Goal: Task Accomplishment & Management: Use online tool/utility

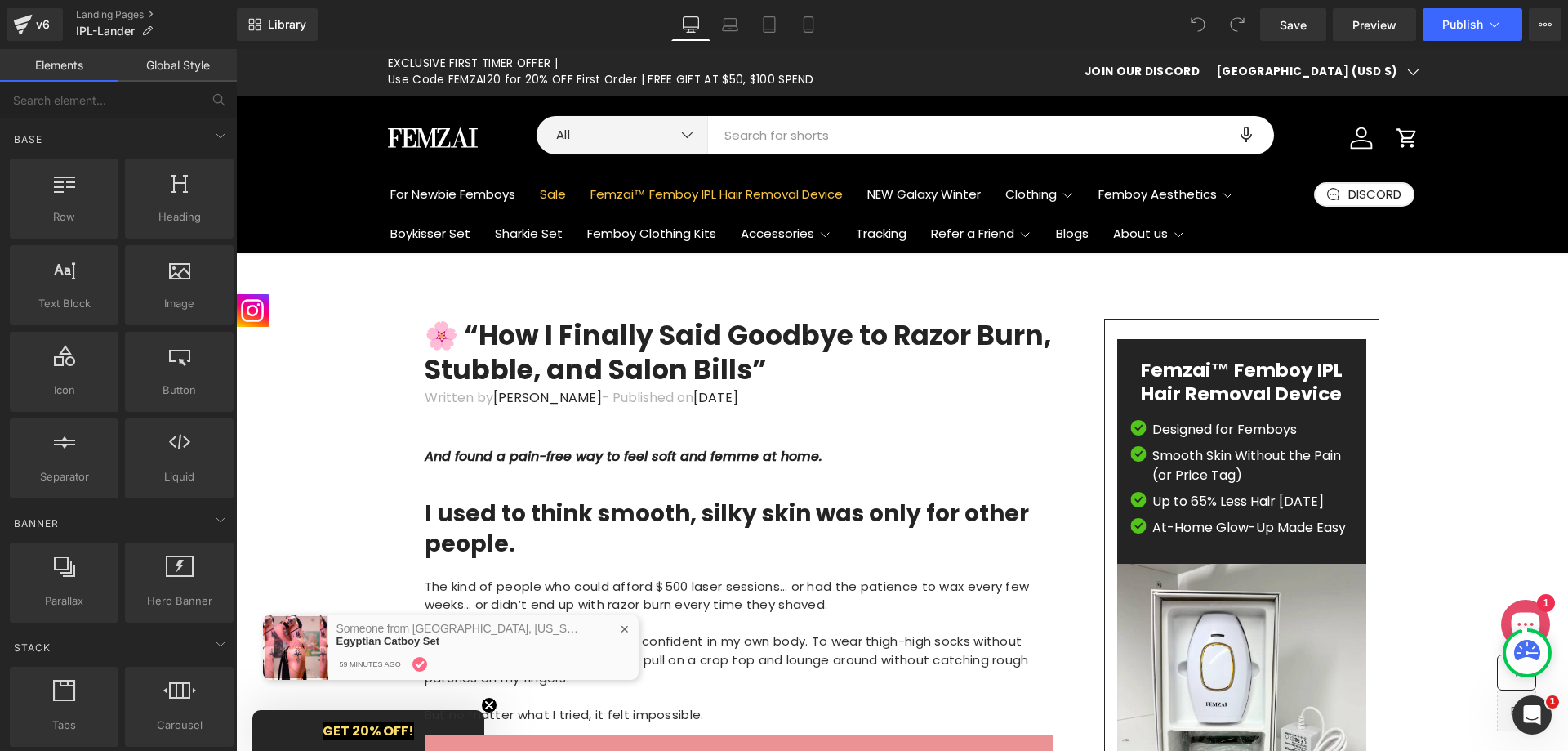
scroll to position [0, 756]
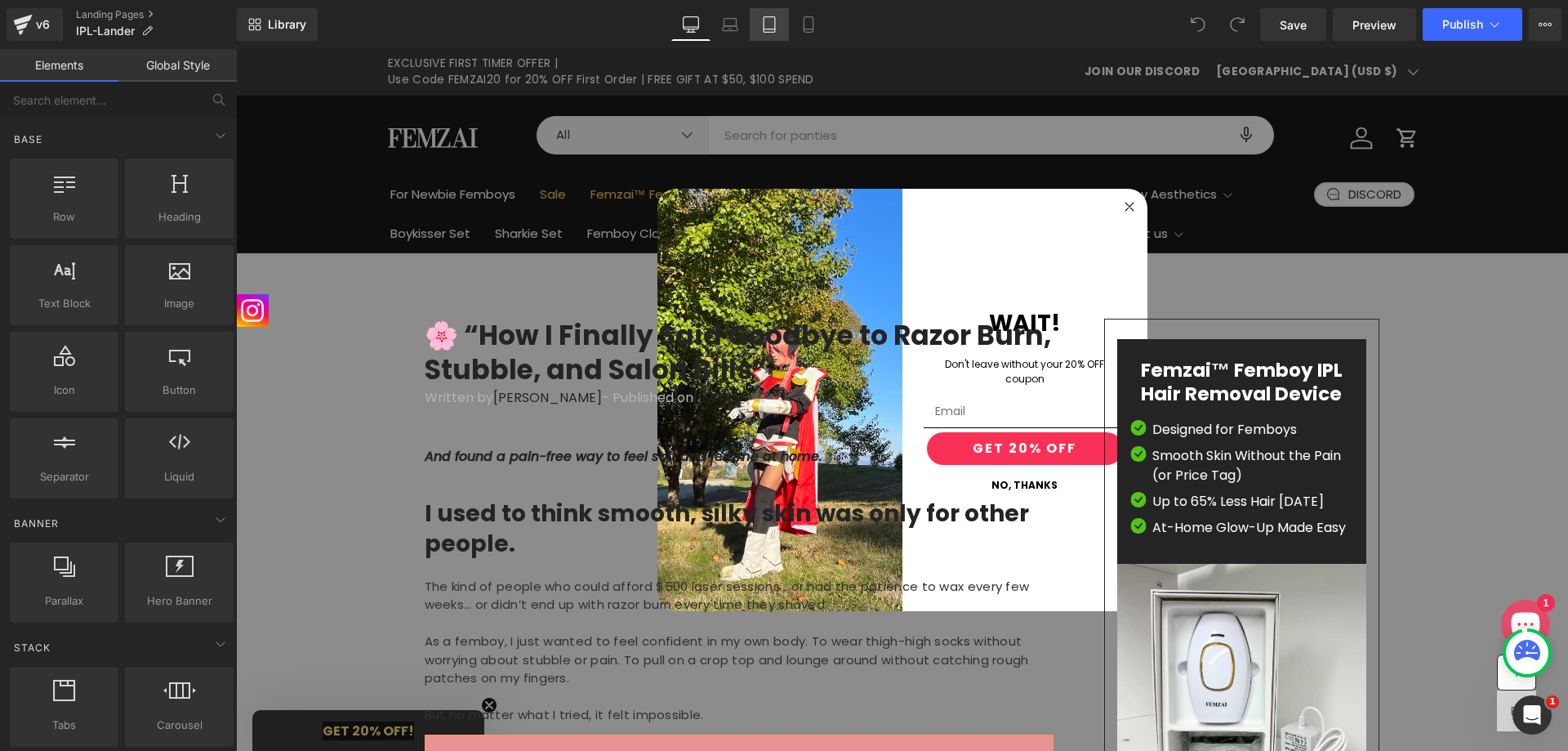
click at [771, 21] on icon at bounding box center [769, 25] width 17 height 17
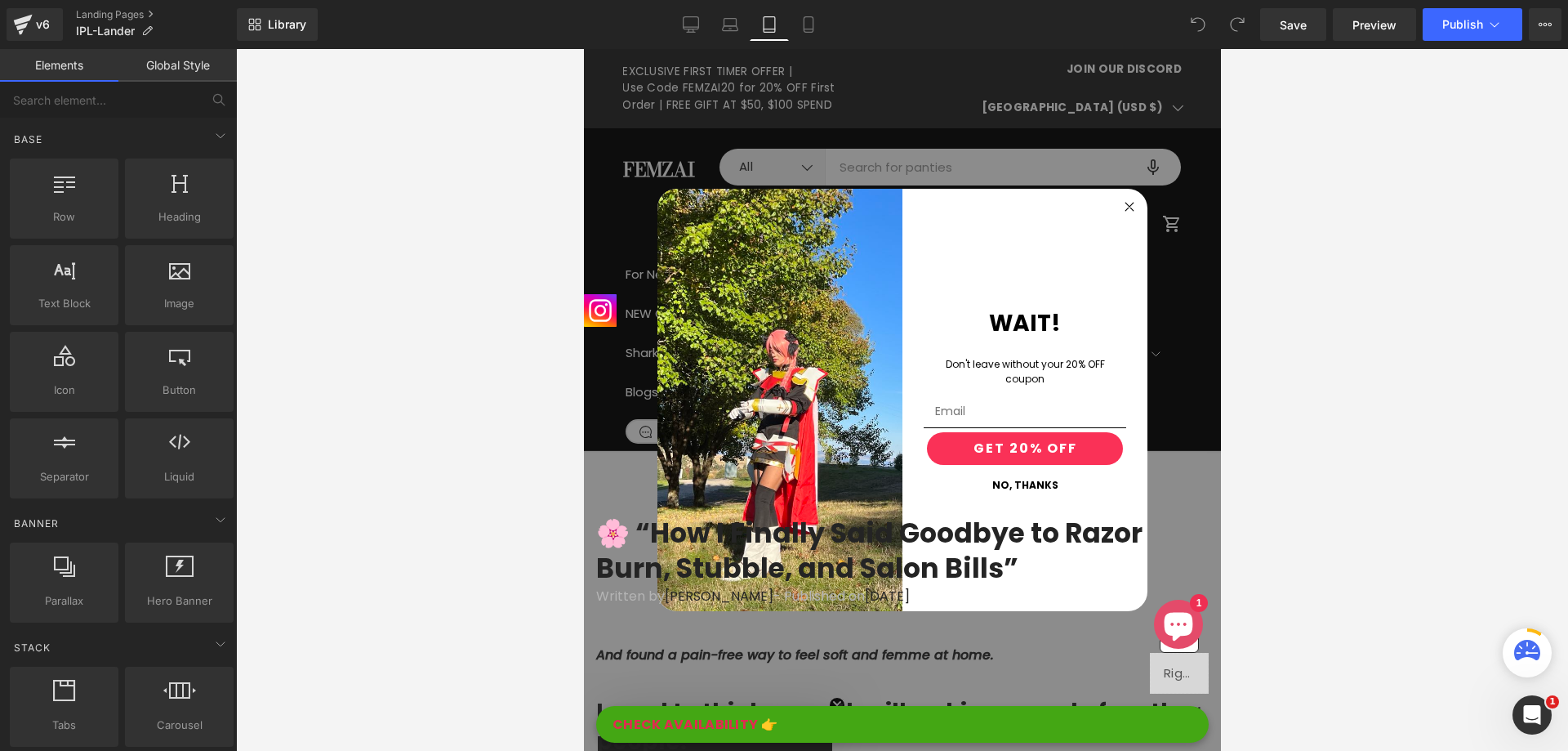
scroll to position [0, 274]
click at [1121, 201] on circle "Close dialog" at bounding box center [1129, 207] width 19 height 19
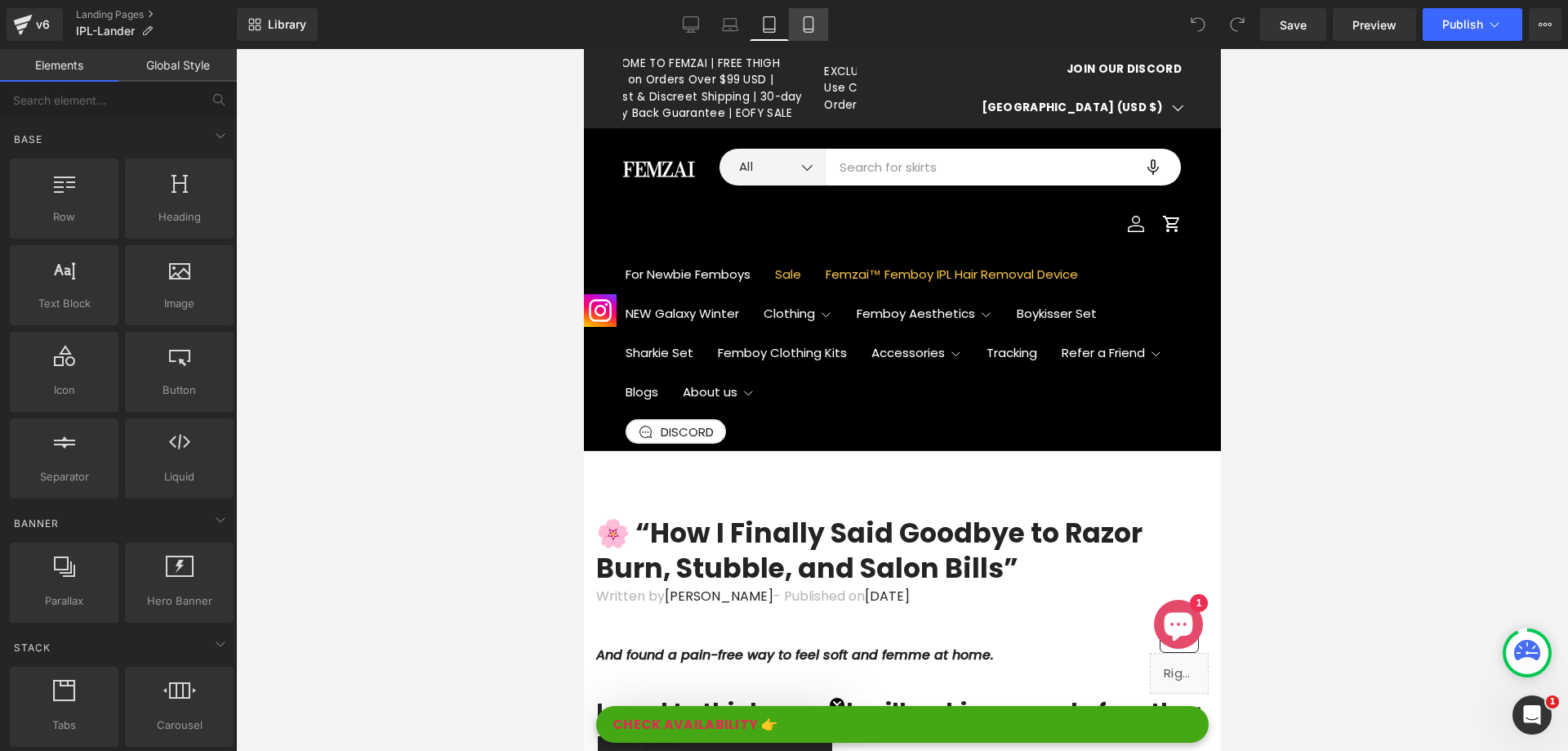
scroll to position [0, 5]
click at [803, 29] on icon at bounding box center [808, 25] width 17 height 17
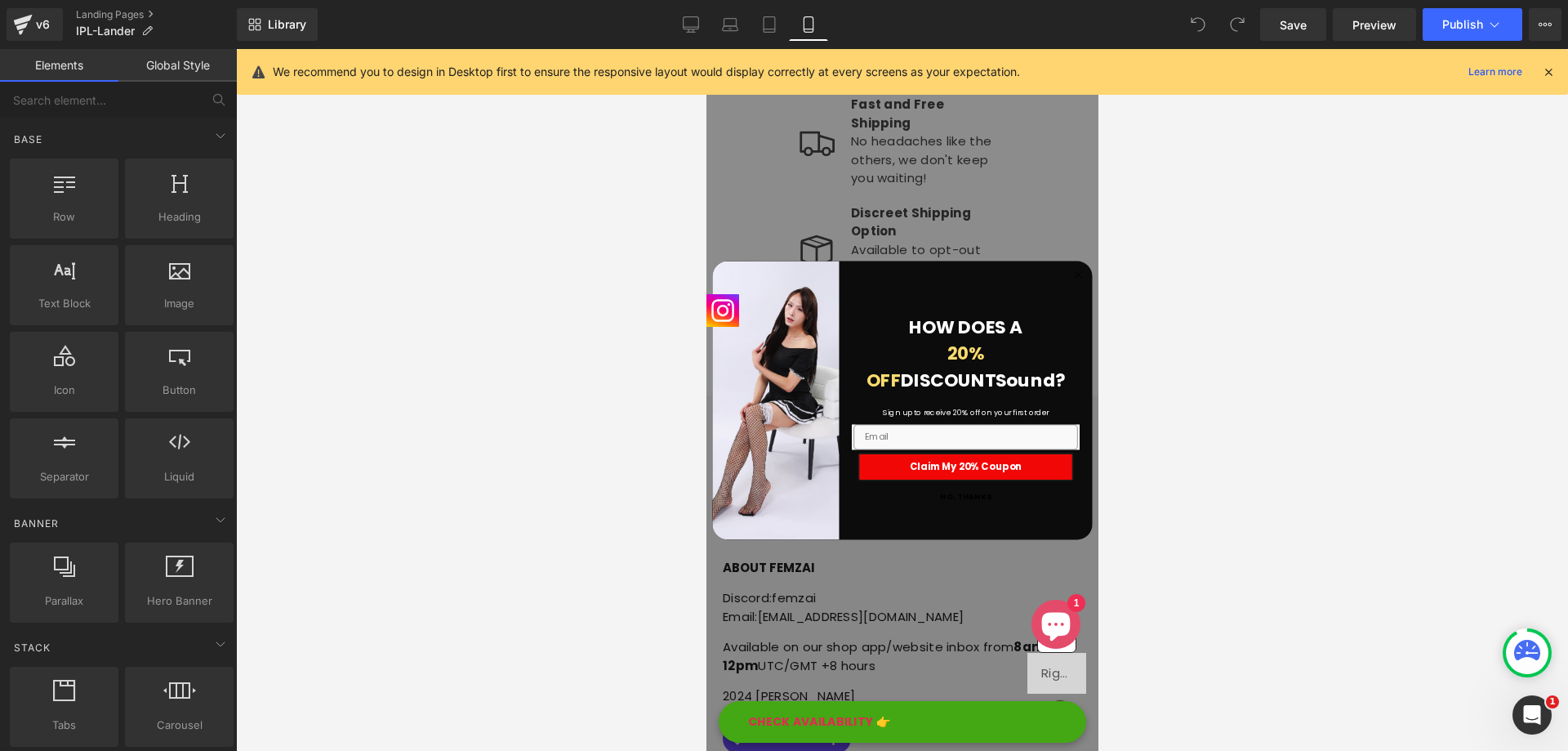
scroll to position [6970, 0]
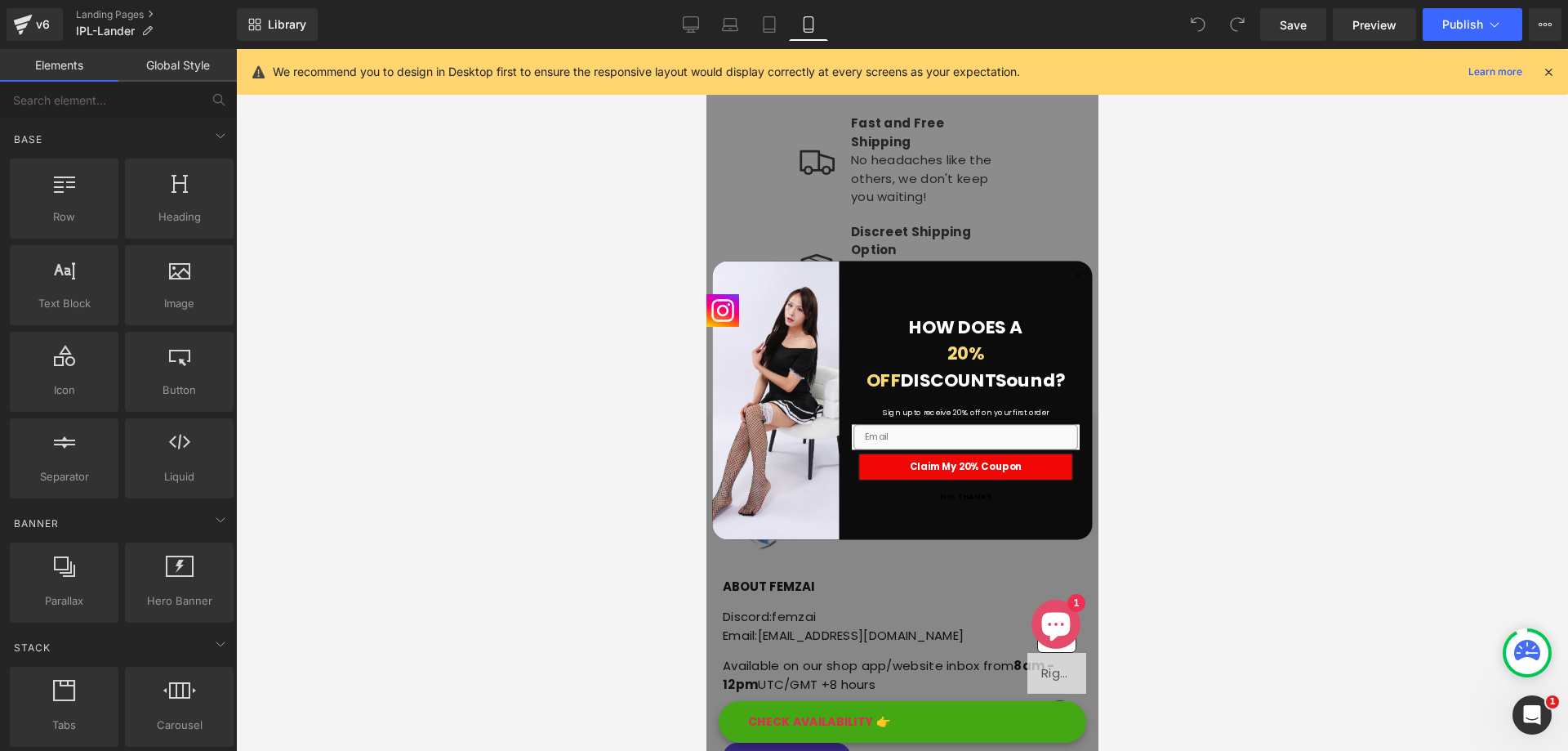
click at [996, 212] on div "Close dialog HOW DOES A 20% OFF DISCOUNT Sound? Sign up to receive 20% off on y…" at bounding box center [901, 400] width 392 height 702
click at [1070, 278] on circle "Close dialog" at bounding box center [1077, 274] width 15 height 15
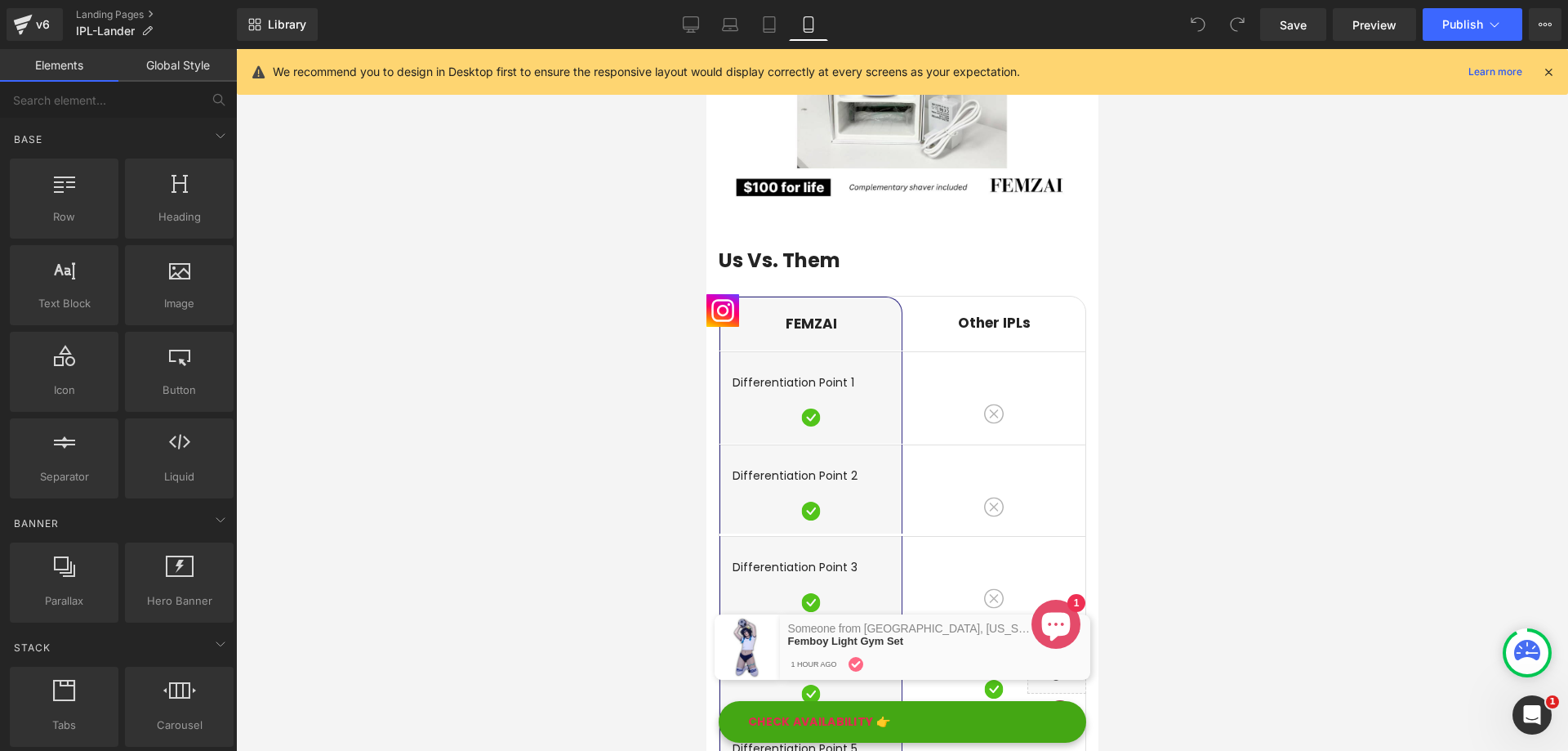
scroll to position [3539, 0]
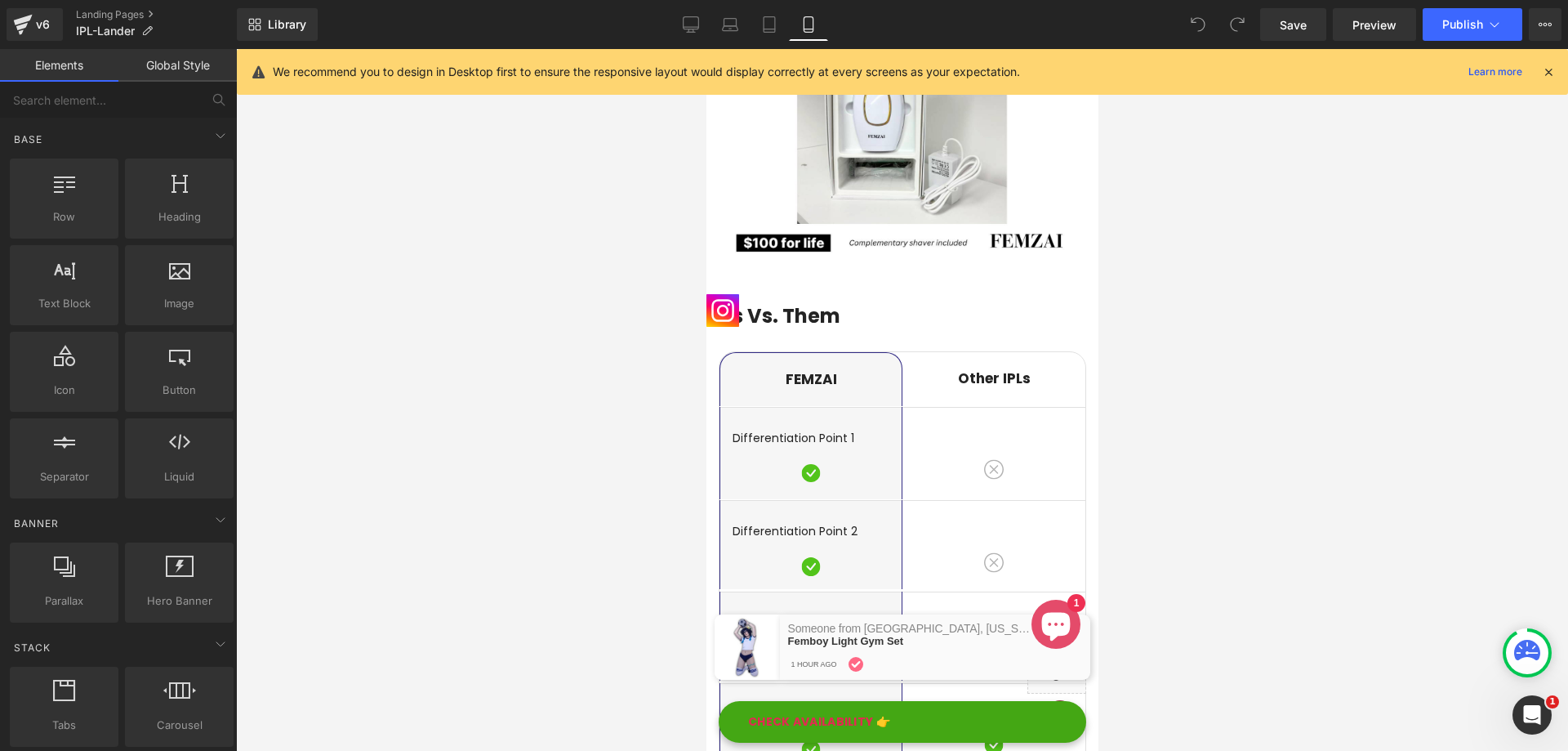
click at [1546, 81] on div "We recommend you to design in Desktop first to ensure the responsive layout wou…" at bounding box center [914, 72] width 1282 height 20
click at [1544, 73] on icon at bounding box center [1548, 71] width 15 height 15
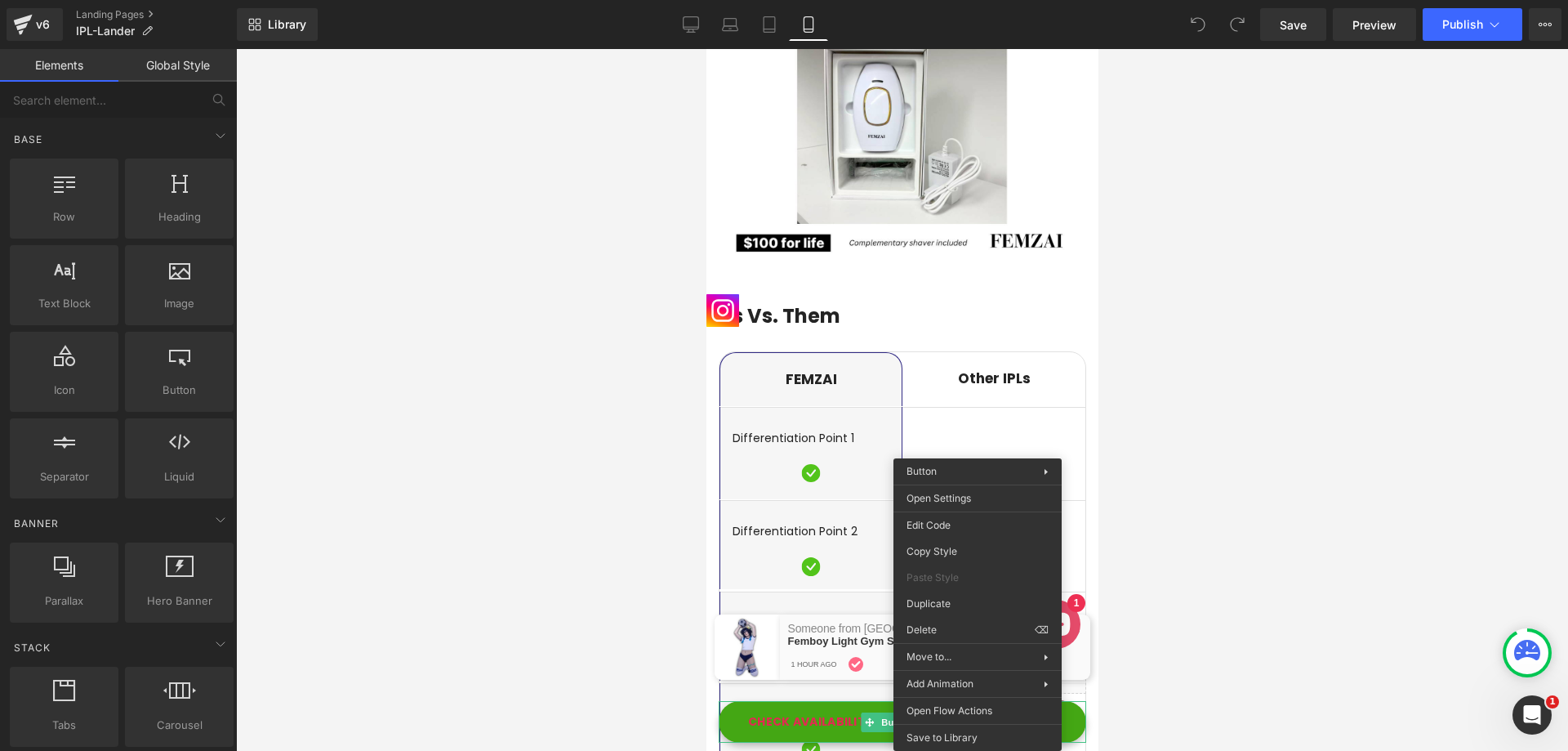
click at [1243, 381] on div at bounding box center [902, 400] width 1332 height 702
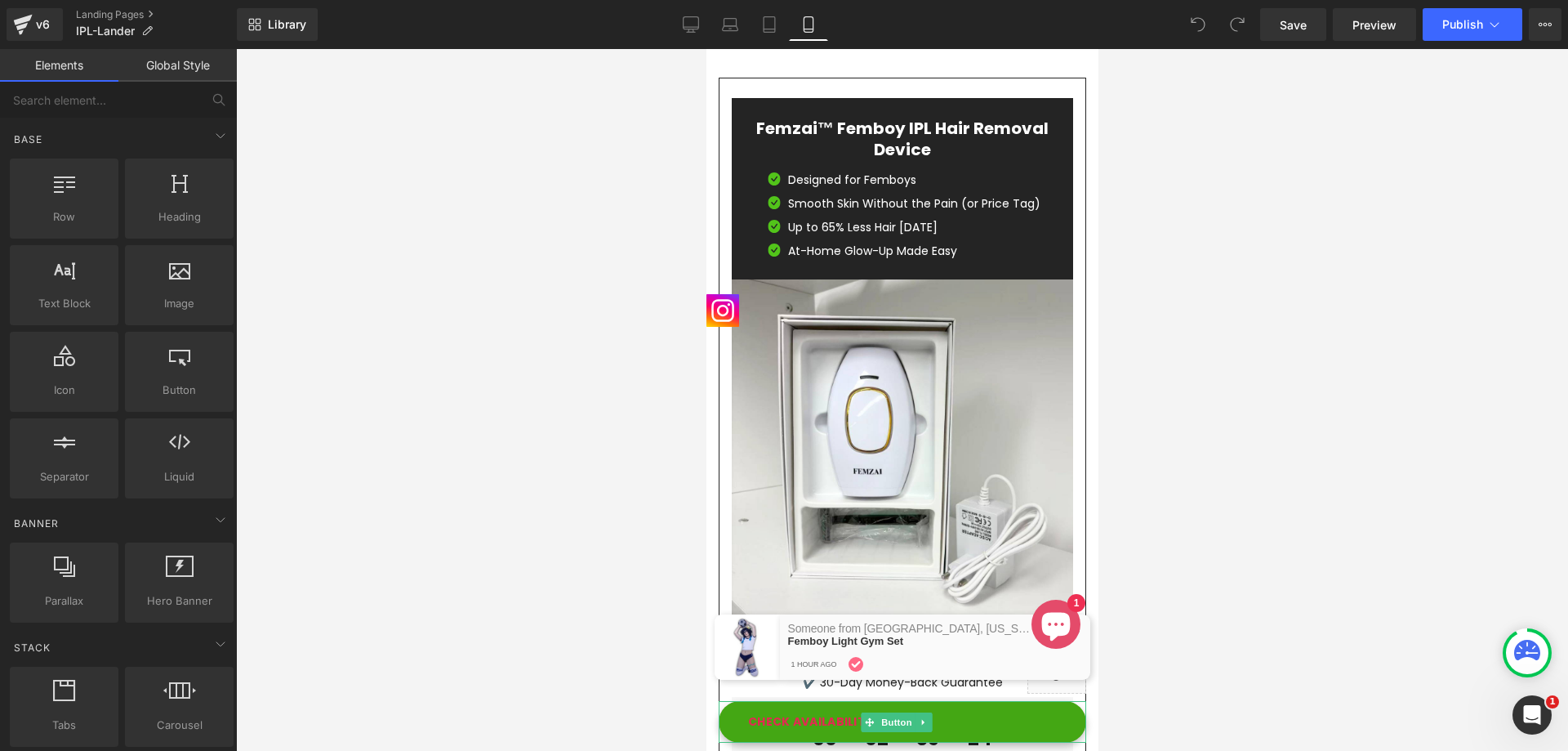
scroll to position [5213, 0]
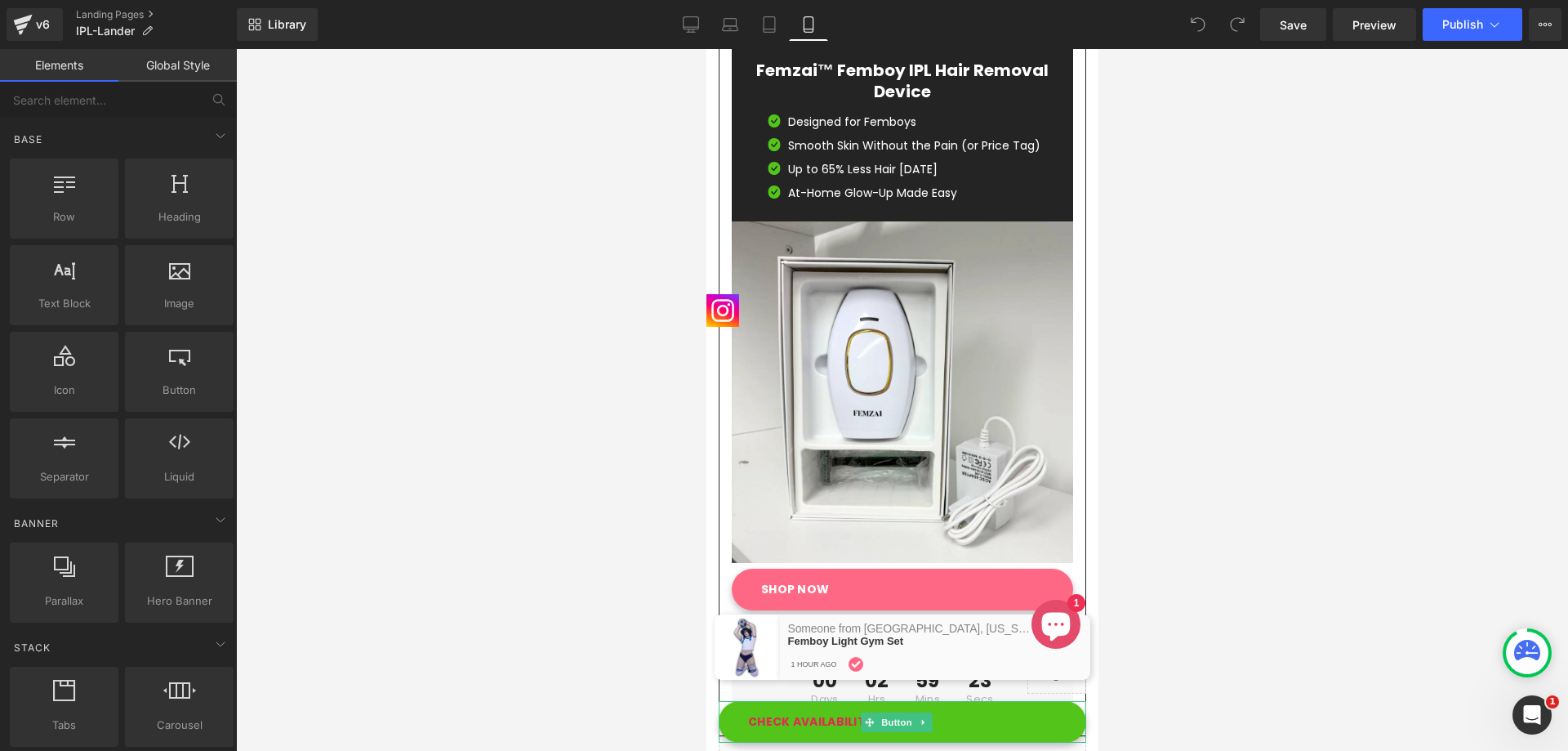
click at [1008, 713] on link "CHECK AVAILABILITY 👉" at bounding box center [901, 721] width 367 height 42
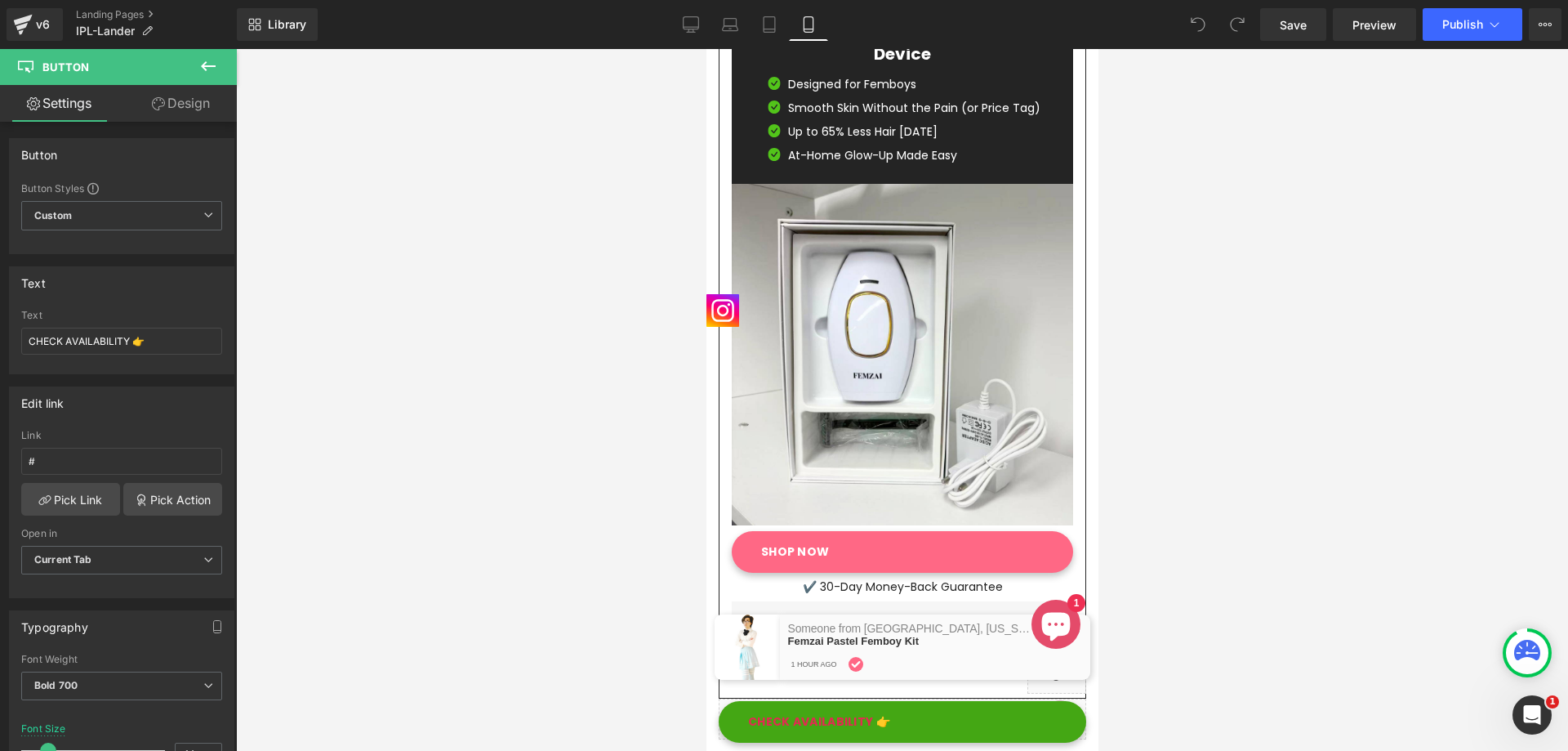
scroll to position [5377, 0]
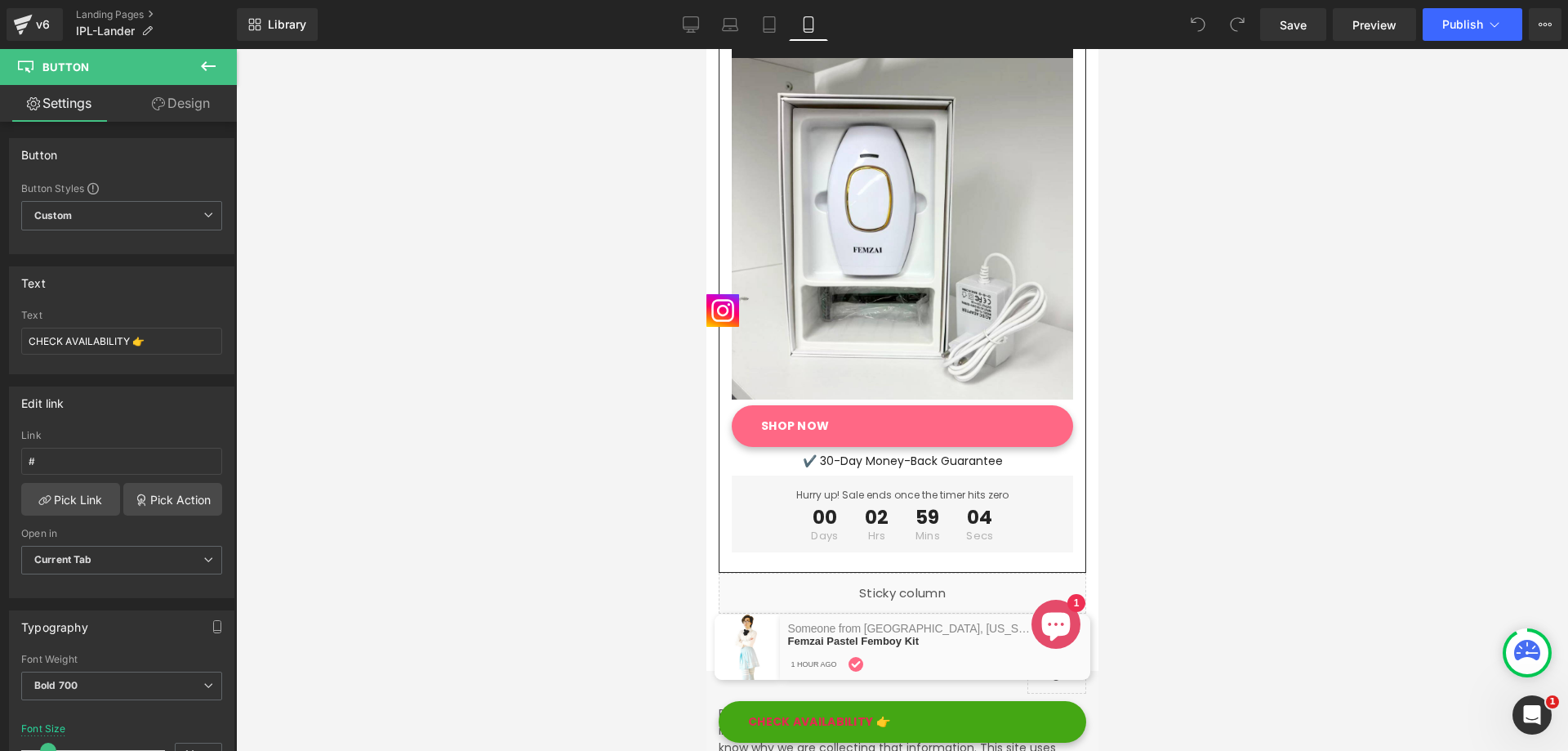
click at [1078, 627] on span "✕" at bounding box center [1075, 629] width 10 height 12
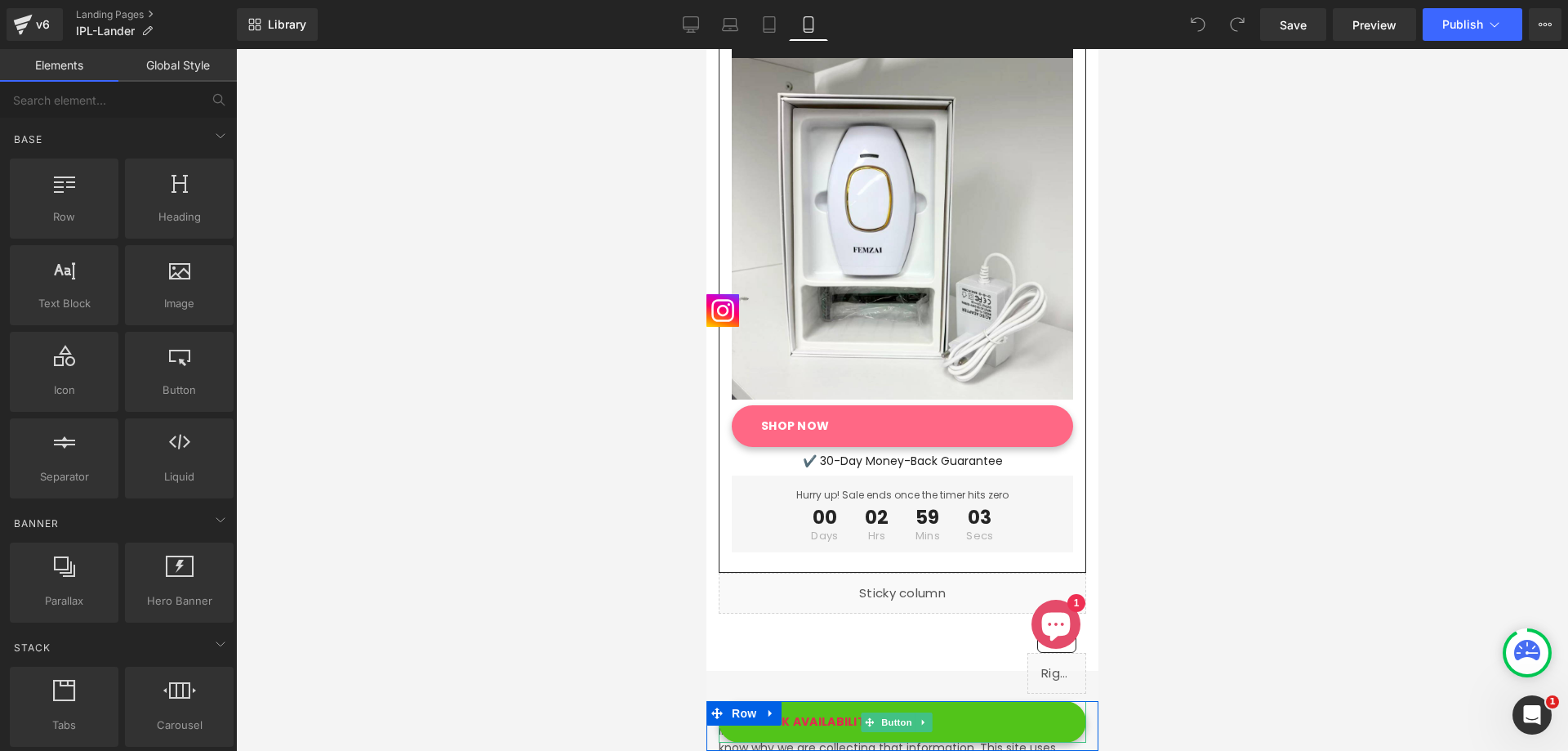
click at [999, 719] on link "CHECK AVAILABILITY 👉" at bounding box center [901, 721] width 367 height 42
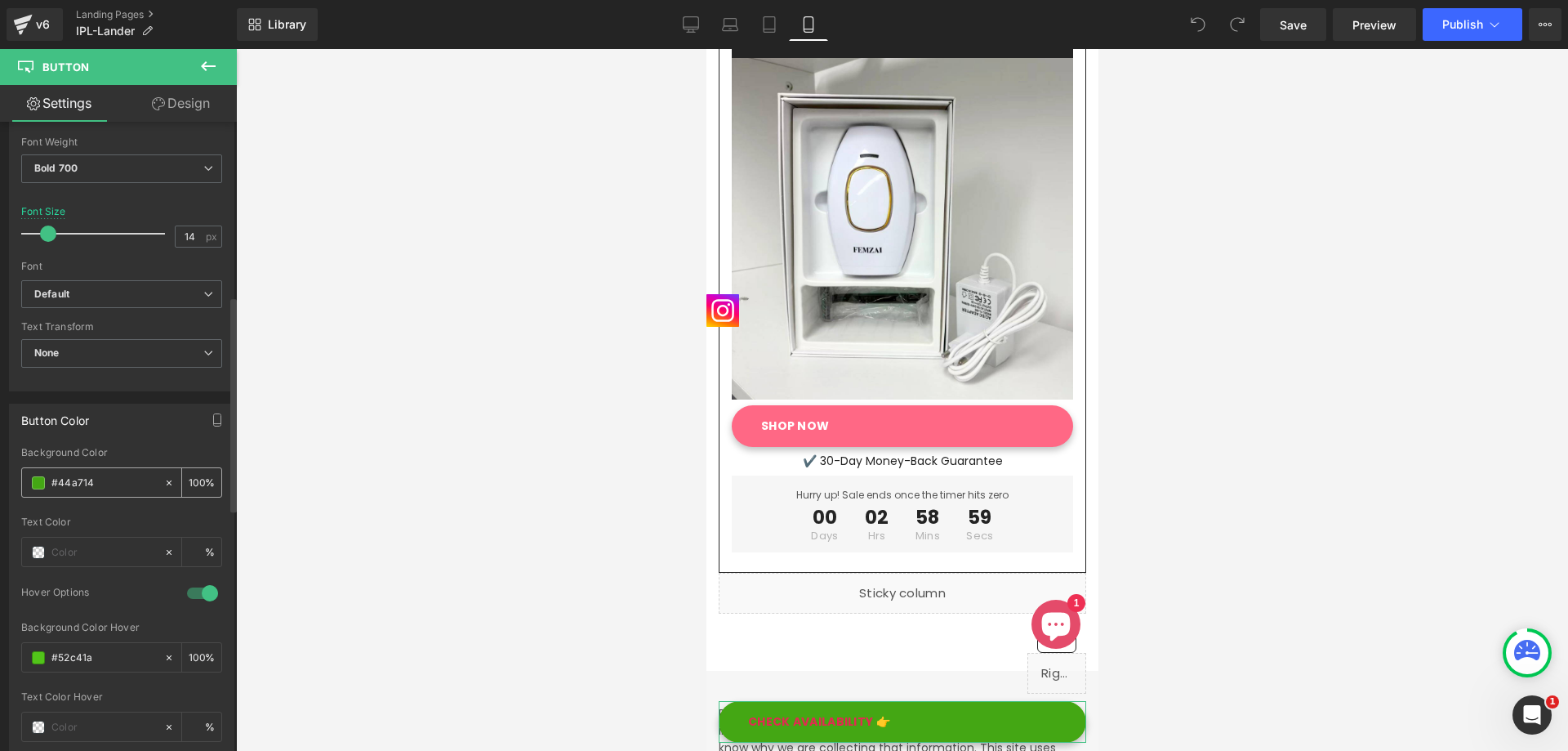
scroll to position [572, 0]
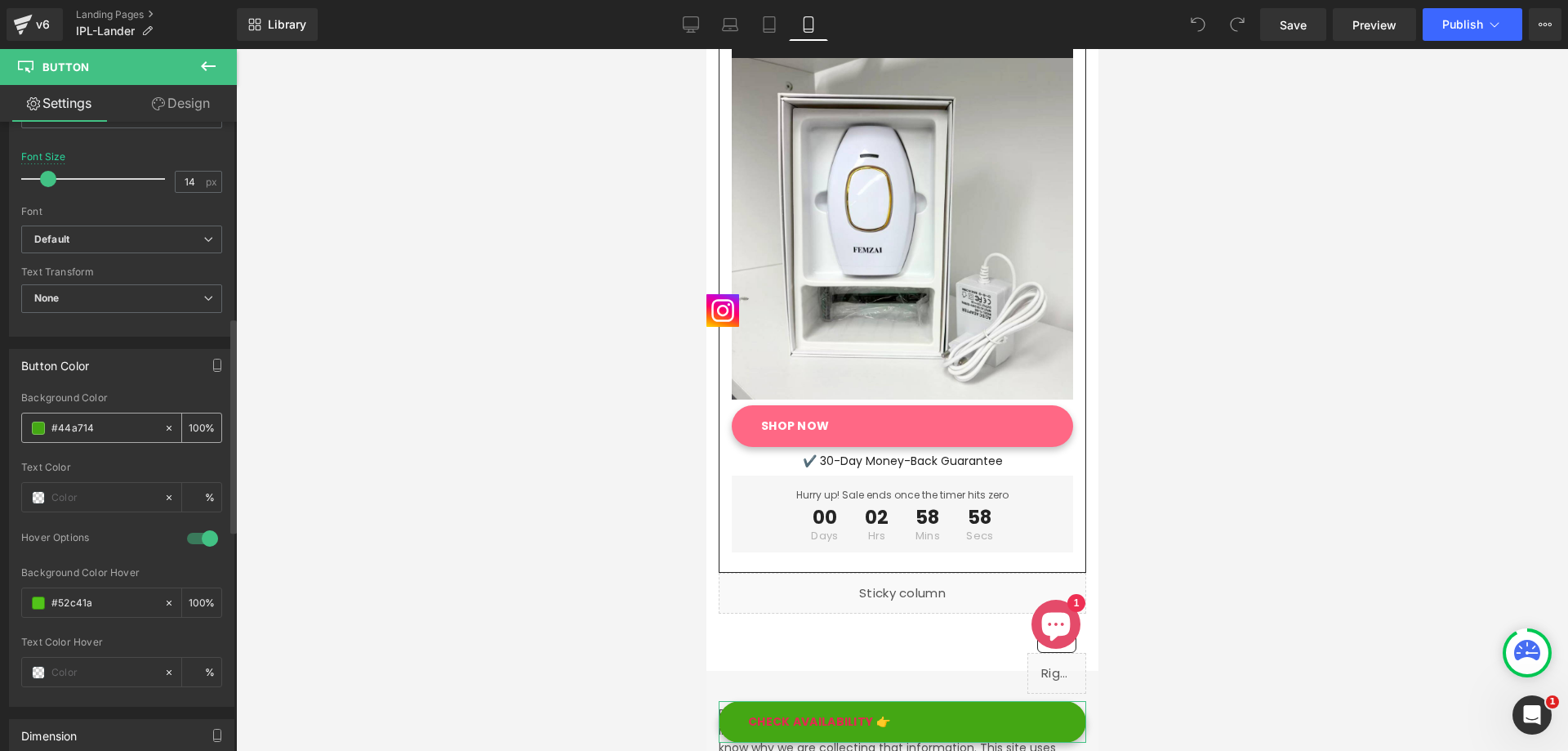
click at [38, 419] on div "#44a714" at bounding box center [92, 427] width 141 height 29
click at [38, 423] on span at bounding box center [38, 427] width 13 height 13
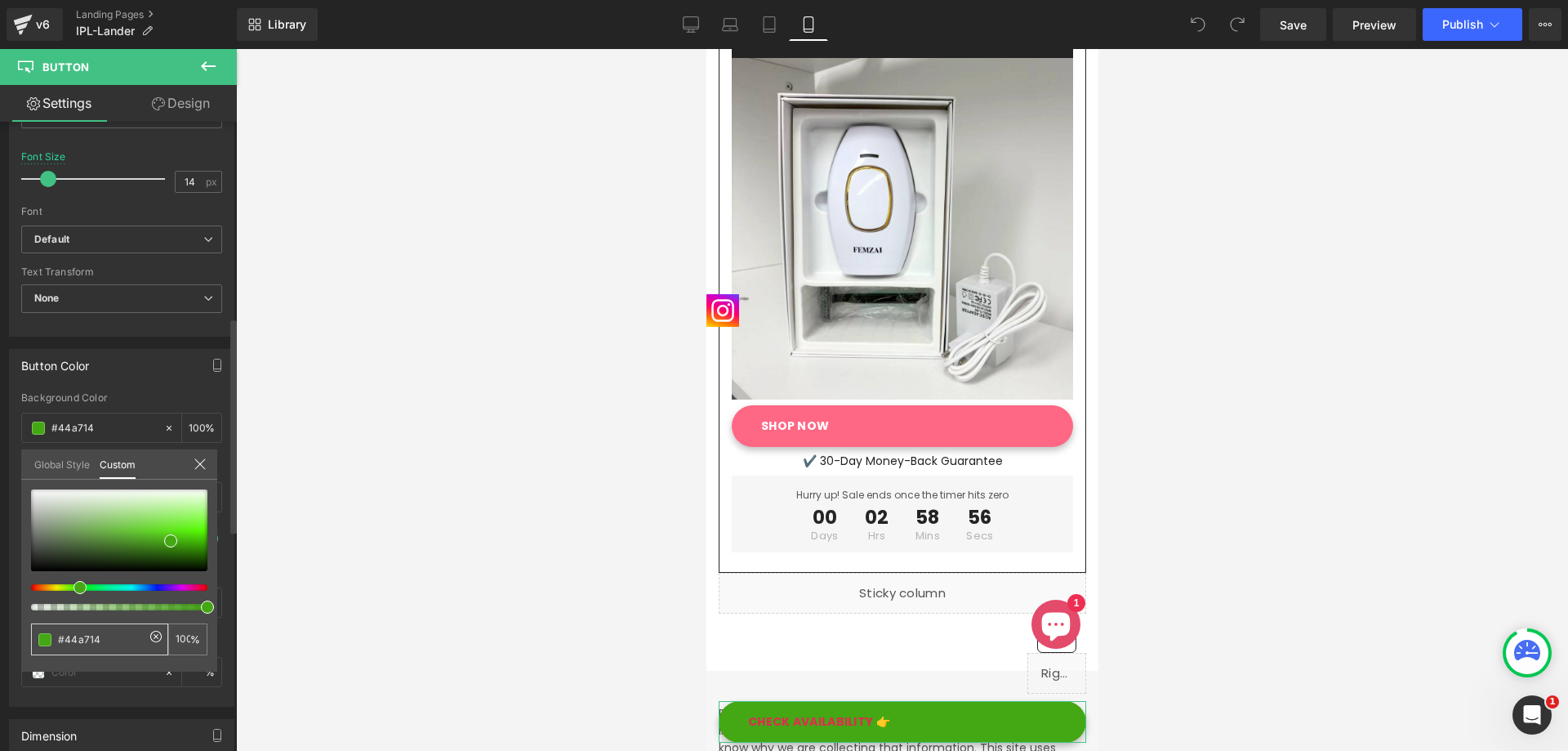
click at [112, 639] on input "#44a714" at bounding box center [101, 638] width 86 height 17
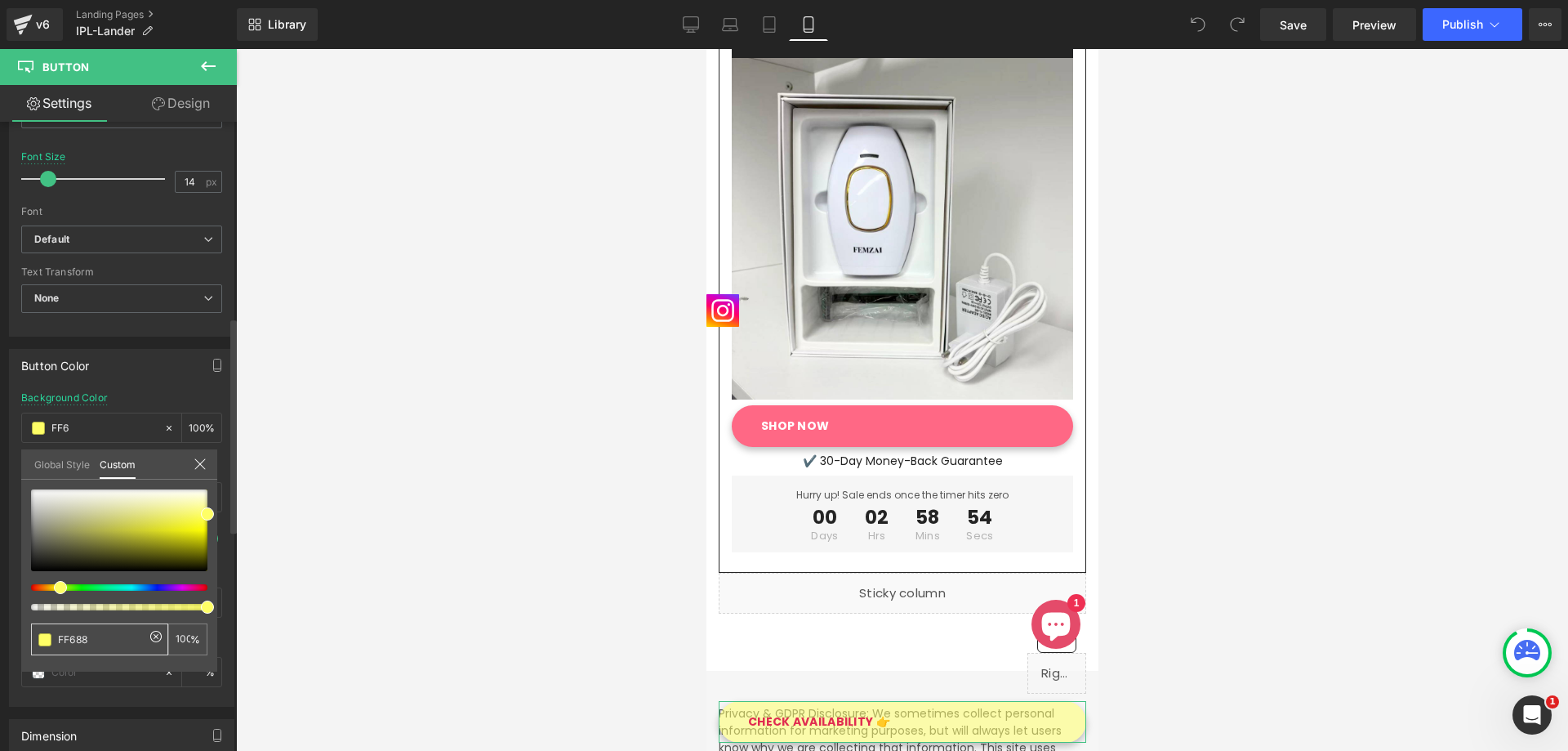
type input "FF6885"
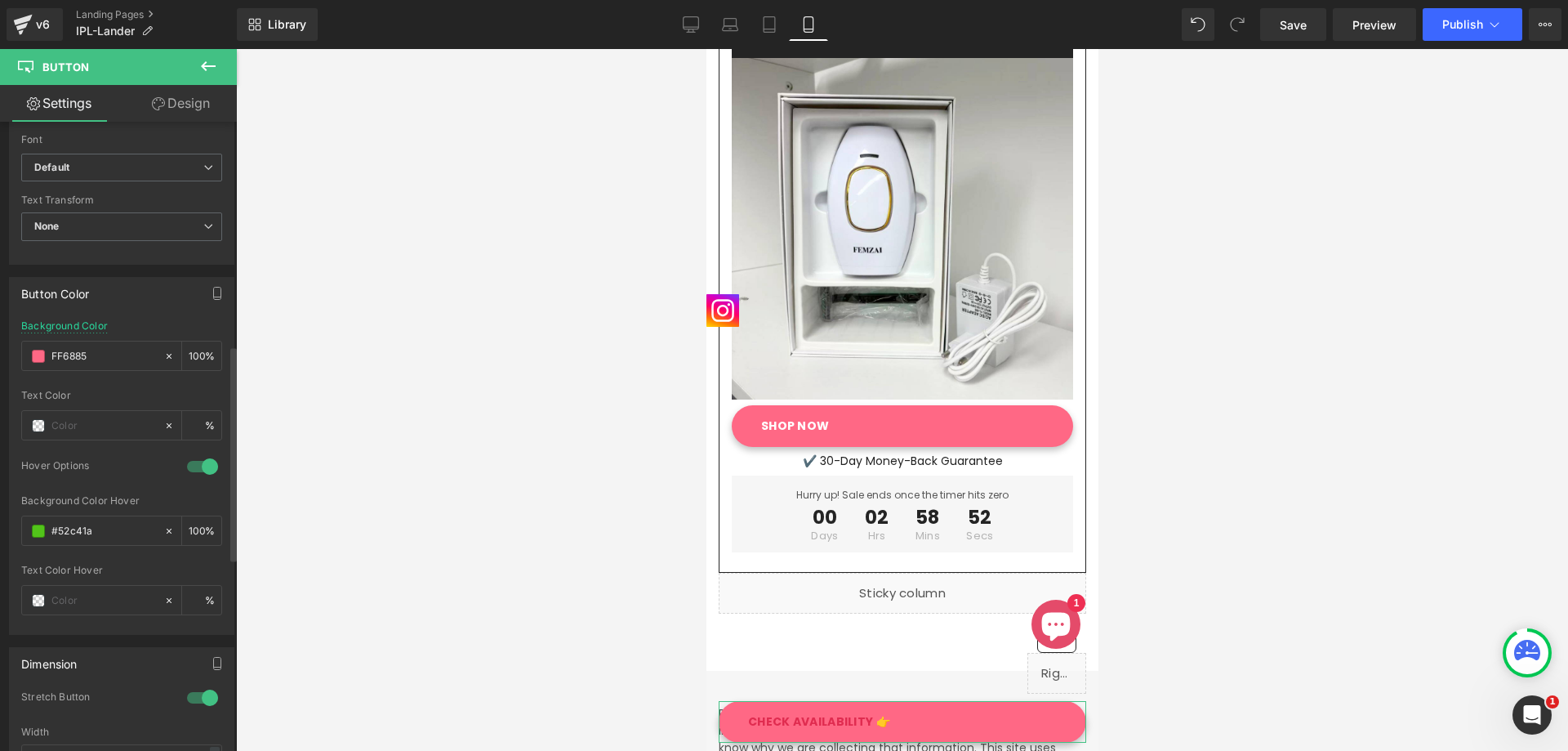
scroll to position [653, 0]
click at [96, 521] on input "#52c41a" at bounding box center [104, 521] width 105 height 18
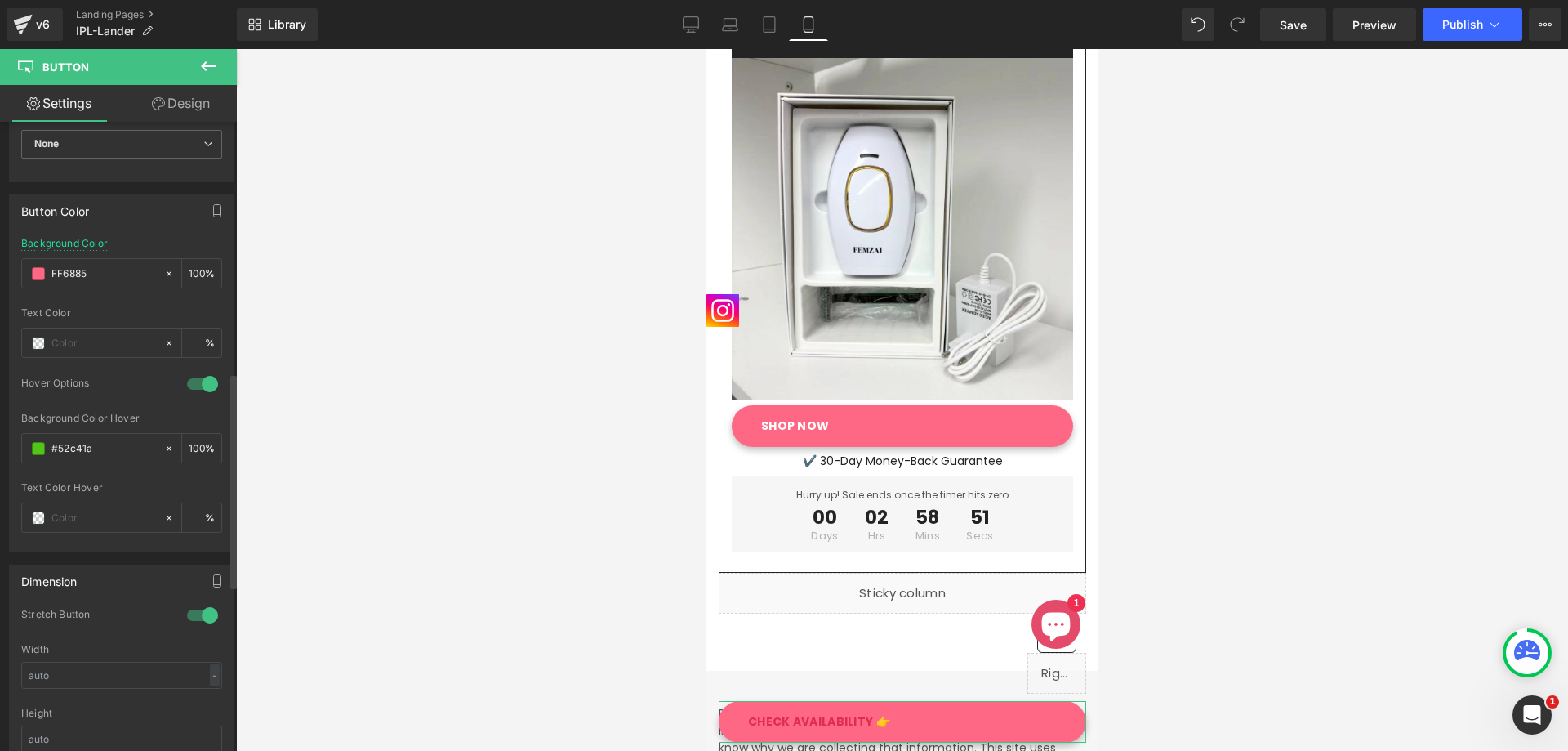
scroll to position [735, 0]
click at [44, 432] on div "#52c41a" at bounding box center [92, 438] width 141 height 29
click at [42, 441] on span at bounding box center [38, 438] width 13 height 13
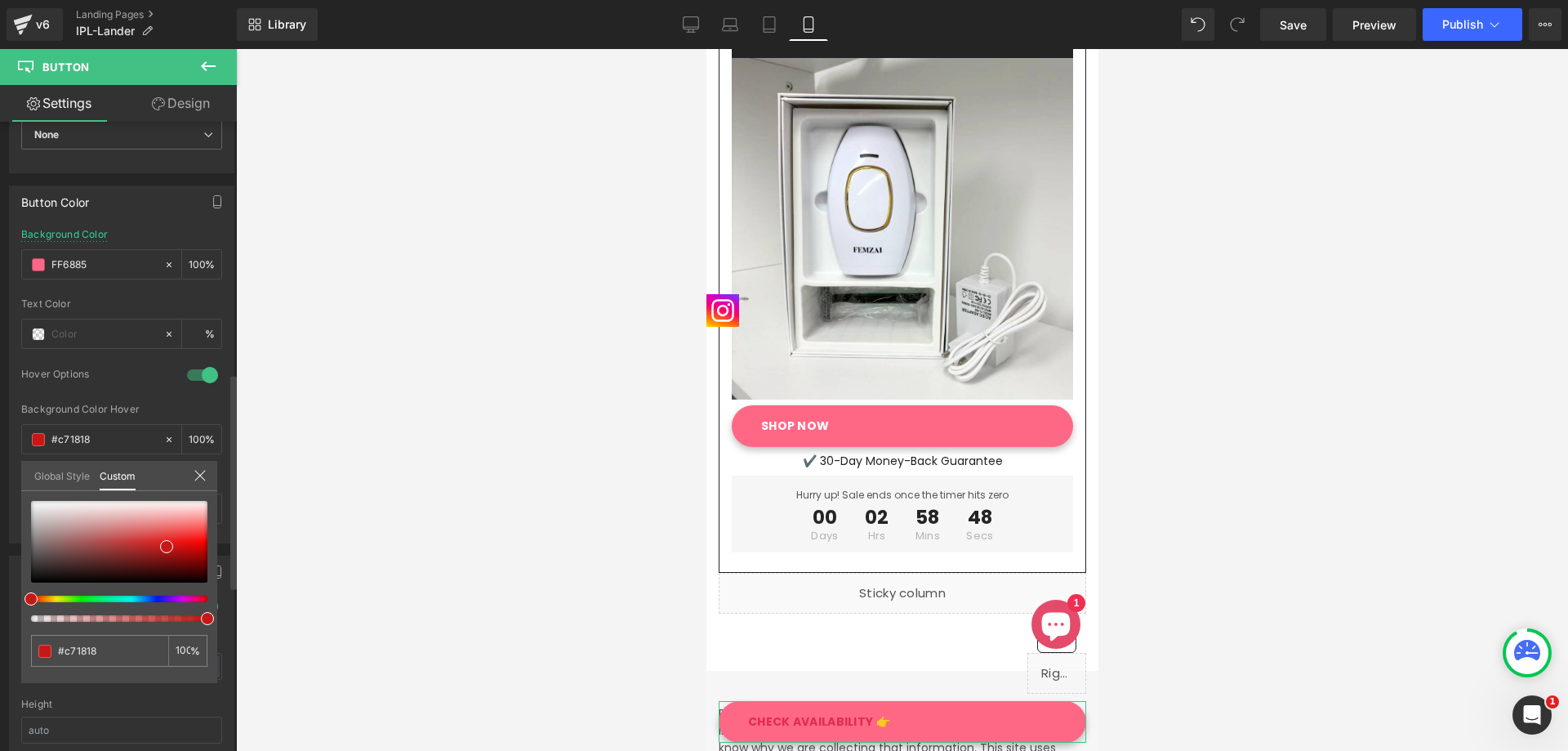
drag, startPoint x: 72, startPoint y: 601, endPoint x: 19, endPoint y: 598, distance: 53.1
click at [19, 543] on div "Button Color rgba(68, 167, 20, 1) Background Color #44a714 100 % Text Color % 1…" at bounding box center [122, 358] width 244 height 370
drag, startPoint x: 171, startPoint y: 542, endPoint x: 218, endPoint y: 537, distance: 47.3
click at [218, 537] on div "Button Color rgba(68, 167, 20, 1) Background Color #44a714 100 % Text Color % 1…" at bounding box center [122, 358] width 244 height 370
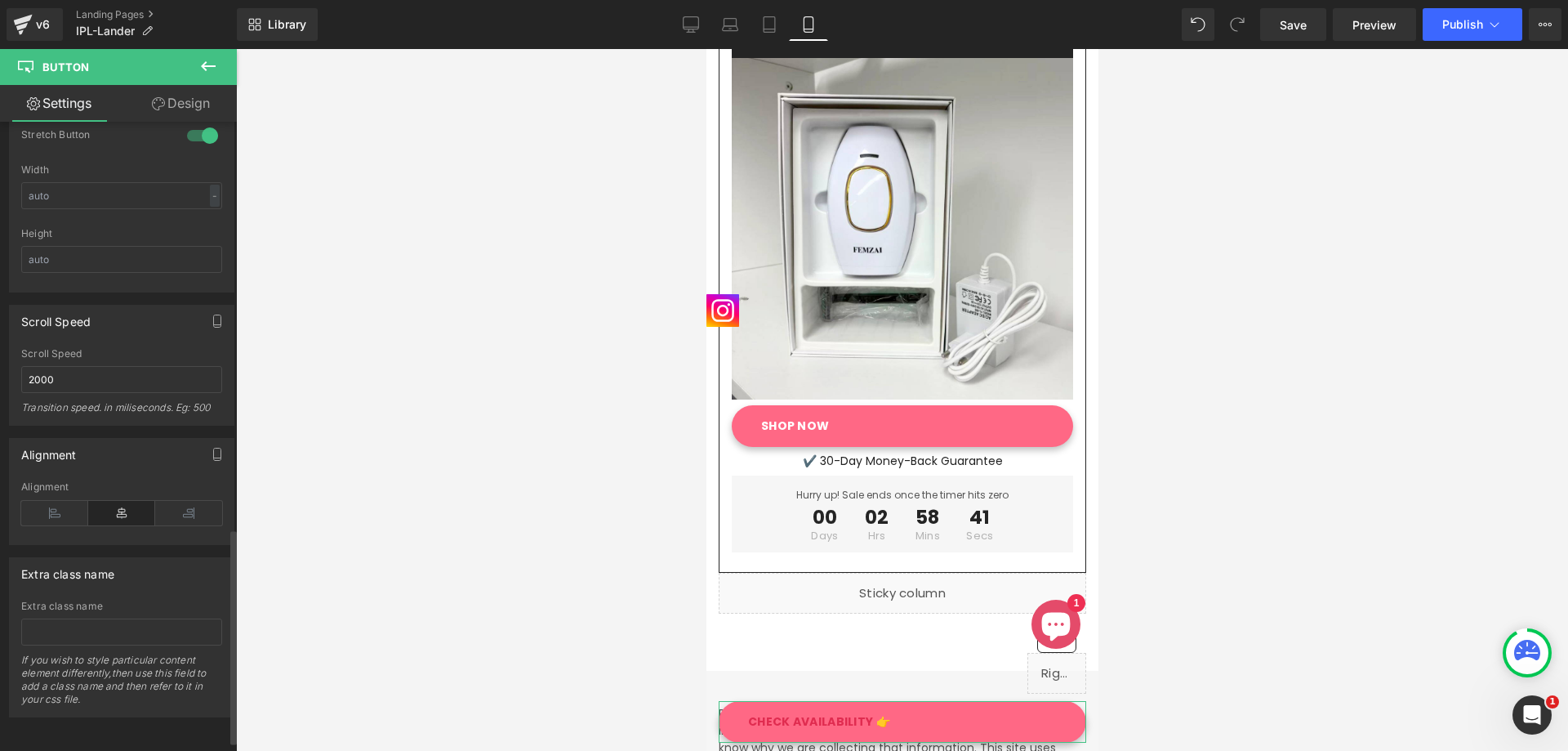
scroll to position [892, 0]
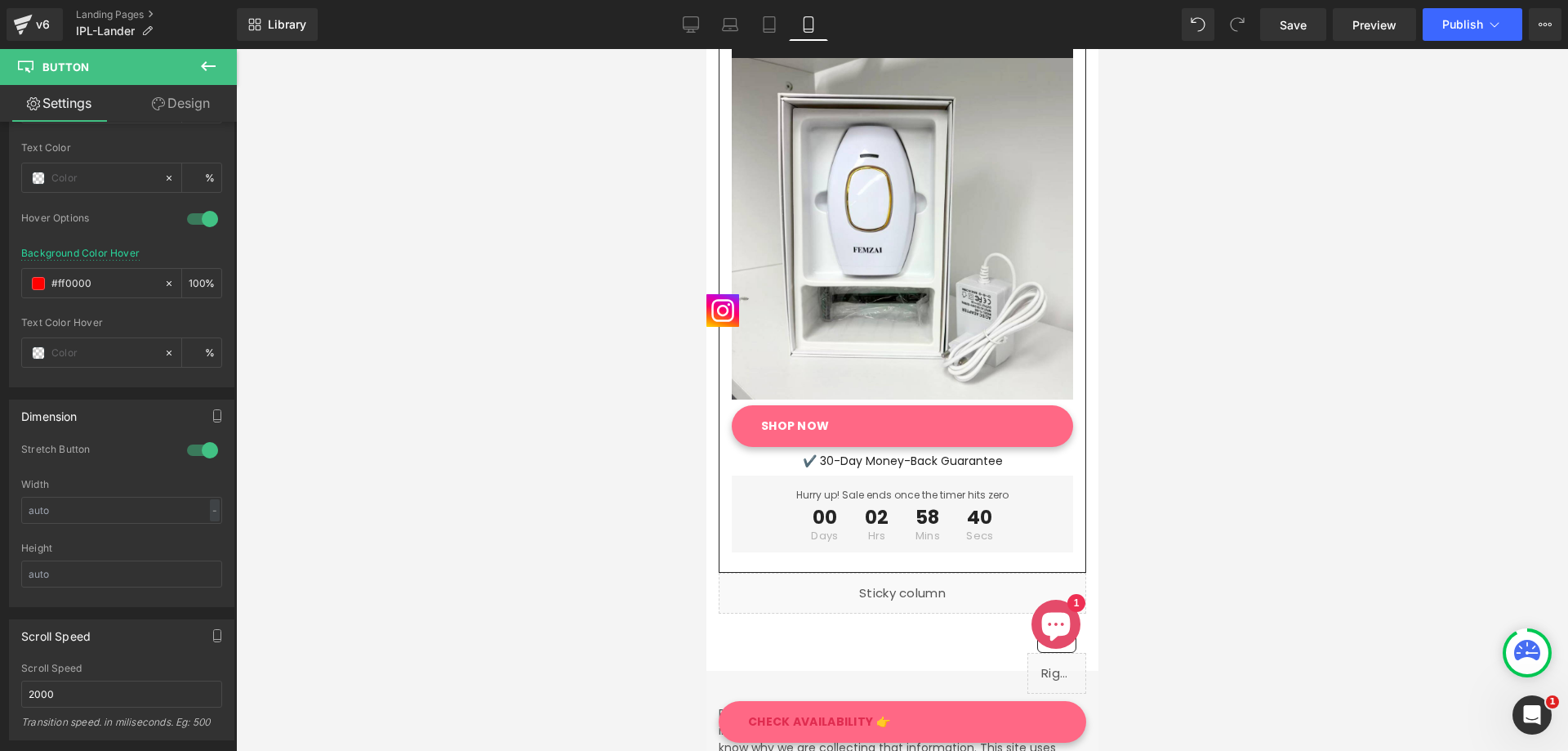
click at [813, 726] on span "CHECK AVAILABILITY 👉" at bounding box center [818, 721] width 142 height 14
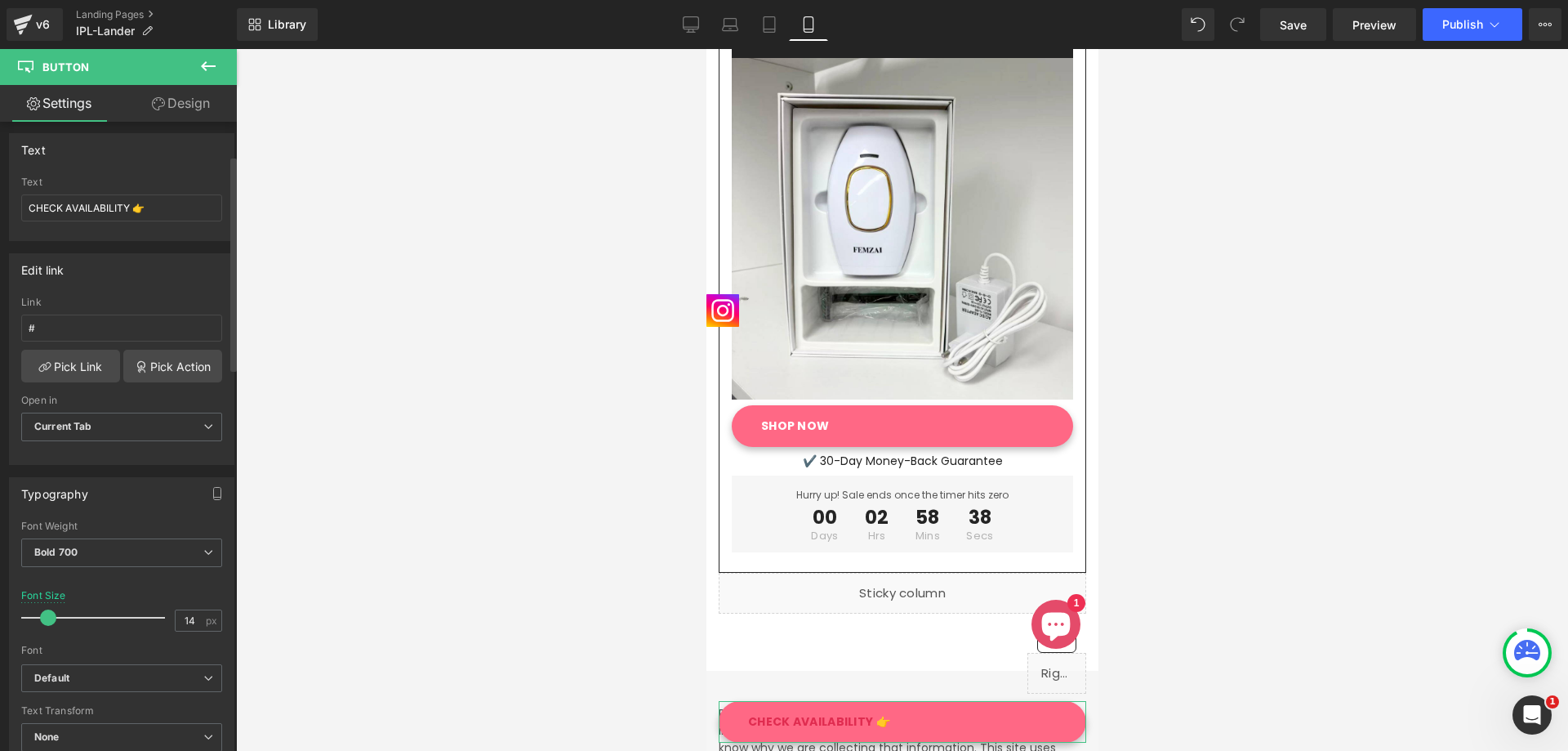
scroll to position [163, 0]
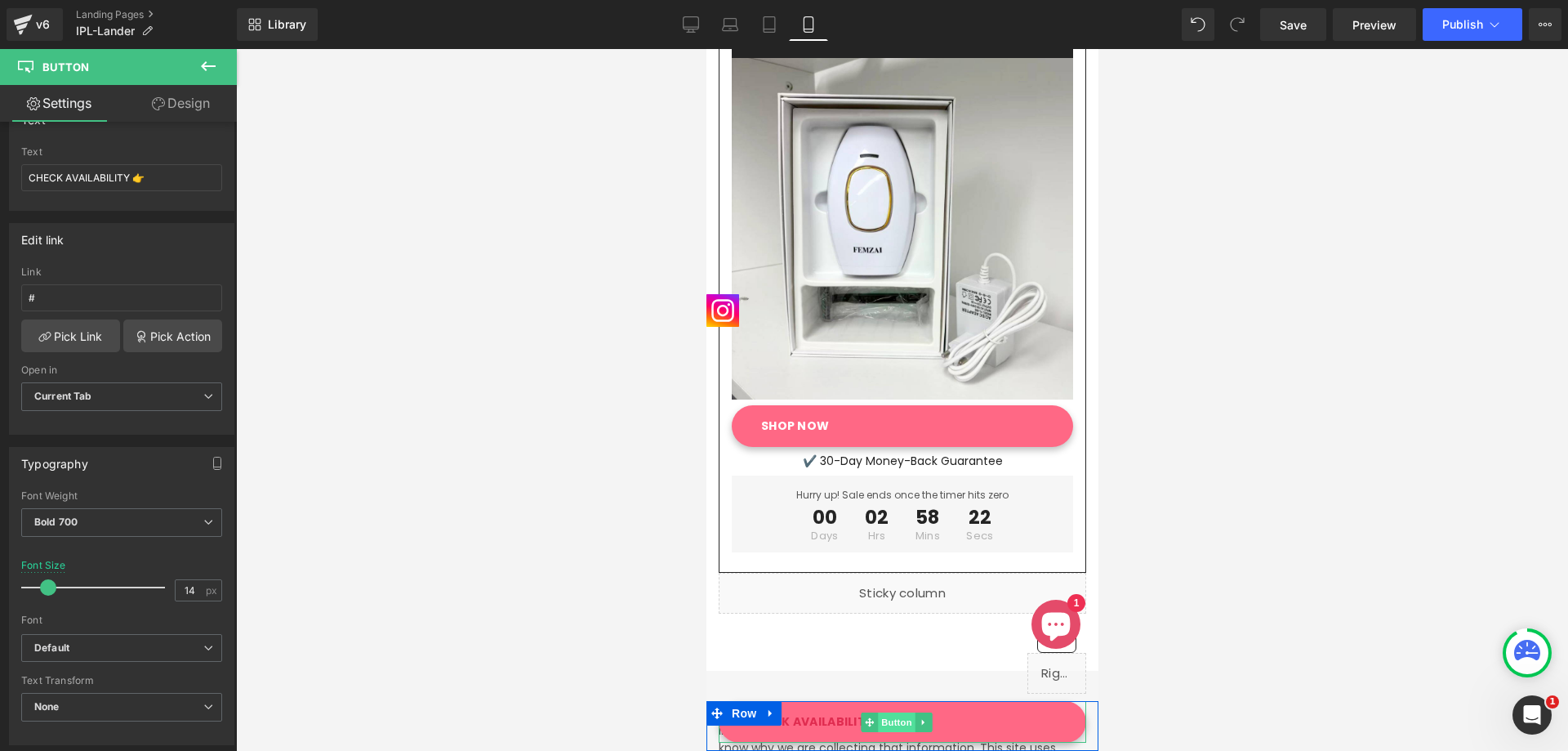
click at [885, 720] on span "Button" at bounding box center [896, 722] width 38 height 20
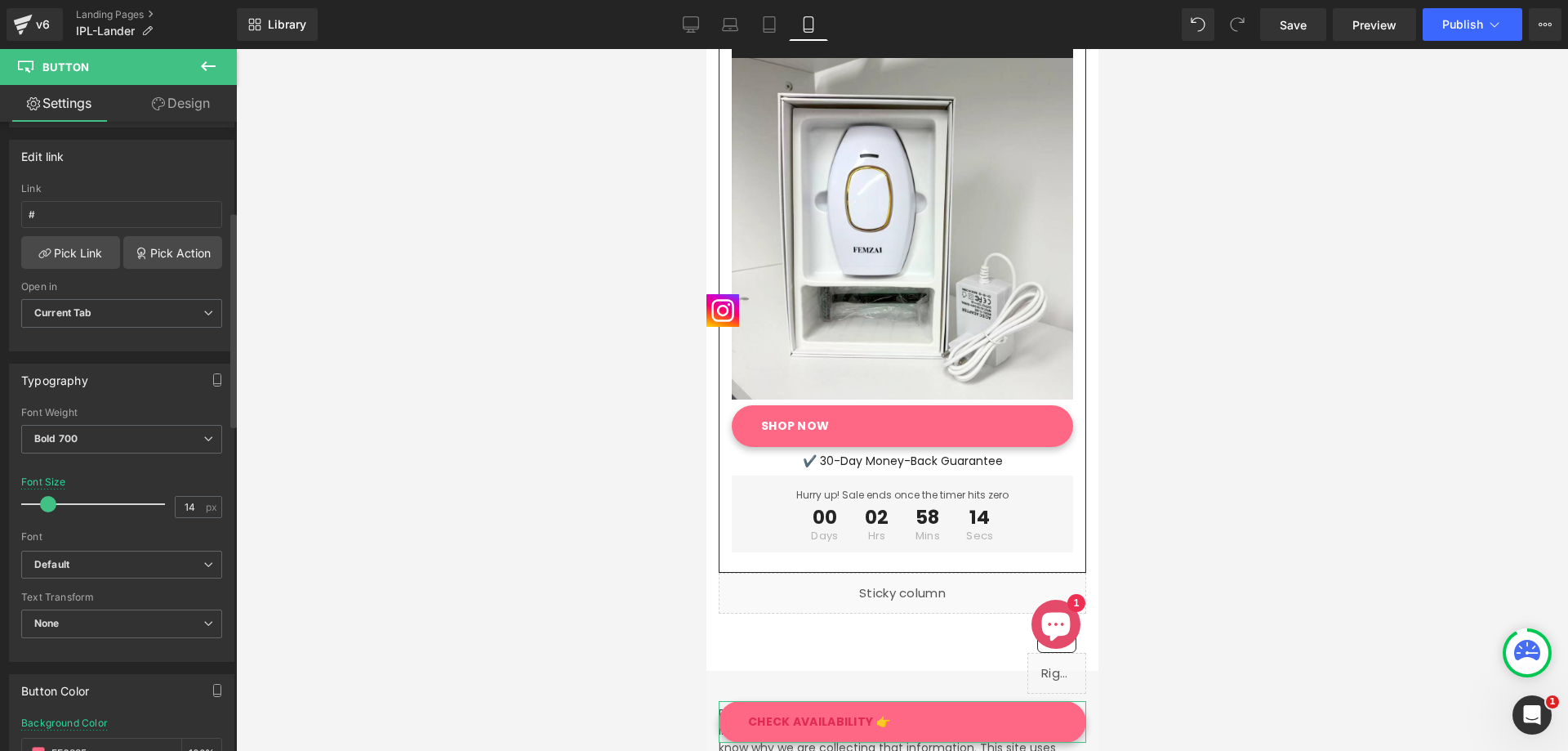
scroll to position [237, 0]
click at [117, 573] on b "Default" at bounding box center [119, 574] width 169 height 14
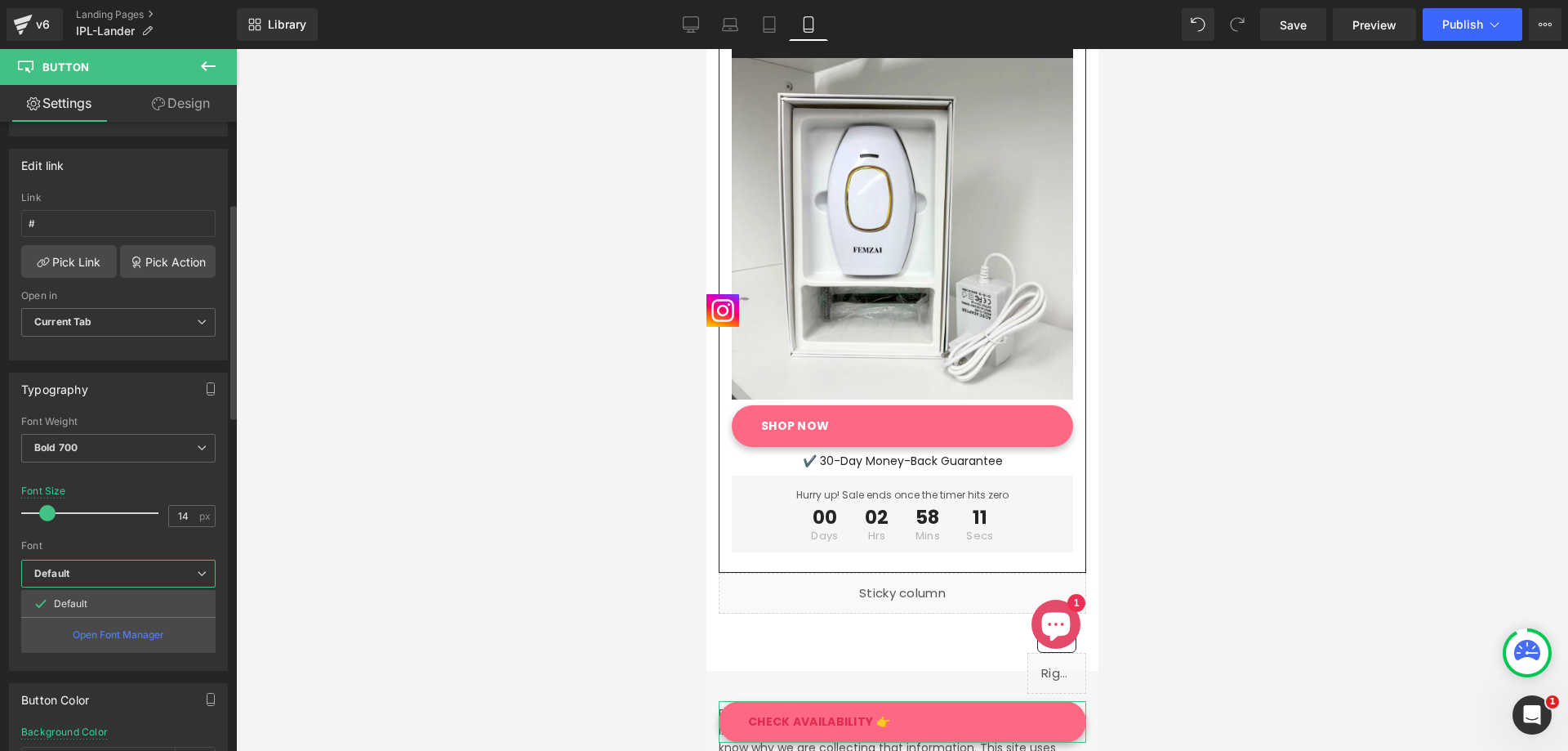
click at [117, 573] on b "Default" at bounding box center [116, 574] width 162 height 14
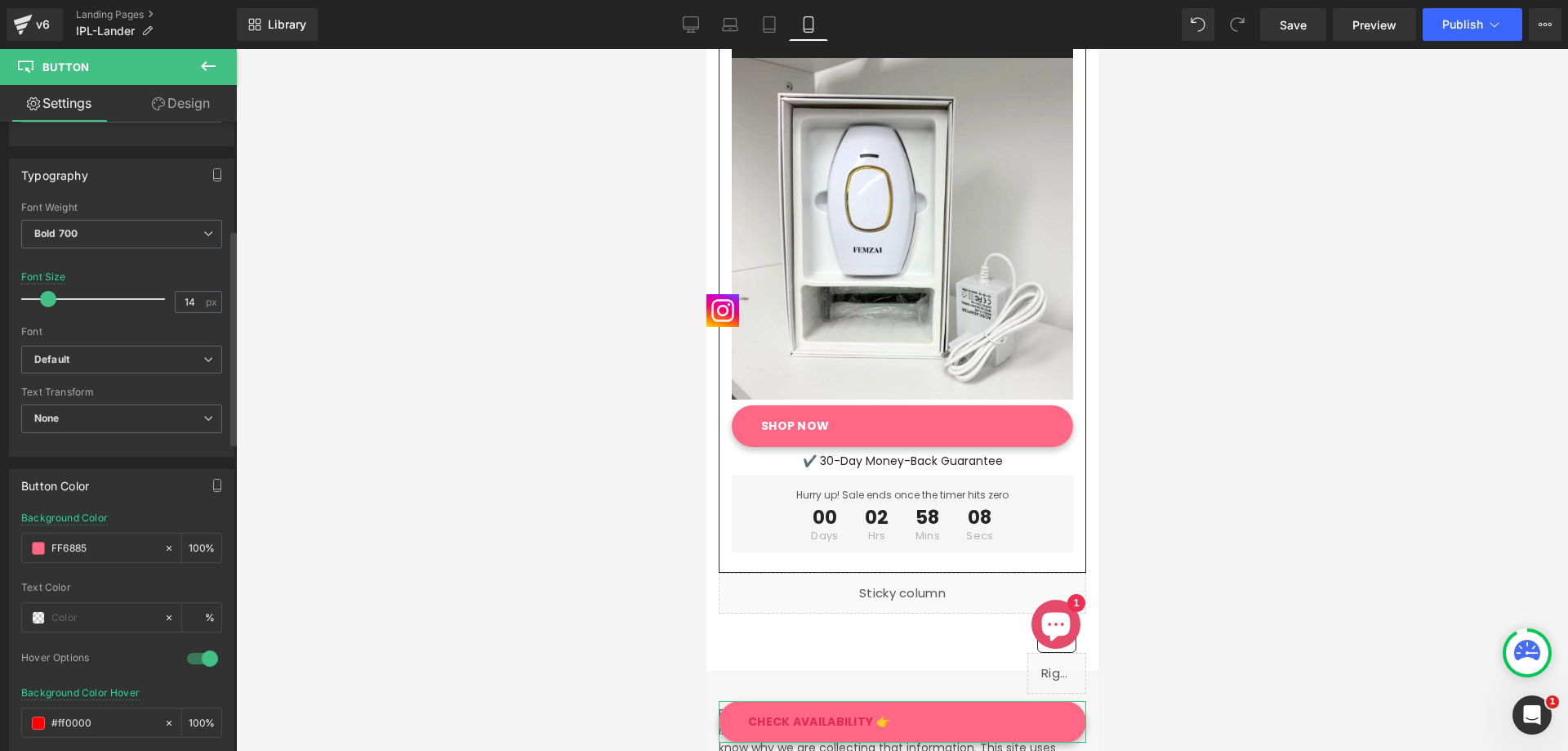
scroll to position [564, 0]
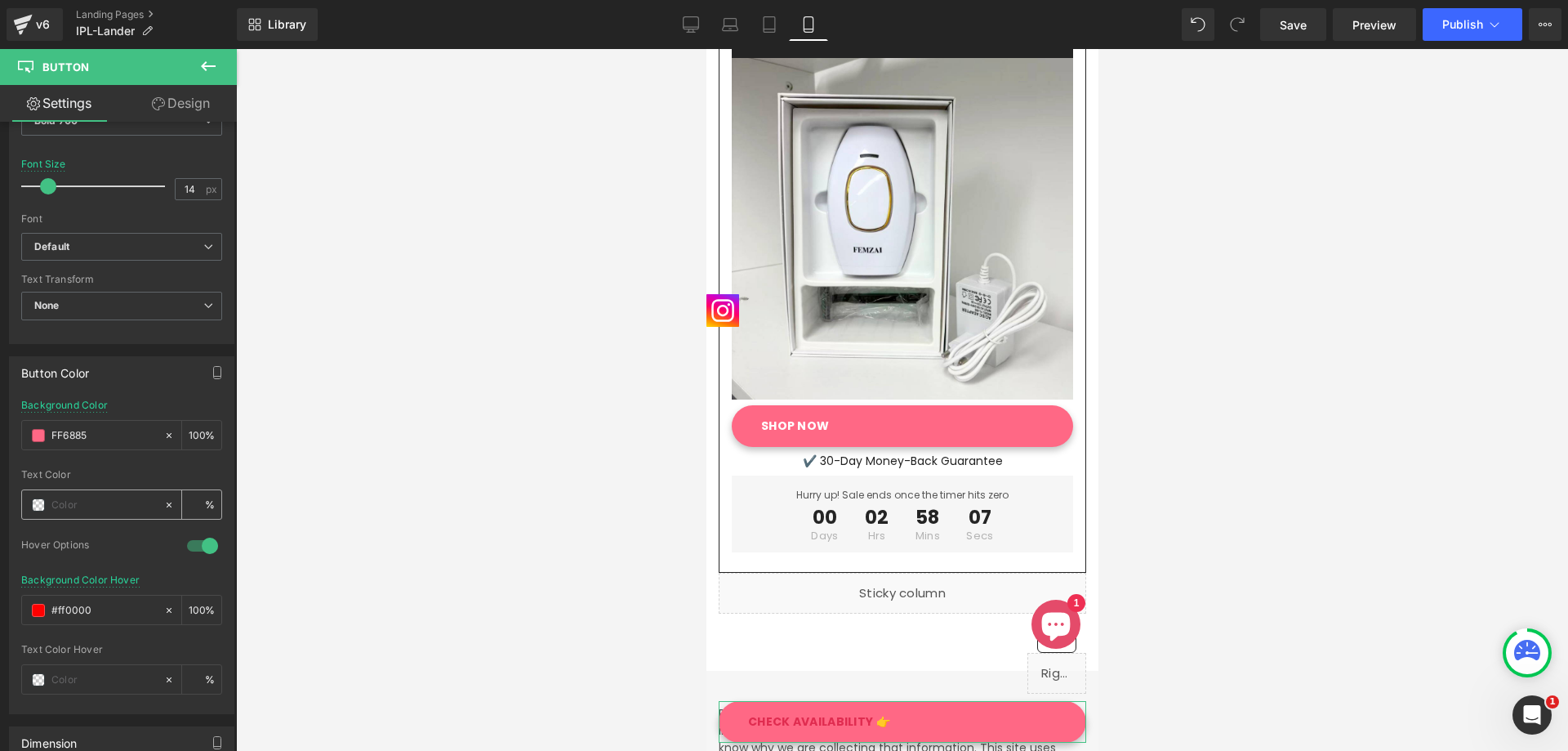
click at [163, 500] on icon at bounding box center [169, 505] width 12 height 12
click at [46, 508] on div at bounding box center [92, 504] width 141 height 29
click at [35, 508] on span at bounding box center [38, 505] width 13 height 13
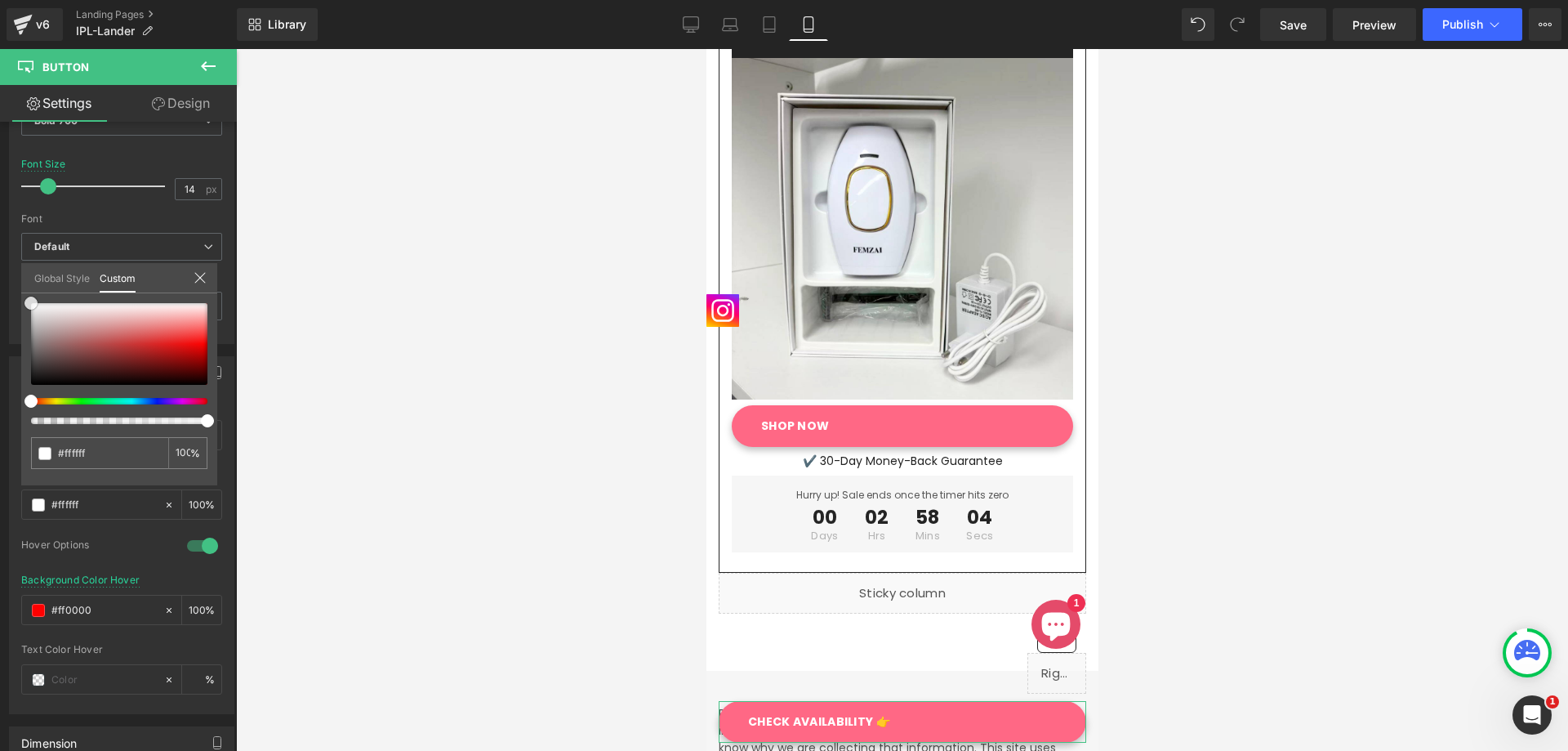
drag, startPoint x: 62, startPoint y: 324, endPoint x: 18, endPoint y: 286, distance: 58.1
click at [18, 344] on div "Button Color rgba(68, 167, 20, 1) Background Color #44a714 100 % Text Color % 1…" at bounding box center [122, 529] width 244 height 370
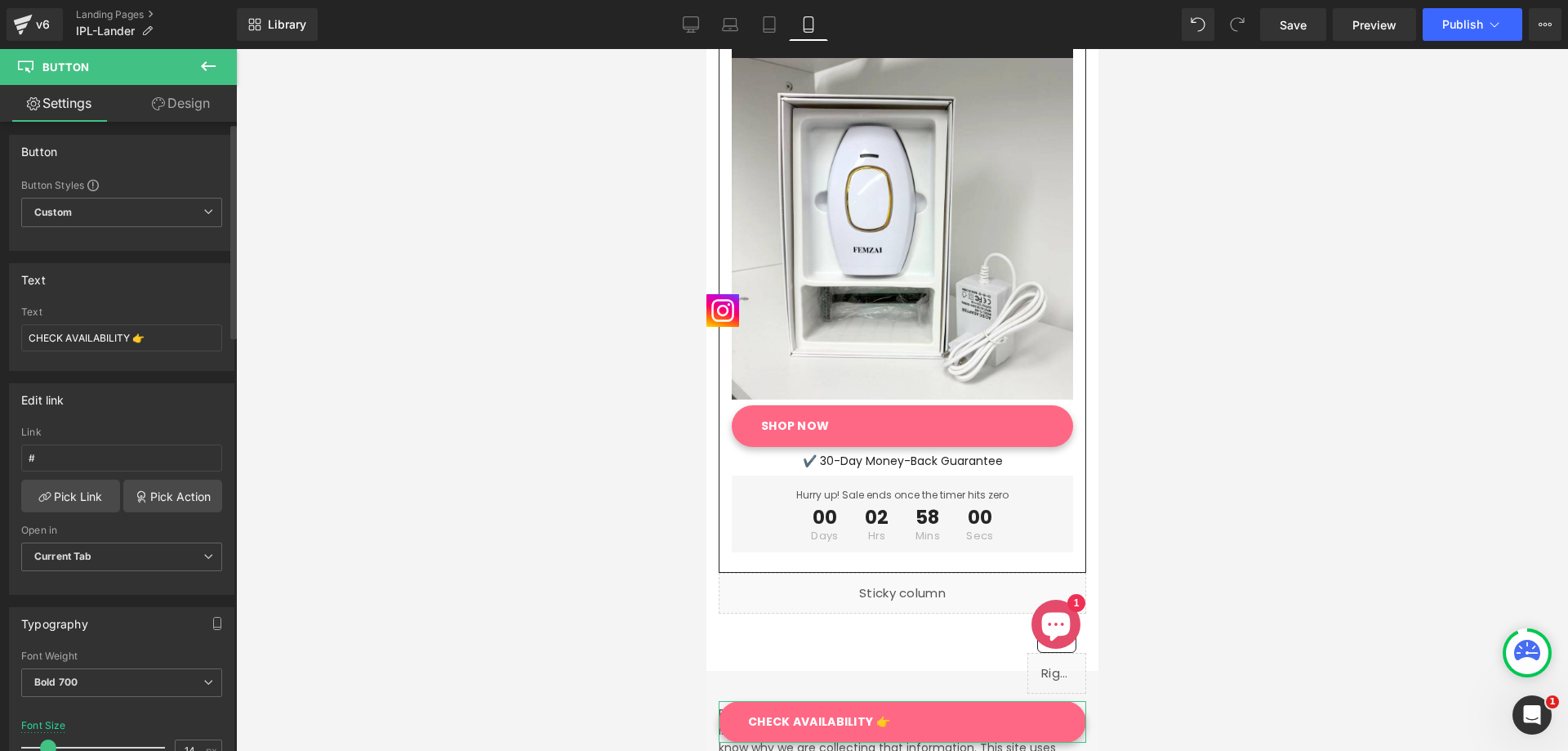
scroll to position [0, 0]
click at [115, 451] on input "#" at bounding box center [121, 460] width 201 height 27
drag, startPoint x: 48, startPoint y: 459, endPoint x: 13, endPoint y: 459, distance: 35.0
click at [15, 459] on div "# Link # Pick Link Pick Action Current Tab New Tab Open in Current Tab Current …" at bounding box center [122, 513] width 224 height 167
paste input "[URL][DOMAIN_NAME]"
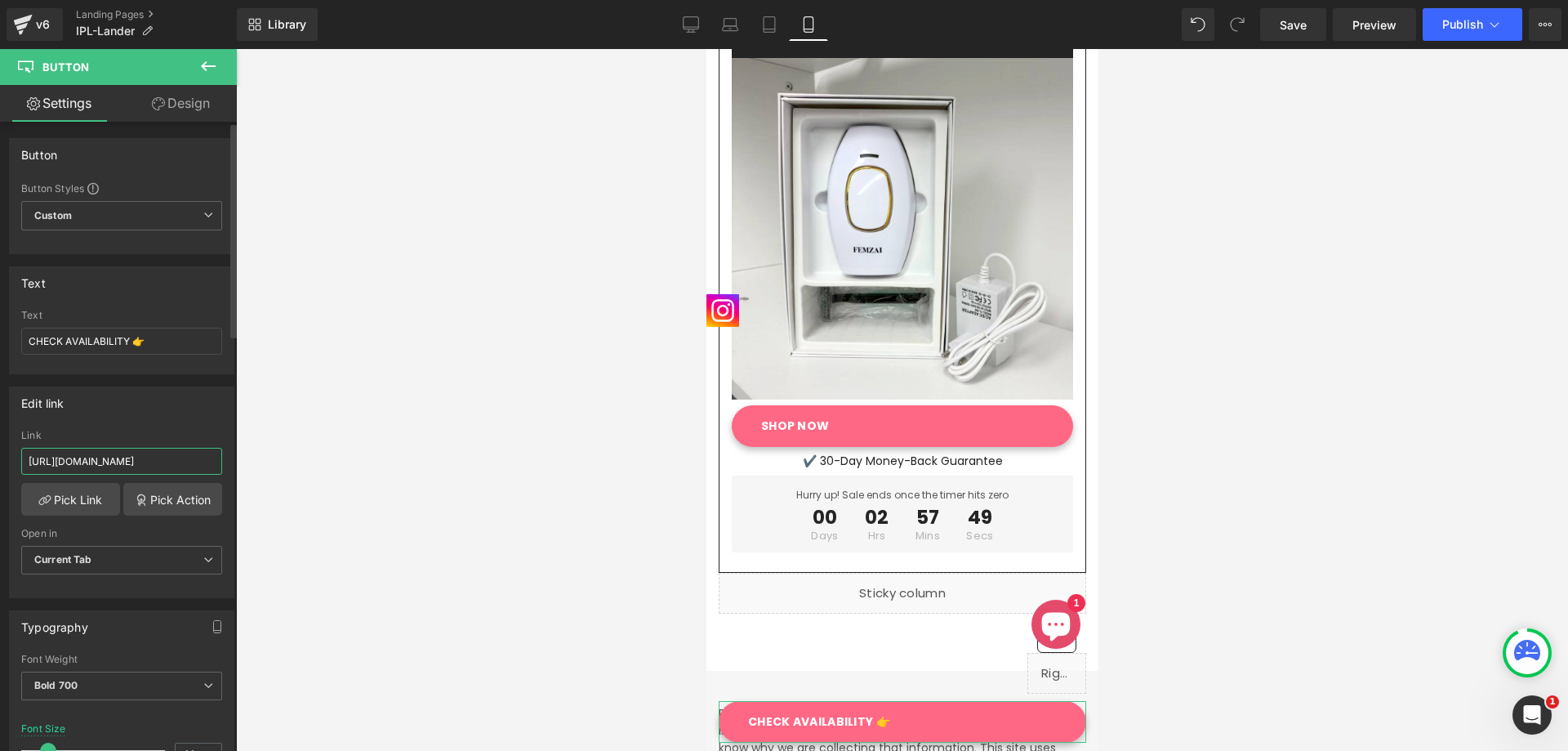
scroll to position [0, 356]
type input "[URL][DOMAIN_NAME]"
click at [157, 419] on div "Edit link # Link [URL][DOMAIN_NAME] Pick Link Pick Action Current Tab New Tab O…" at bounding box center [122, 492] width 226 height 212
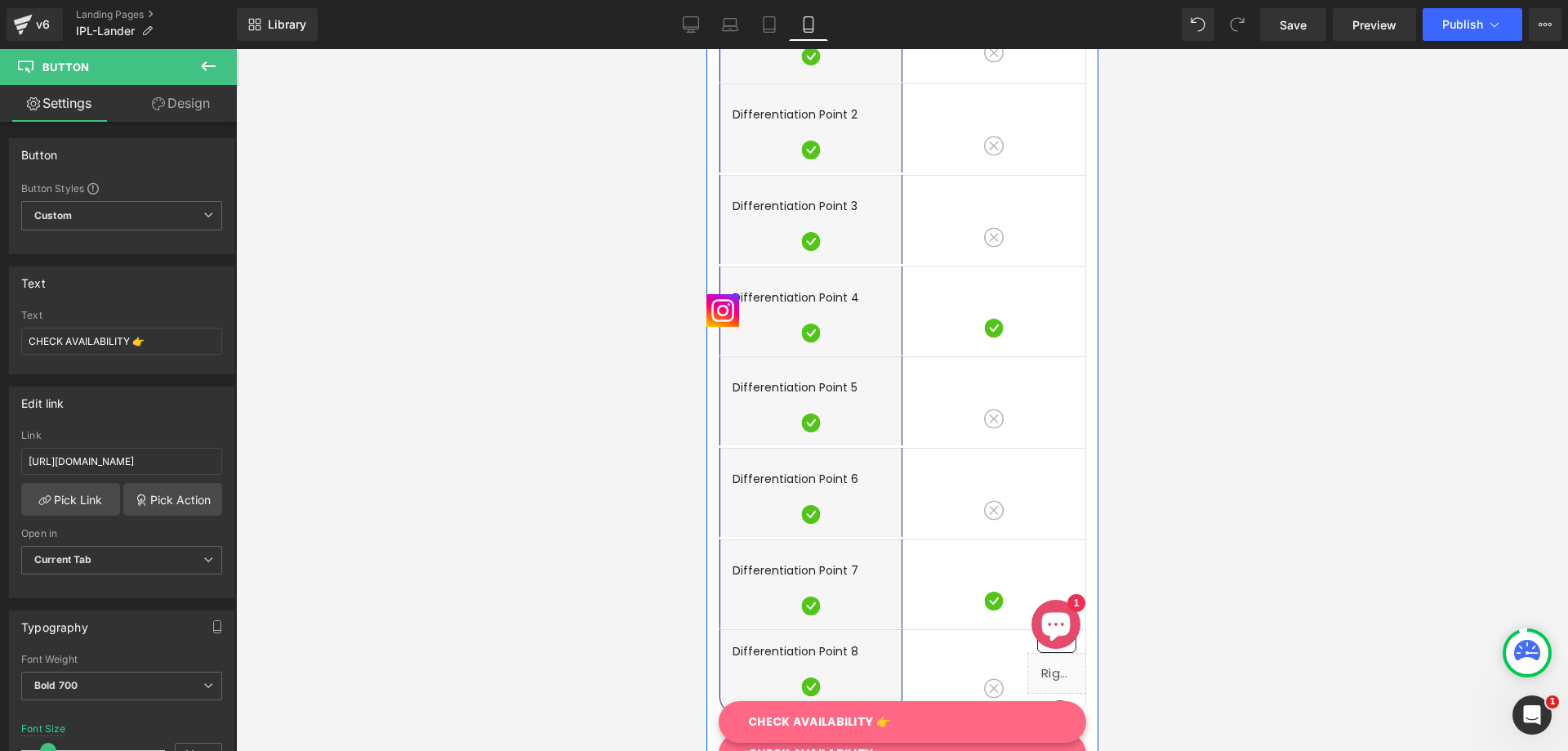
scroll to position [3989, 0]
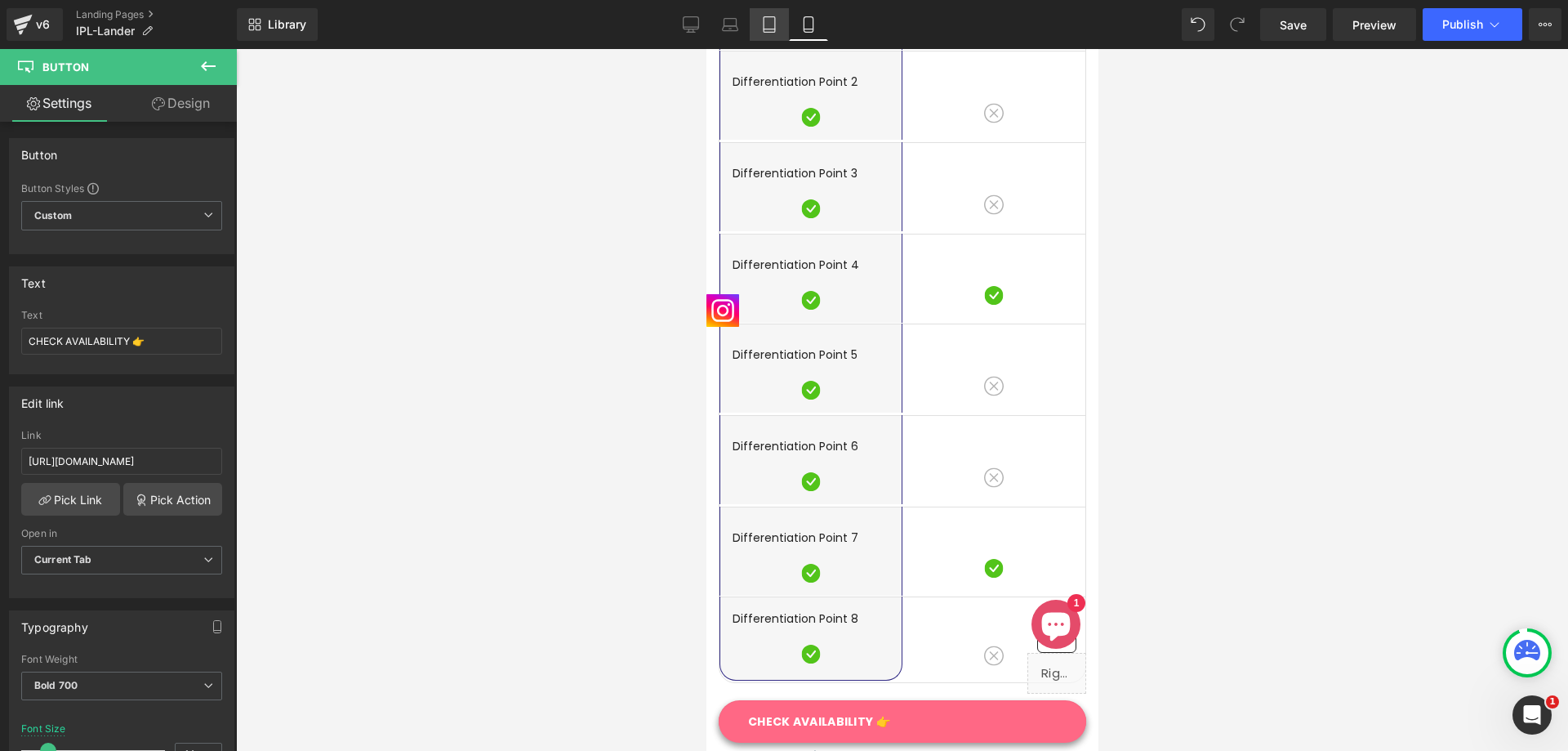
click at [778, 19] on icon at bounding box center [769, 25] width 17 height 17
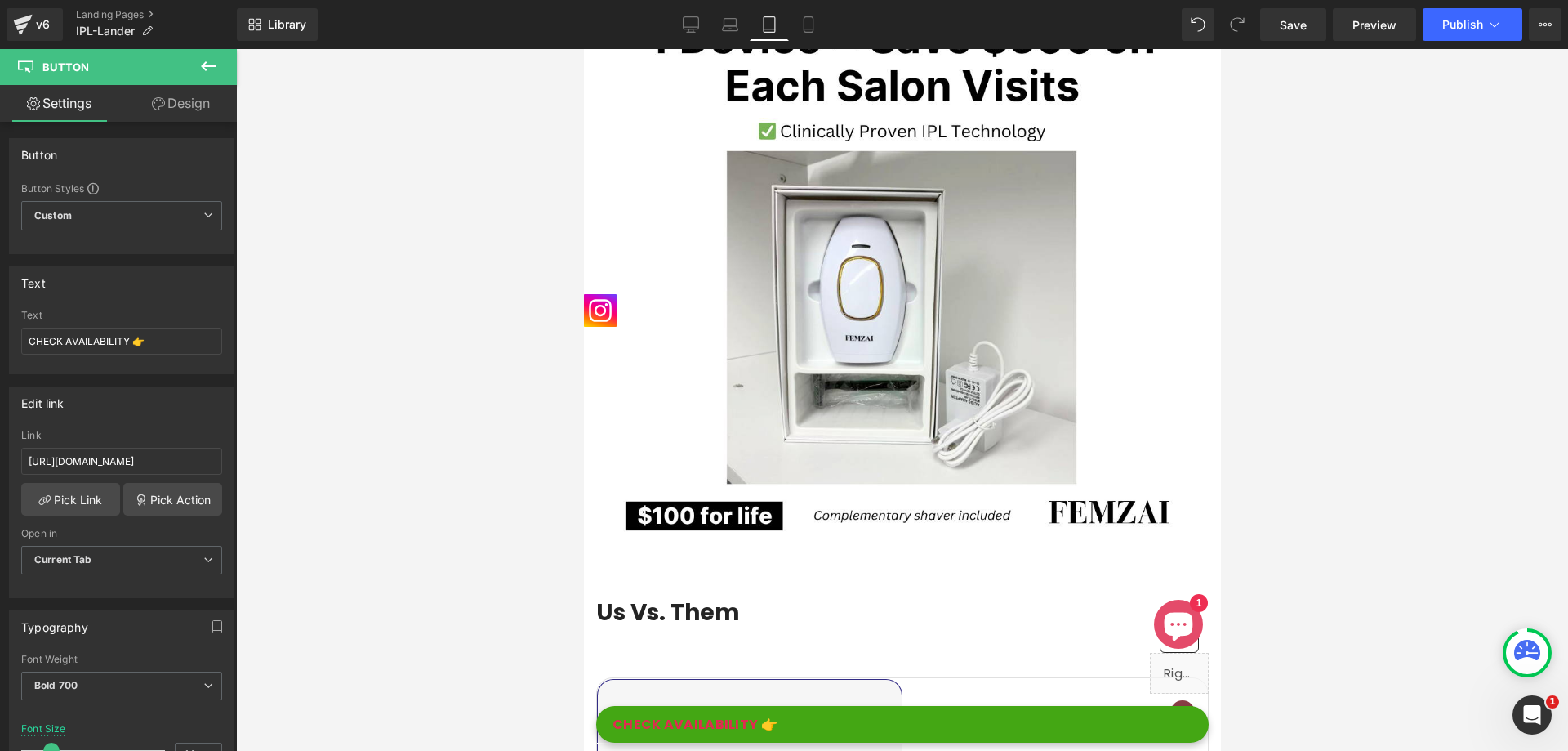
scroll to position [4223, 0]
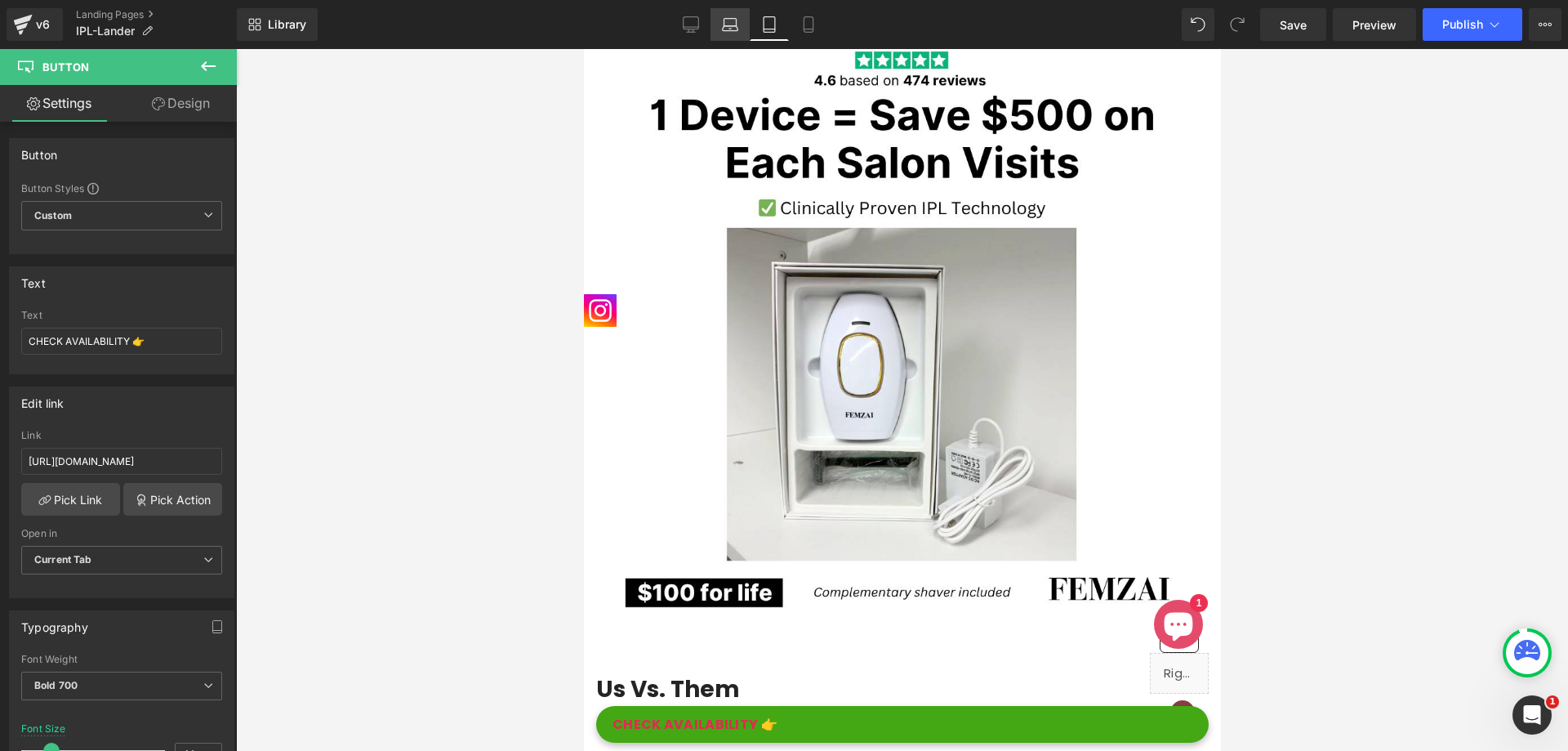
click at [725, 24] on icon at bounding box center [730, 22] width 12 height 7
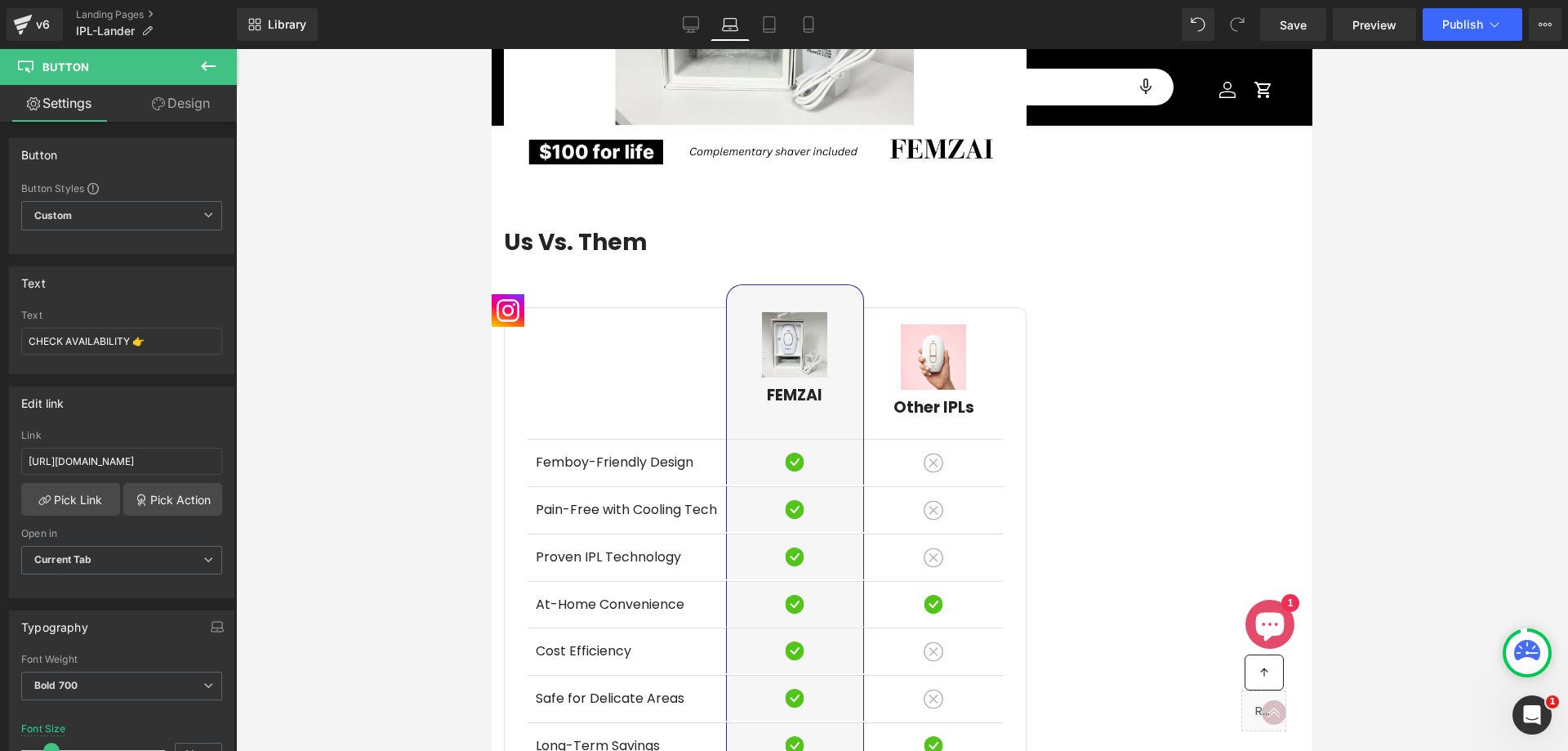
scroll to position [4424, 0]
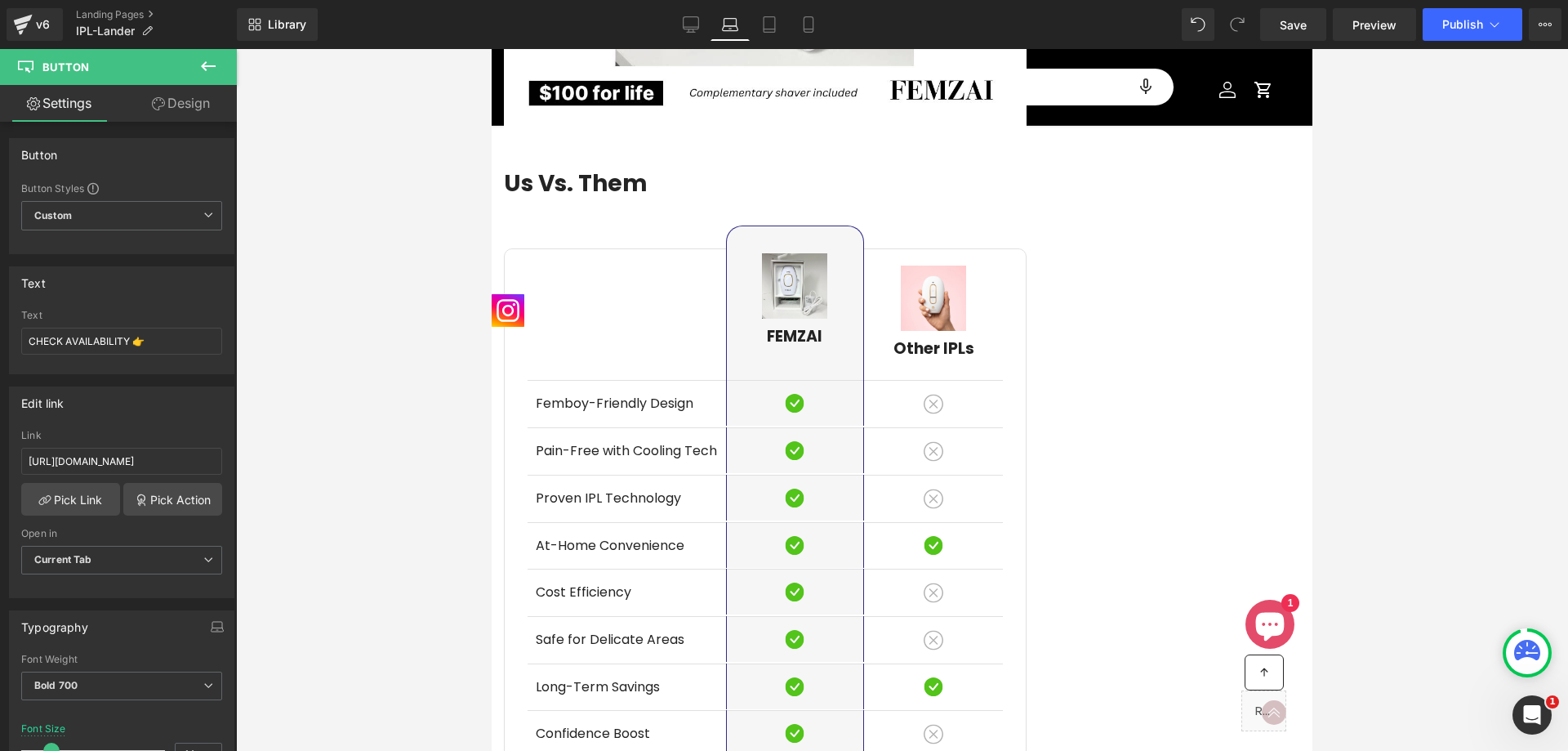
click at [635, 394] on div "Femboy-Friendly Design Text Block" at bounding box center [631, 404] width 190 height 20
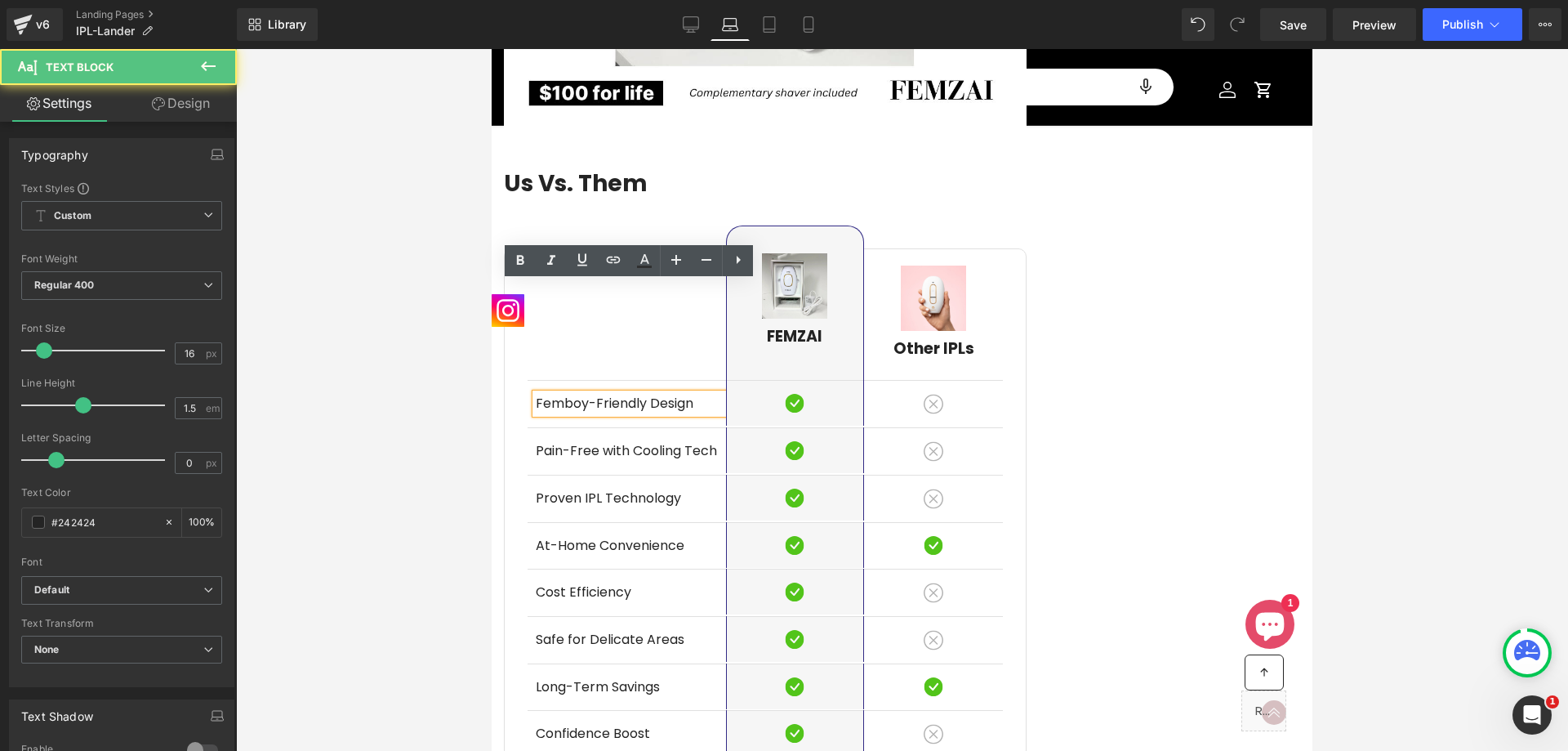
click at [659, 394] on p "Femboy-Friendly Design" at bounding box center [631, 404] width 190 height 20
click at [676, 394] on p "Femboy-Friendly Design" at bounding box center [631, 404] width 190 height 20
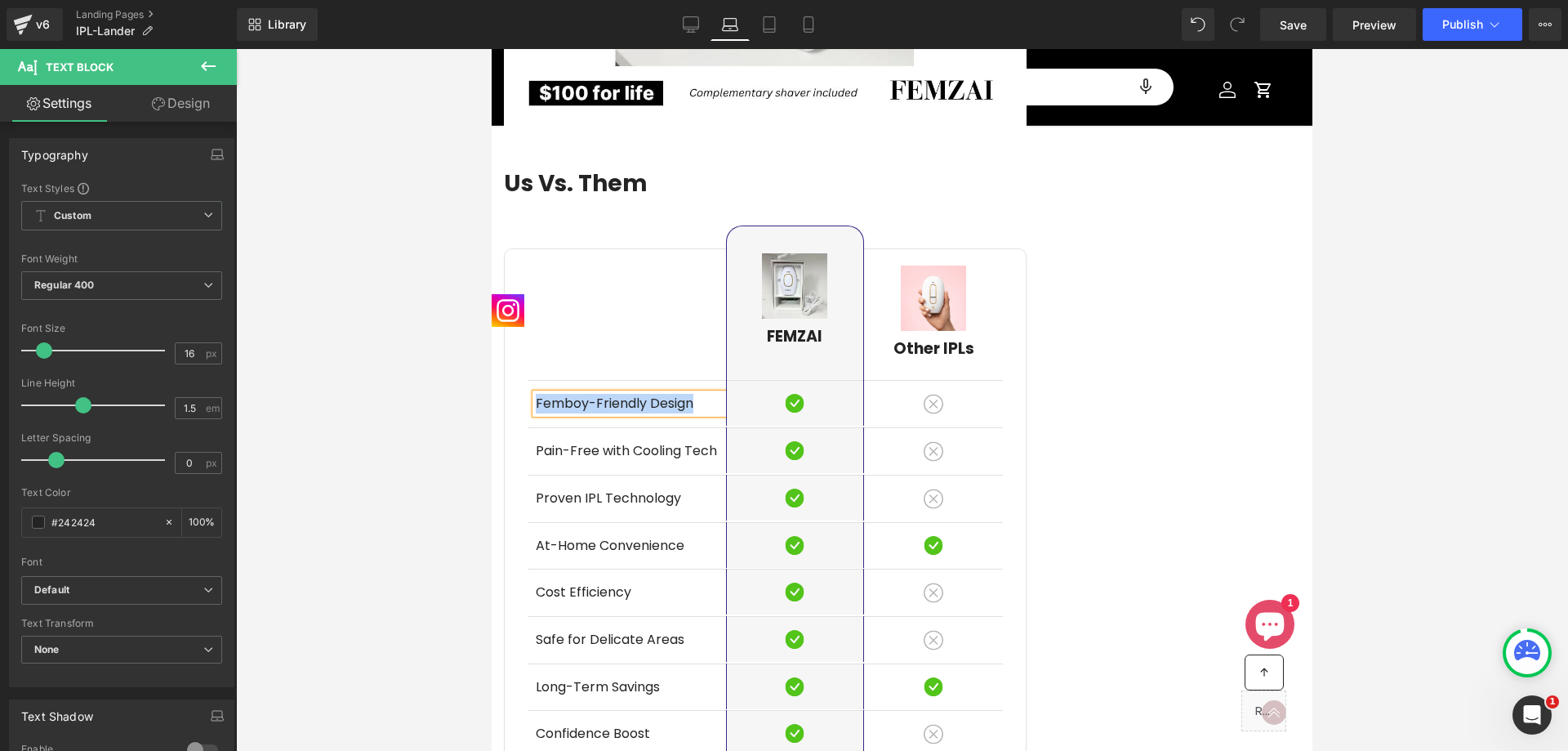
copy p "Femboy-Friendly Design"
click at [808, 21] on icon at bounding box center [808, 25] width 17 height 17
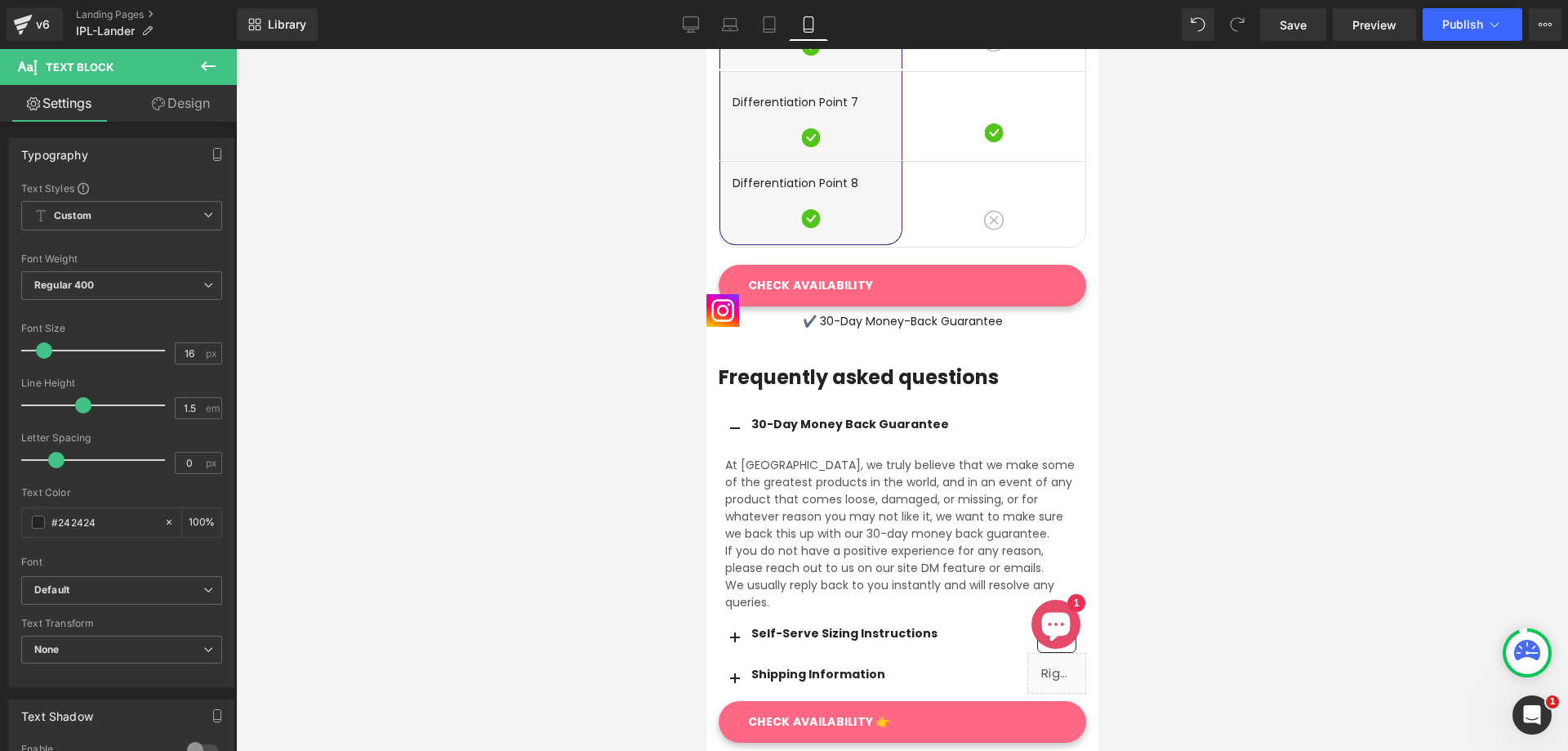
scroll to position [0, 0]
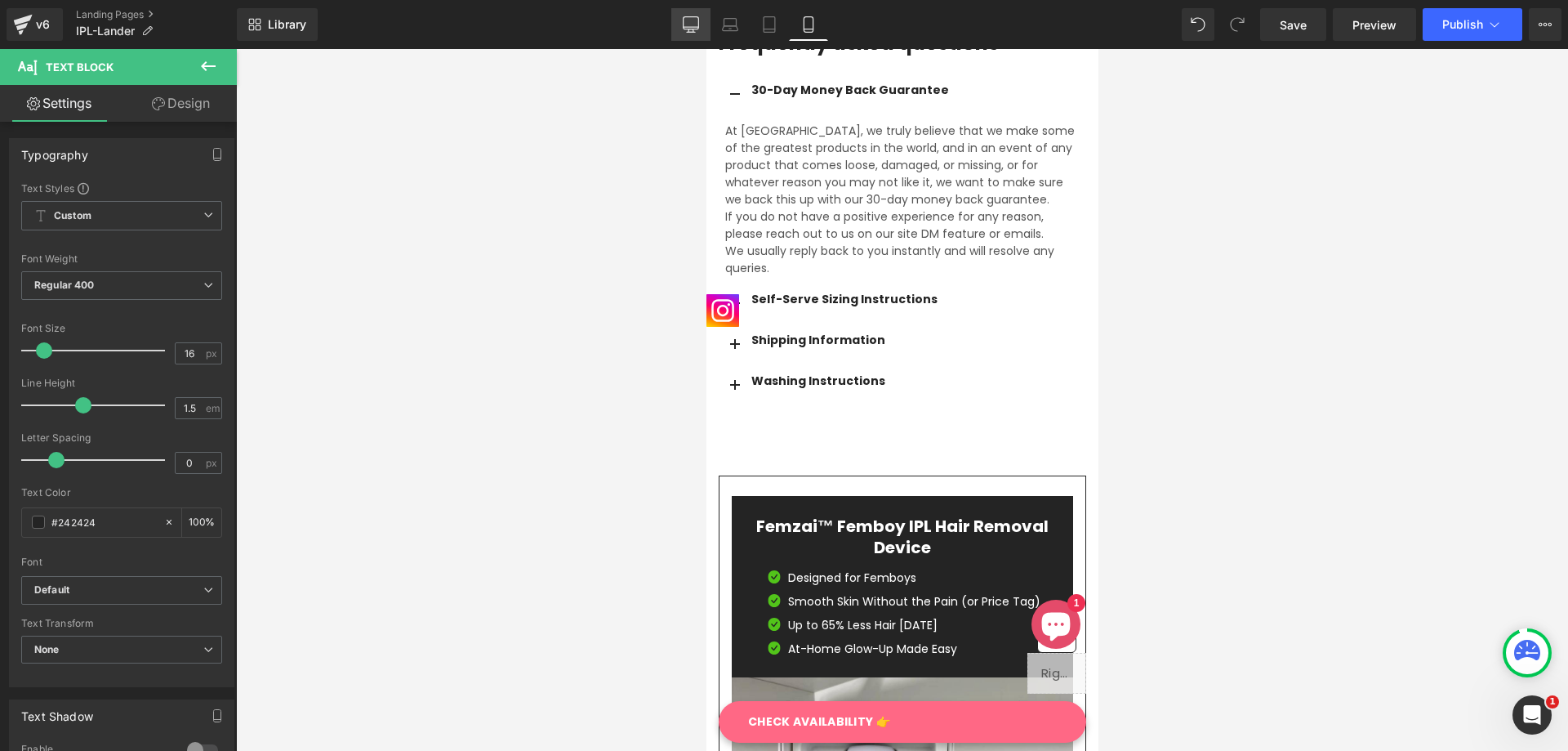
drag, startPoint x: 742, startPoint y: 26, endPoint x: 703, endPoint y: 21, distance: 39.3
click at [742, 26] on link "Laptop" at bounding box center [730, 24] width 40 height 33
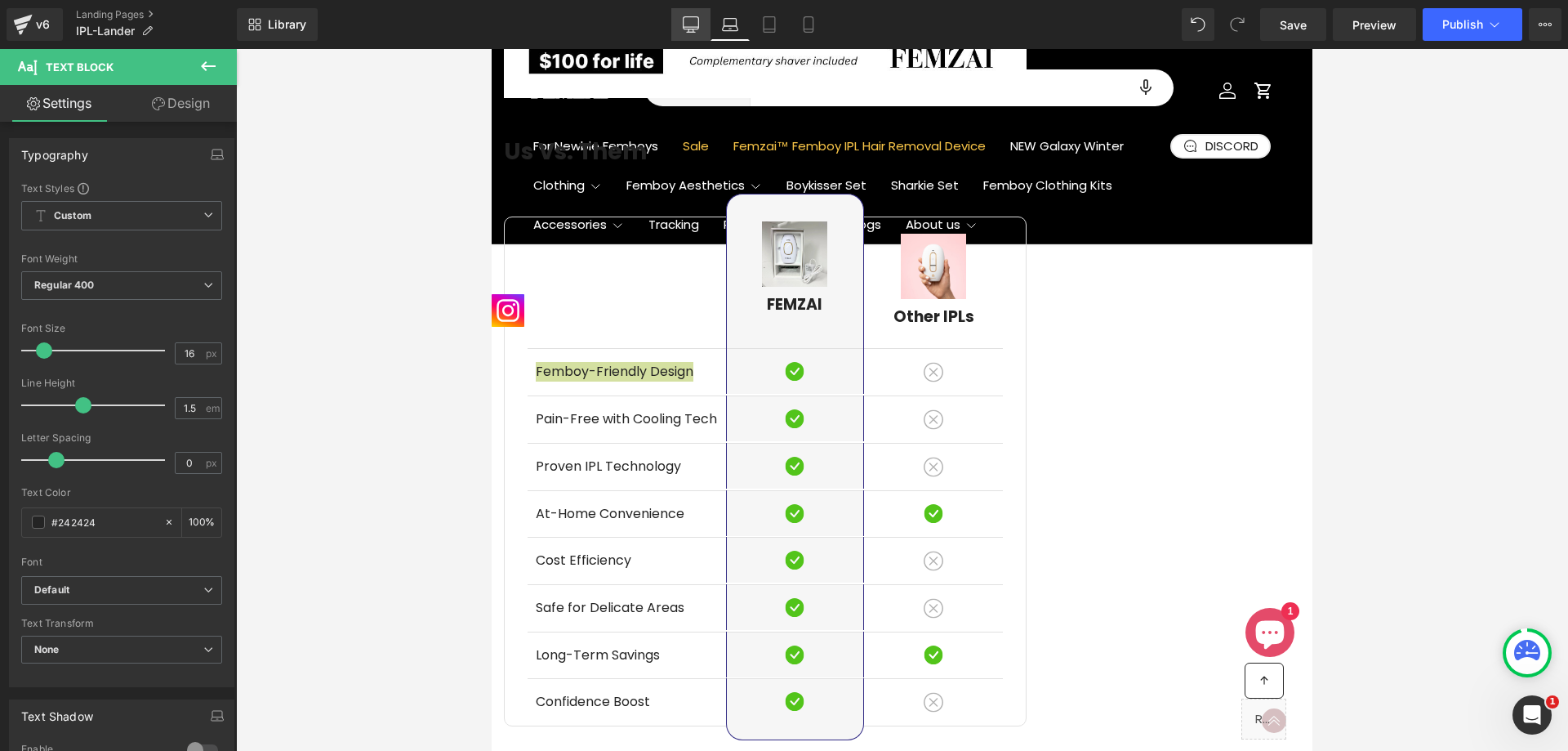
click at [698, 25] on icon at bounding box center [691, 25] width 17 height 17
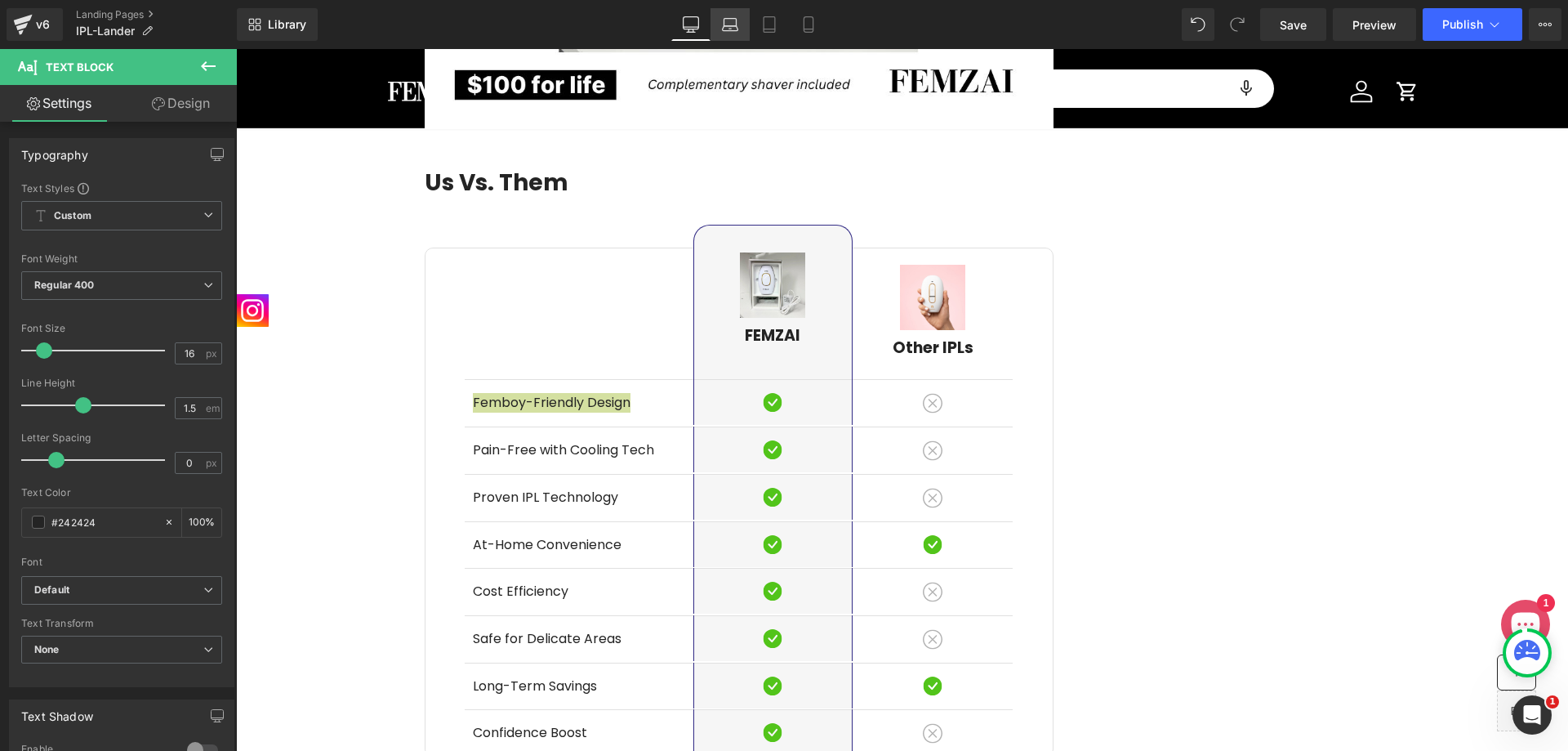
scroll to position [4561, 0]
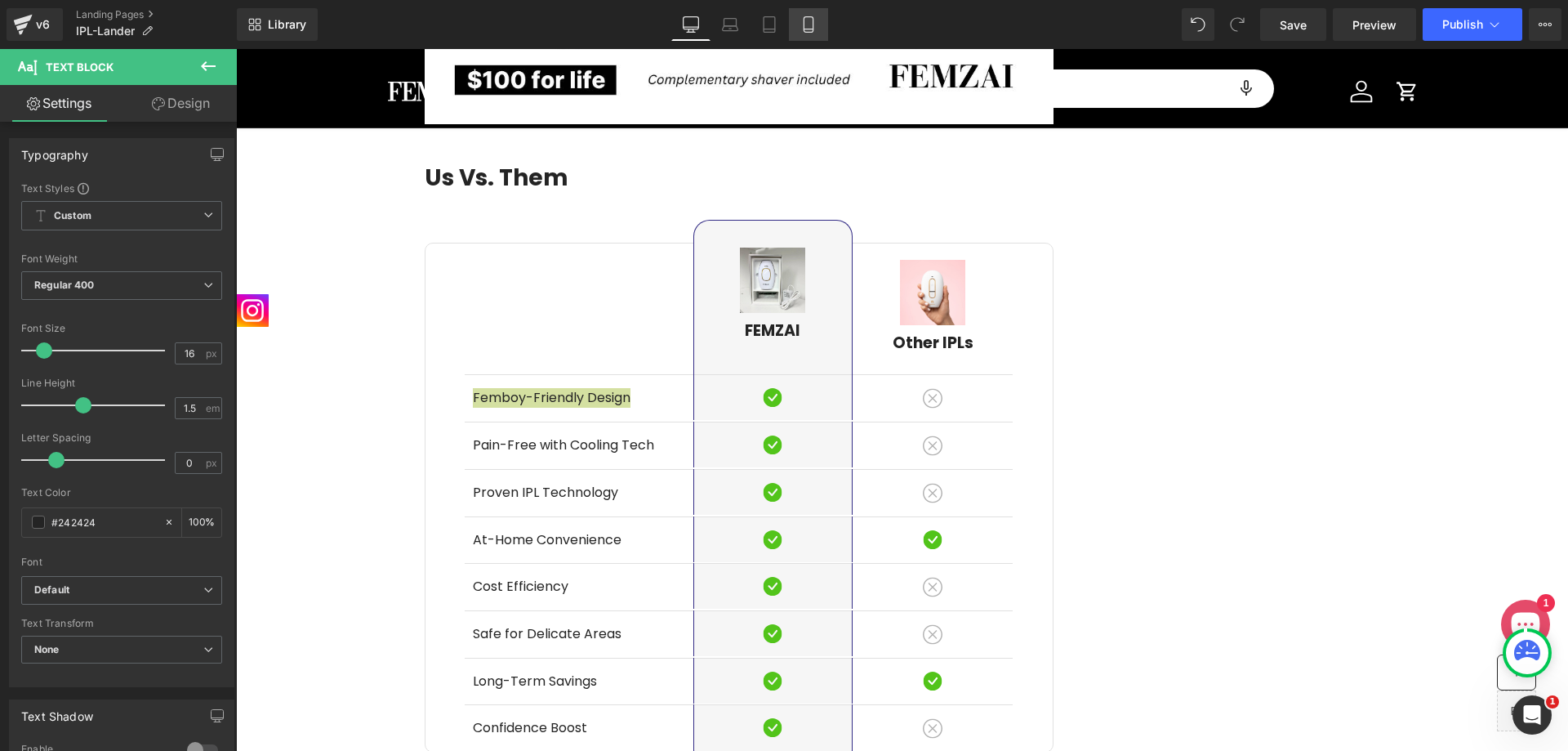
click at [811, 20] on icon at bounding box center [808, 25] width 17 height 17
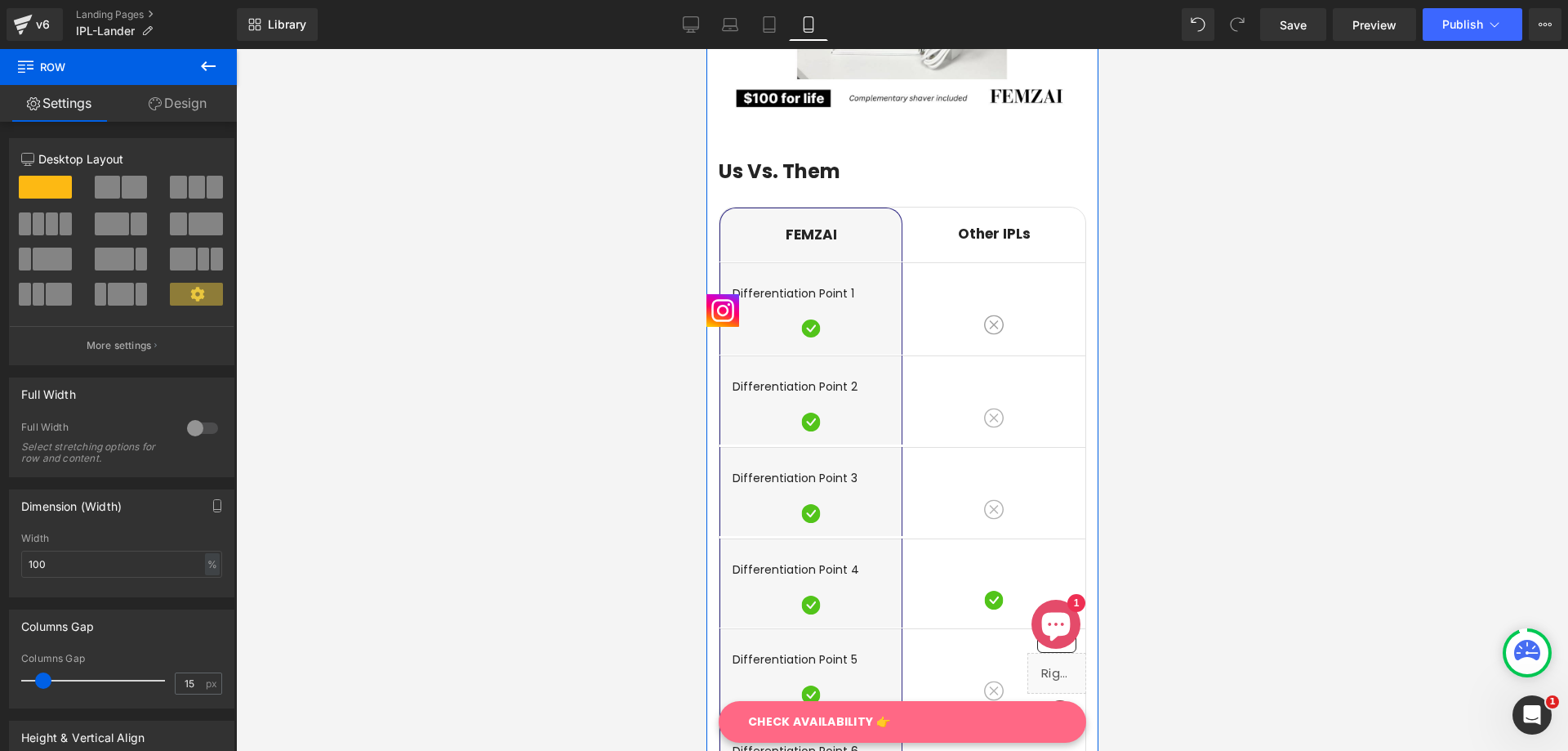
scroll to position [3482, 0]
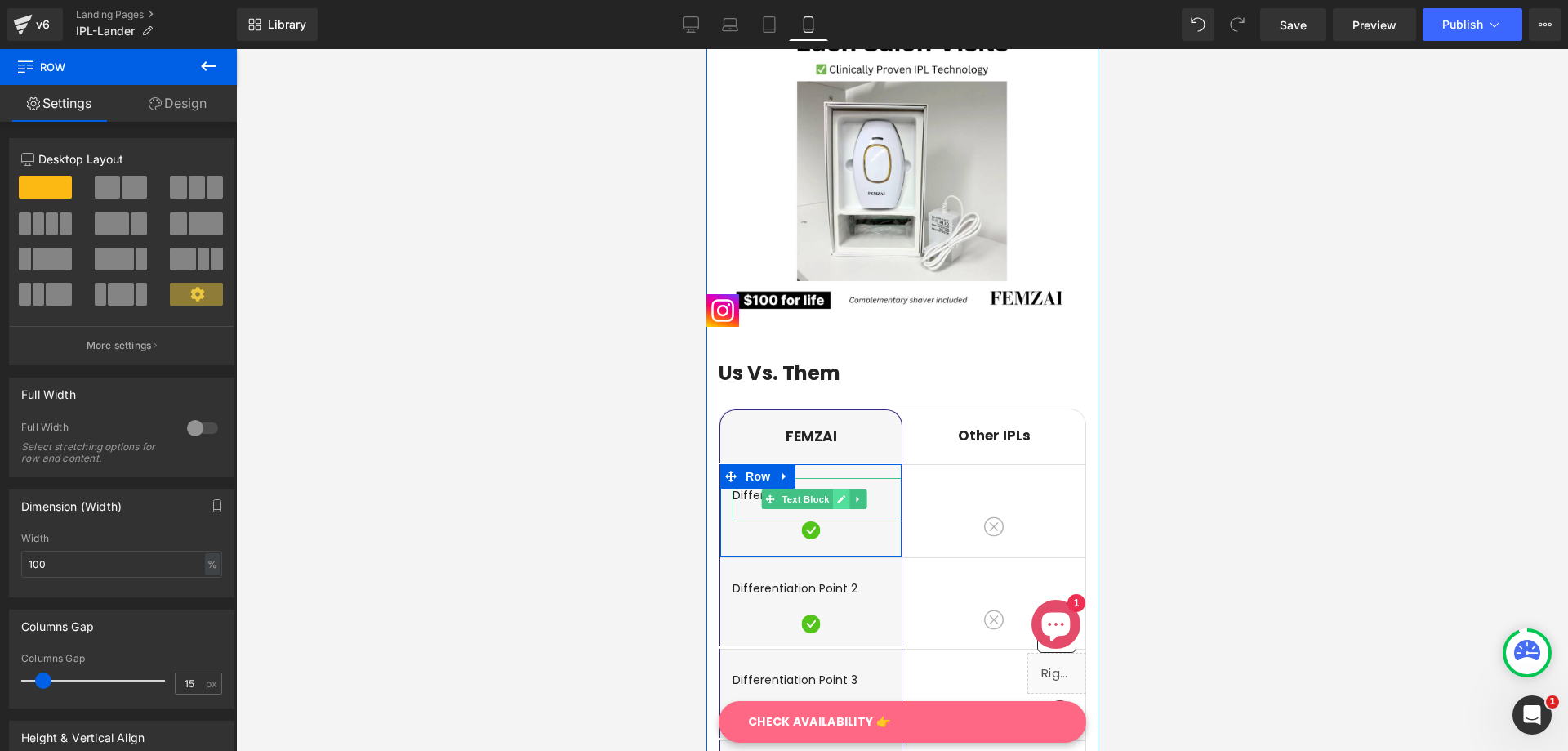
click at [845, 489] on link at bounding box center [839, 499] width 17 height 20
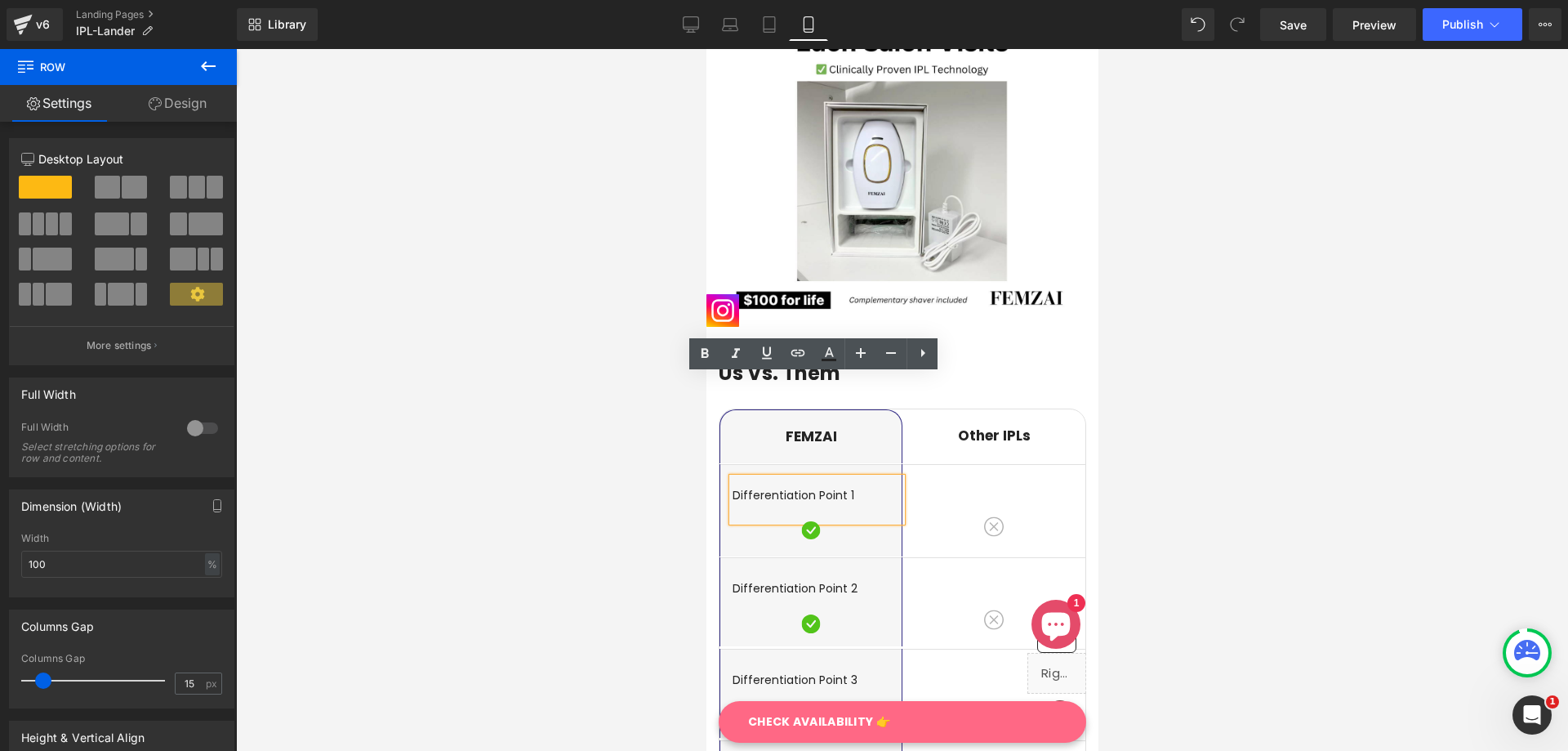
click at [835, 487] on p "Differentiation Point 1" at bounding box center [816, 495] width 169 height 17
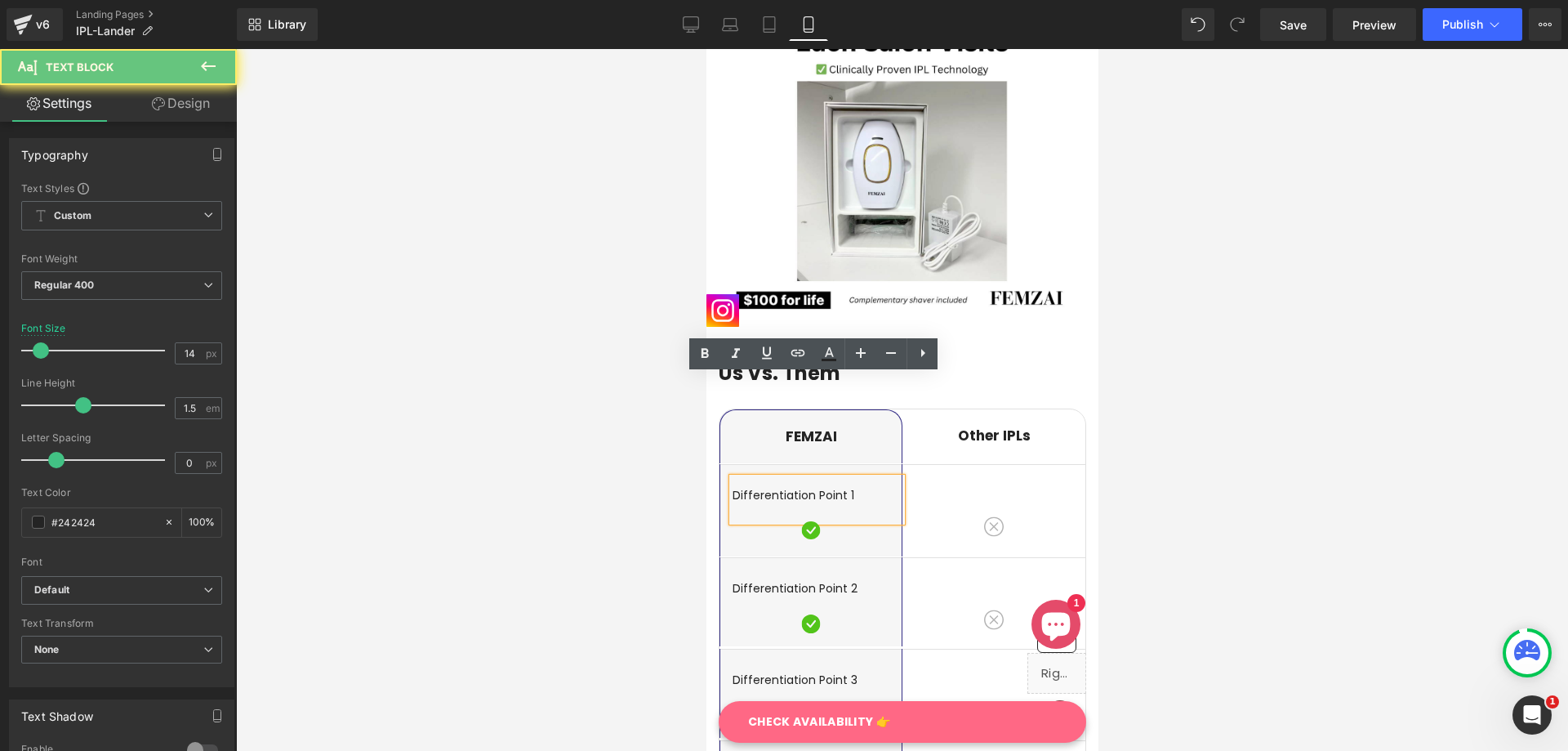
click at [851, 487] on p "Differentiation Point 1" at bounding box center [816, 495] width 169 height 17
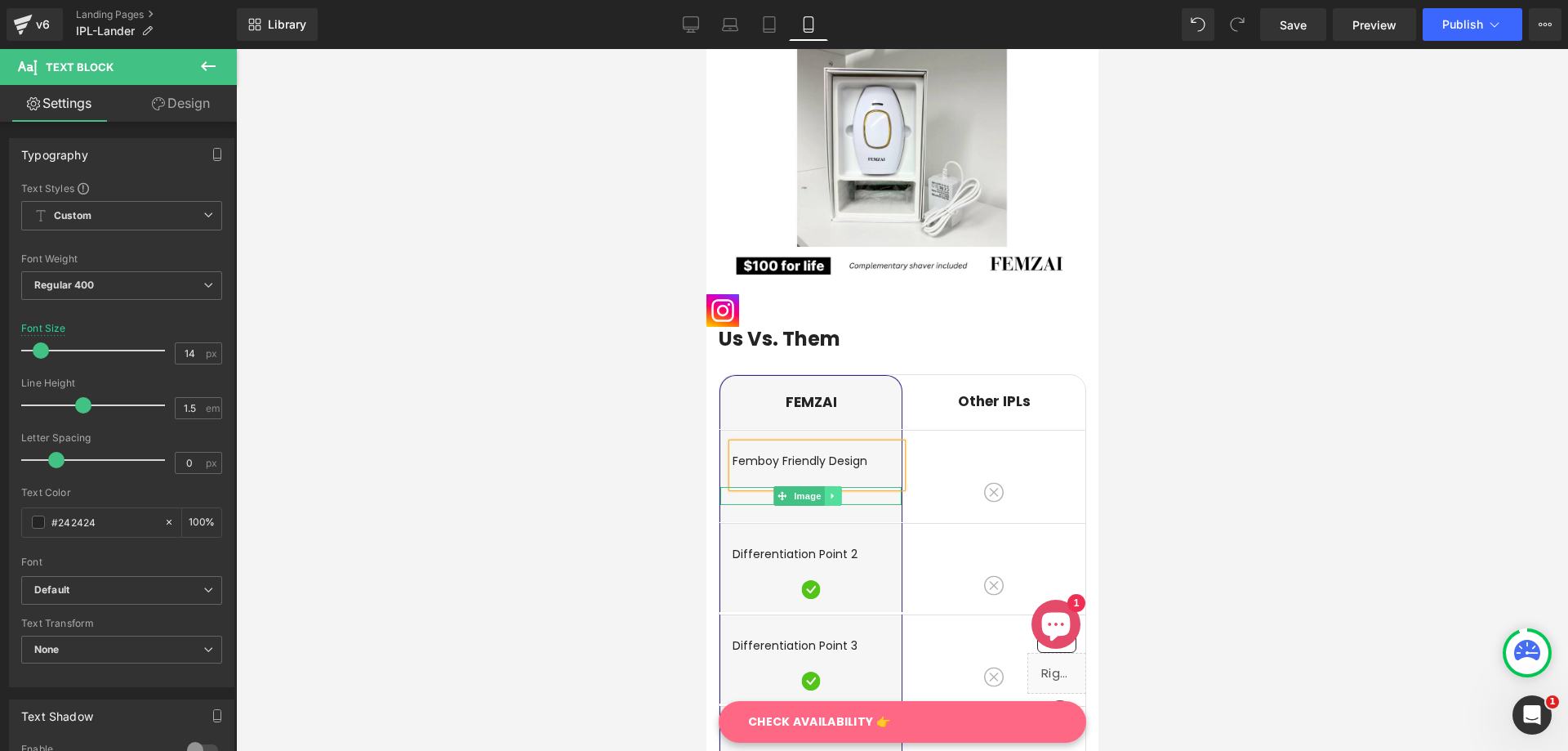
scroll to position [3564, 0]
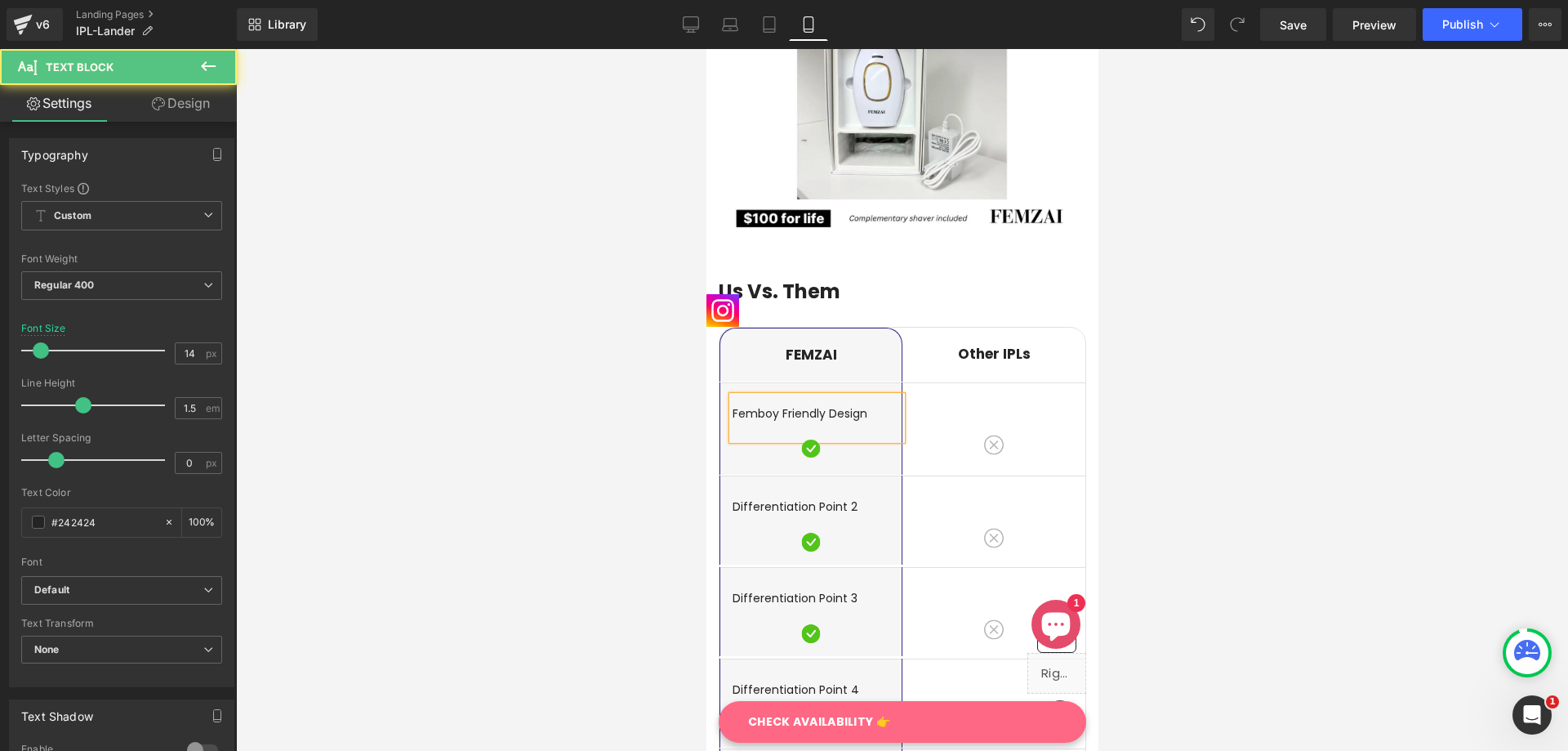
click at [775, 405] on p "Femboy Friendly Design" at bounding box center [816, 413] width 169 height 17
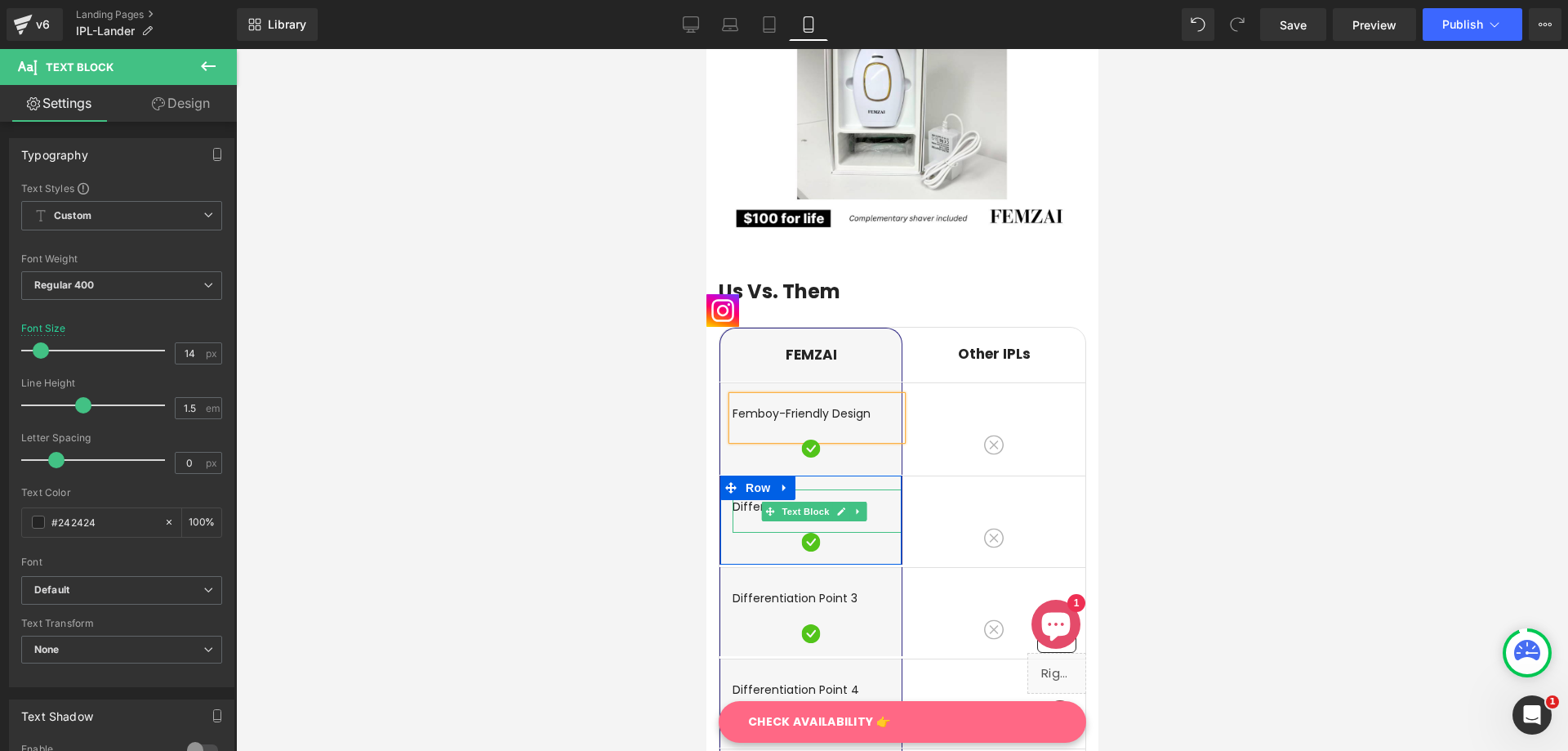
click at [836, 502] on link at bounding box center [839, 512] width 17 height 20
click at [836, 499] on p "Differentiation Point 2" at bounding box center [816, 507] width 169 height 17
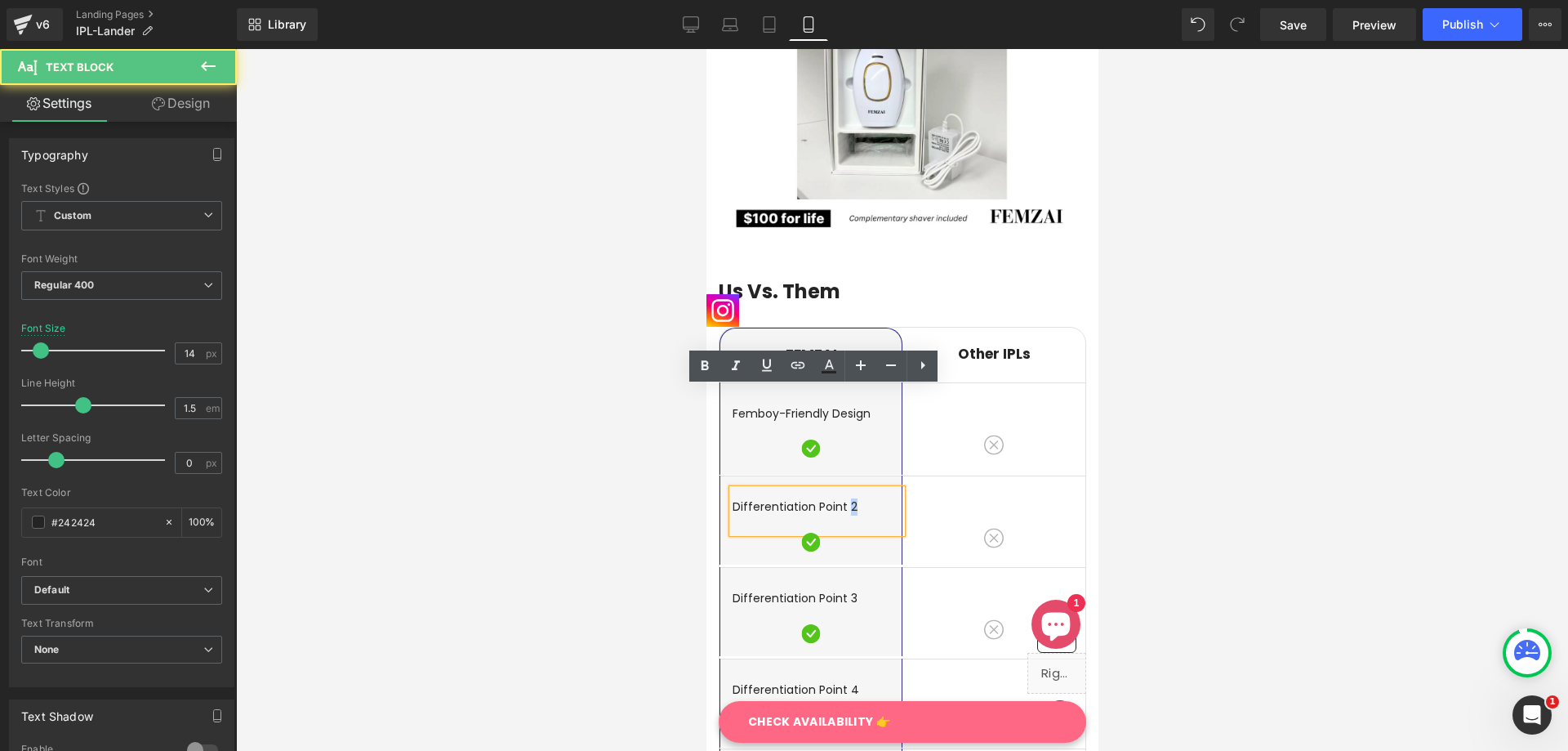
click at [850, 499] on p "Differentiation Point 2" at bounding box center [816, 507] width 169 height 17
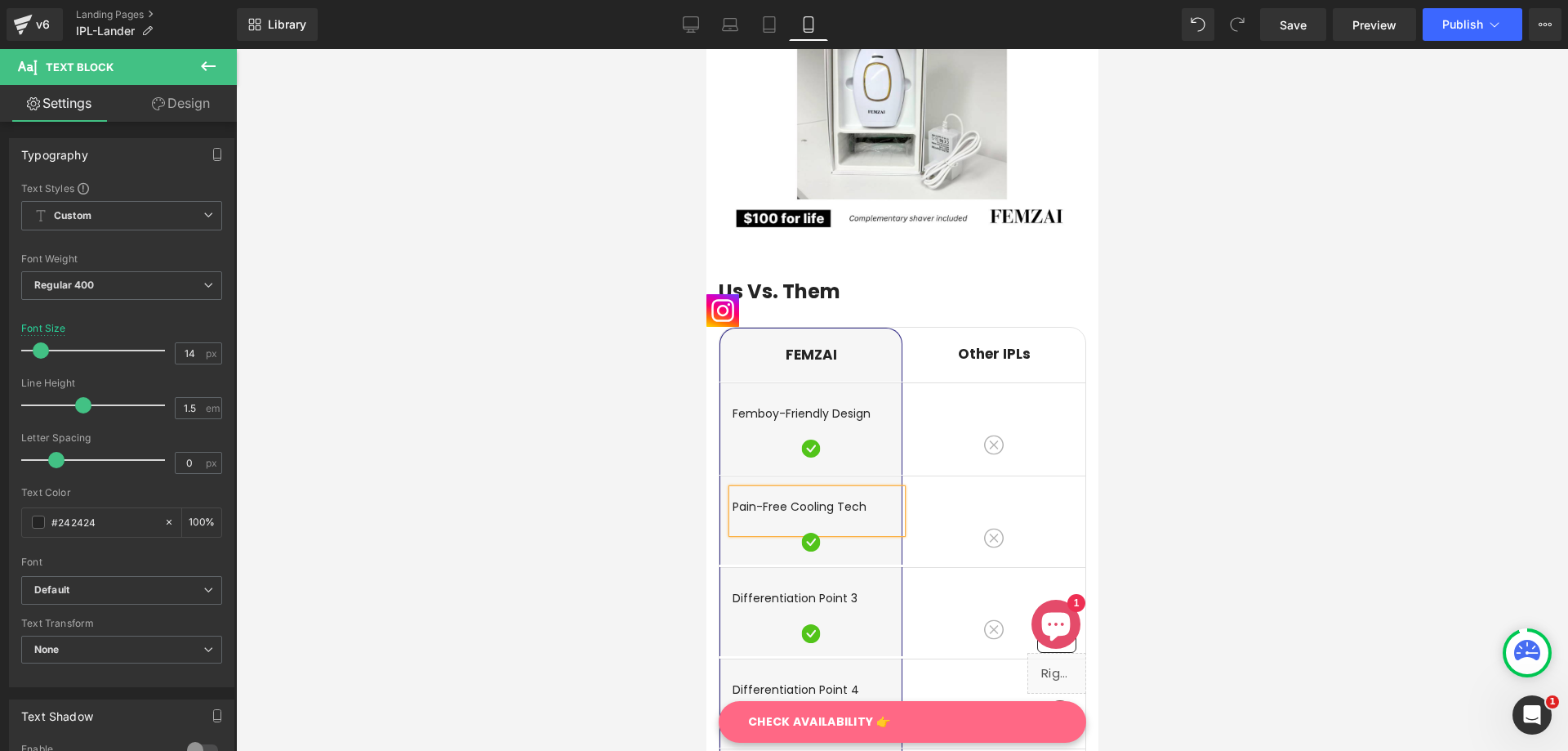
click at [784, 499] on p "Pain-Free Cooling Tech" at bounding box center [816, 507] width 169 height 17
click at [762, 593] on span at bounding box center [769, 603] width 17 height 20
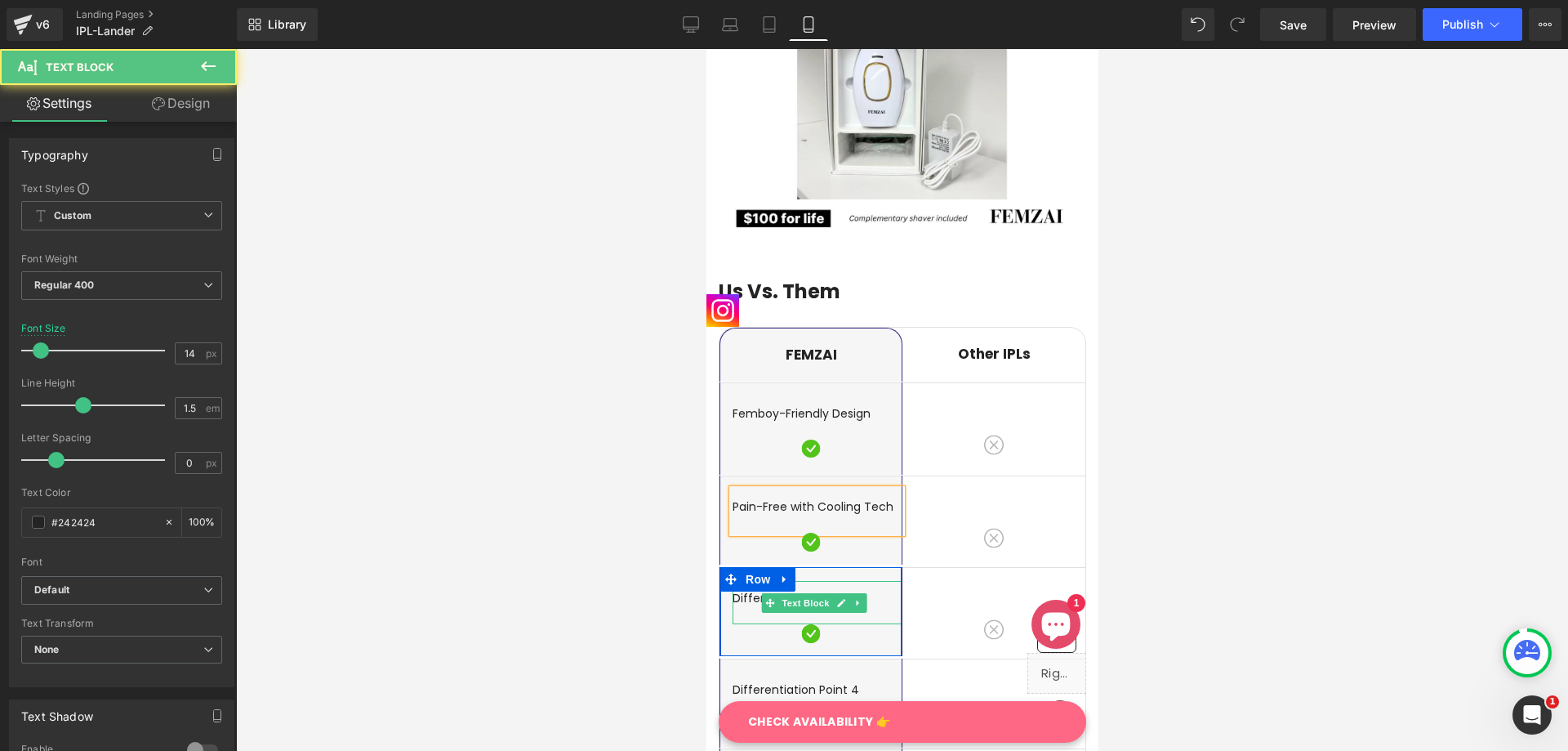
click at [747, 590] on p "Differentiation Point 3" at bounding box center [816, 598] width 169 height 17
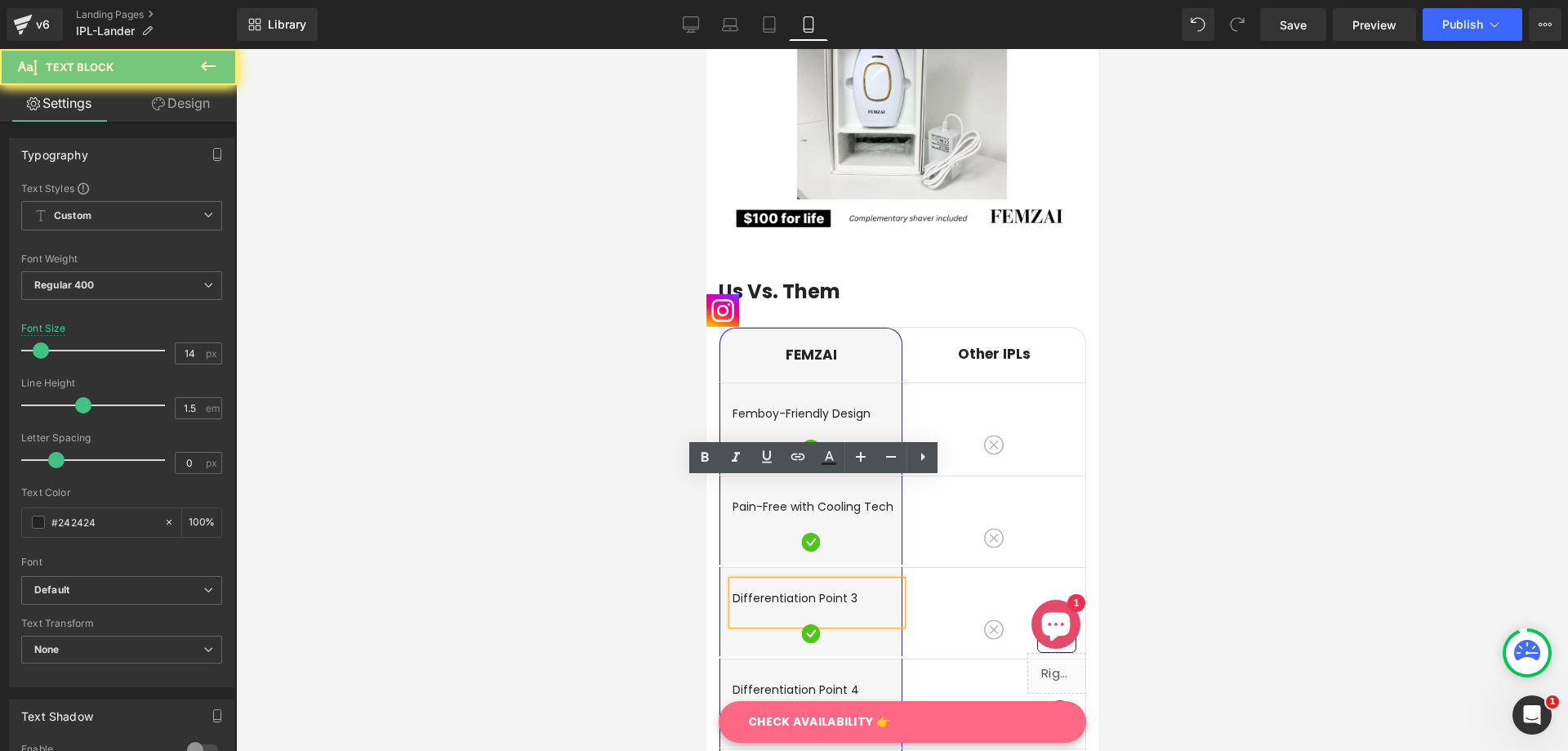
click at [748, 590] on p "Differentiation Point 3" at bounding box center [816, 598] width 169 height 17
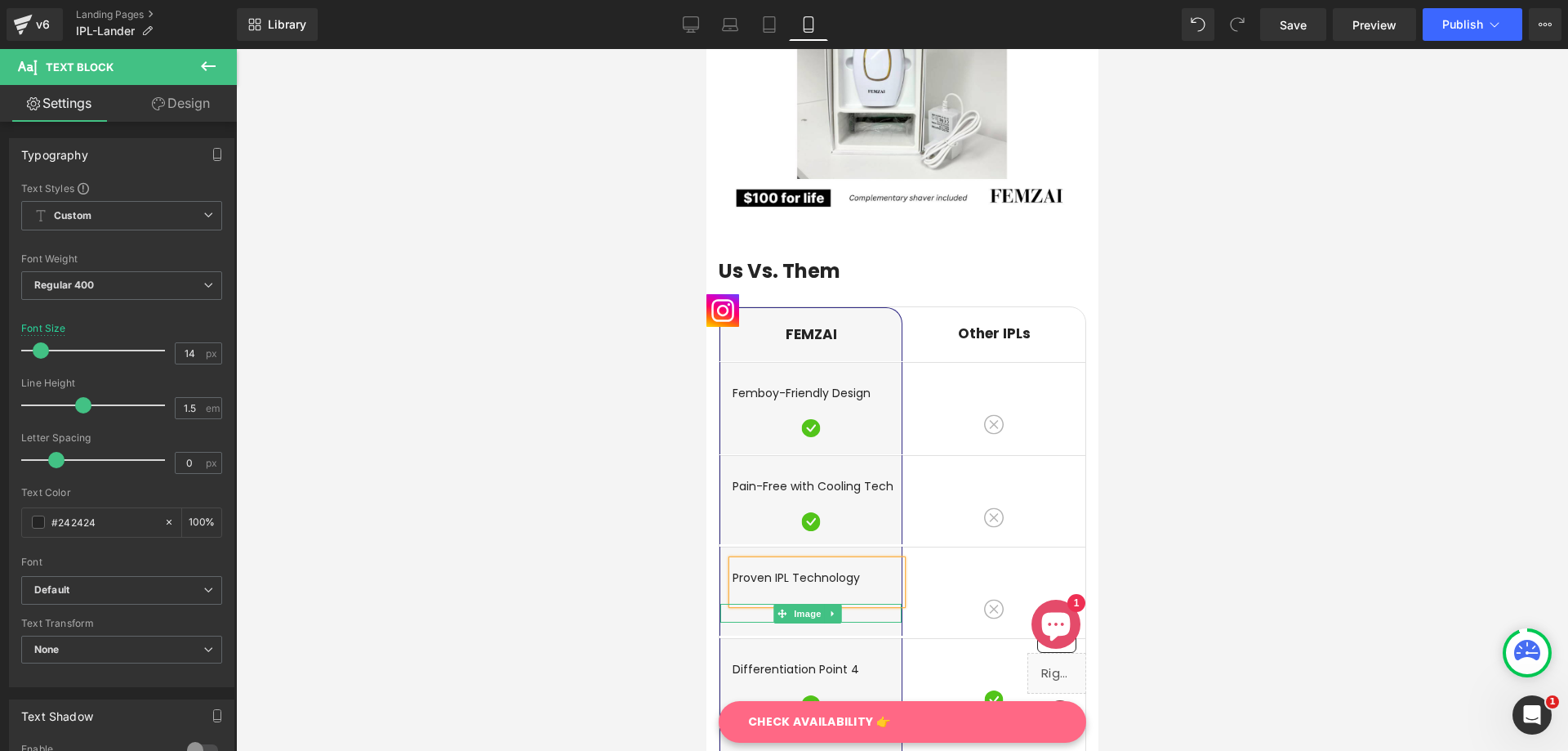
scroll to position [3645, 0]
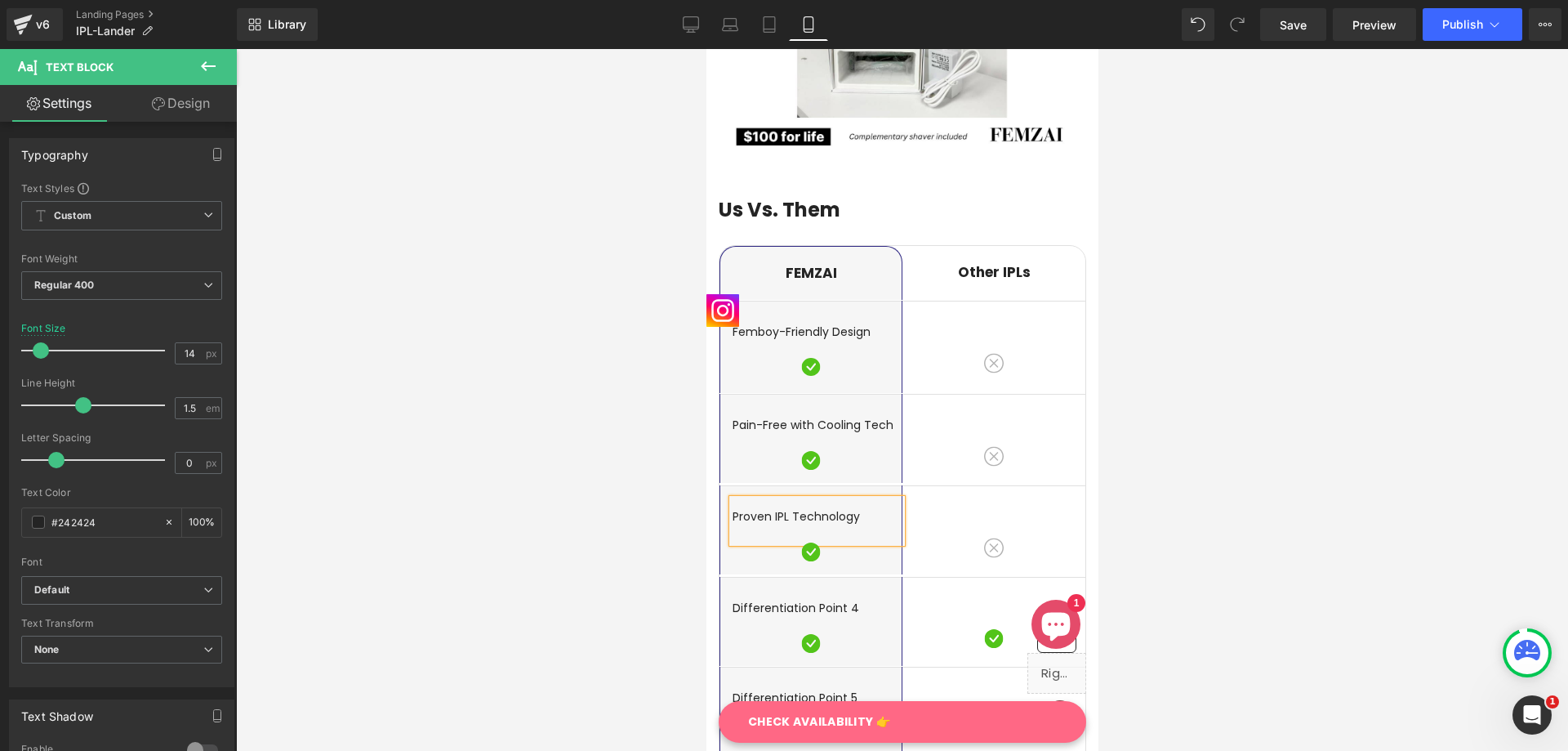
click at [756, 600] on p "Differentiation Point 4" at bounding box center [816, 608] width 169 height 17
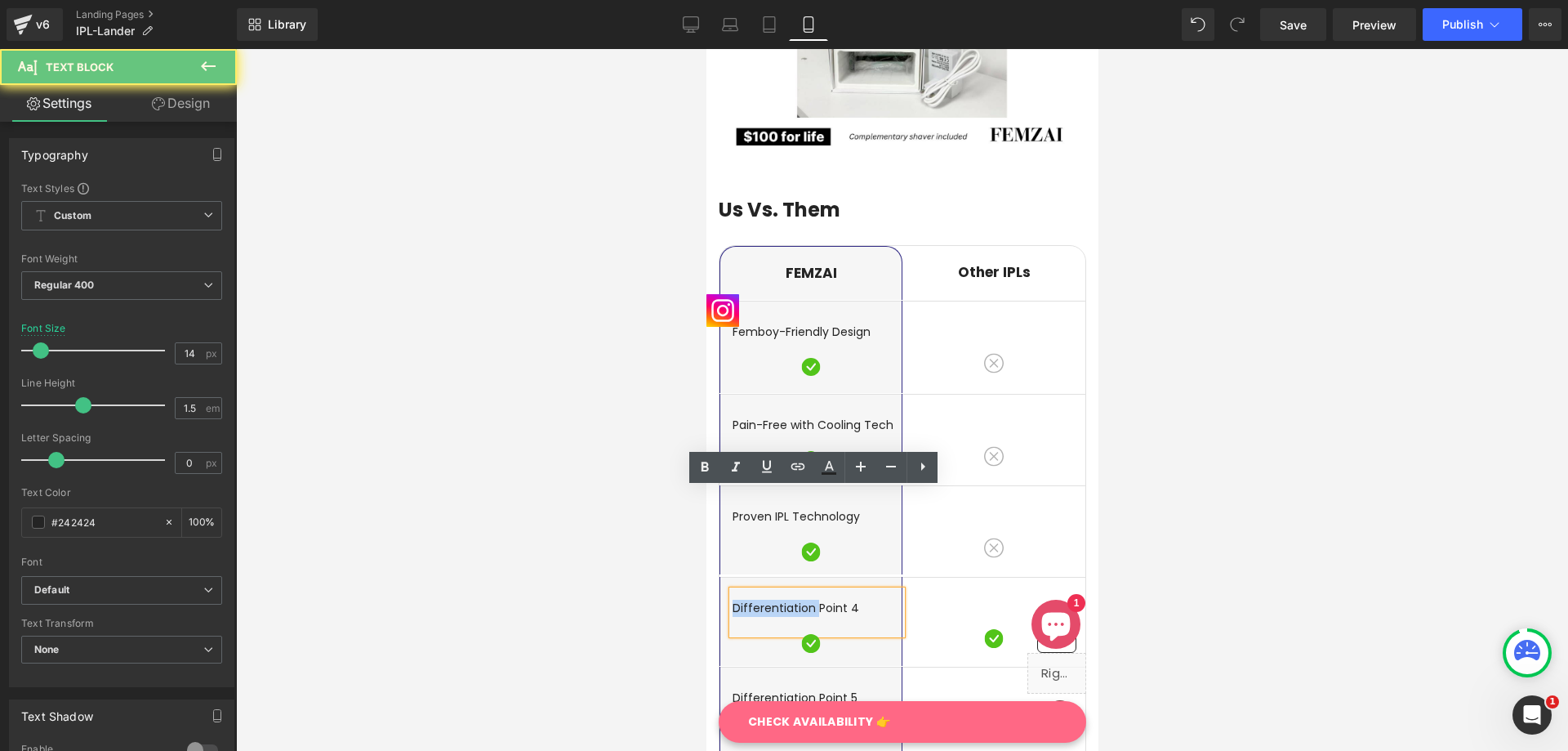
click at [756, 600] on p "Differentiation Point 4" at bounding box center [816, 608] width 169 height 17
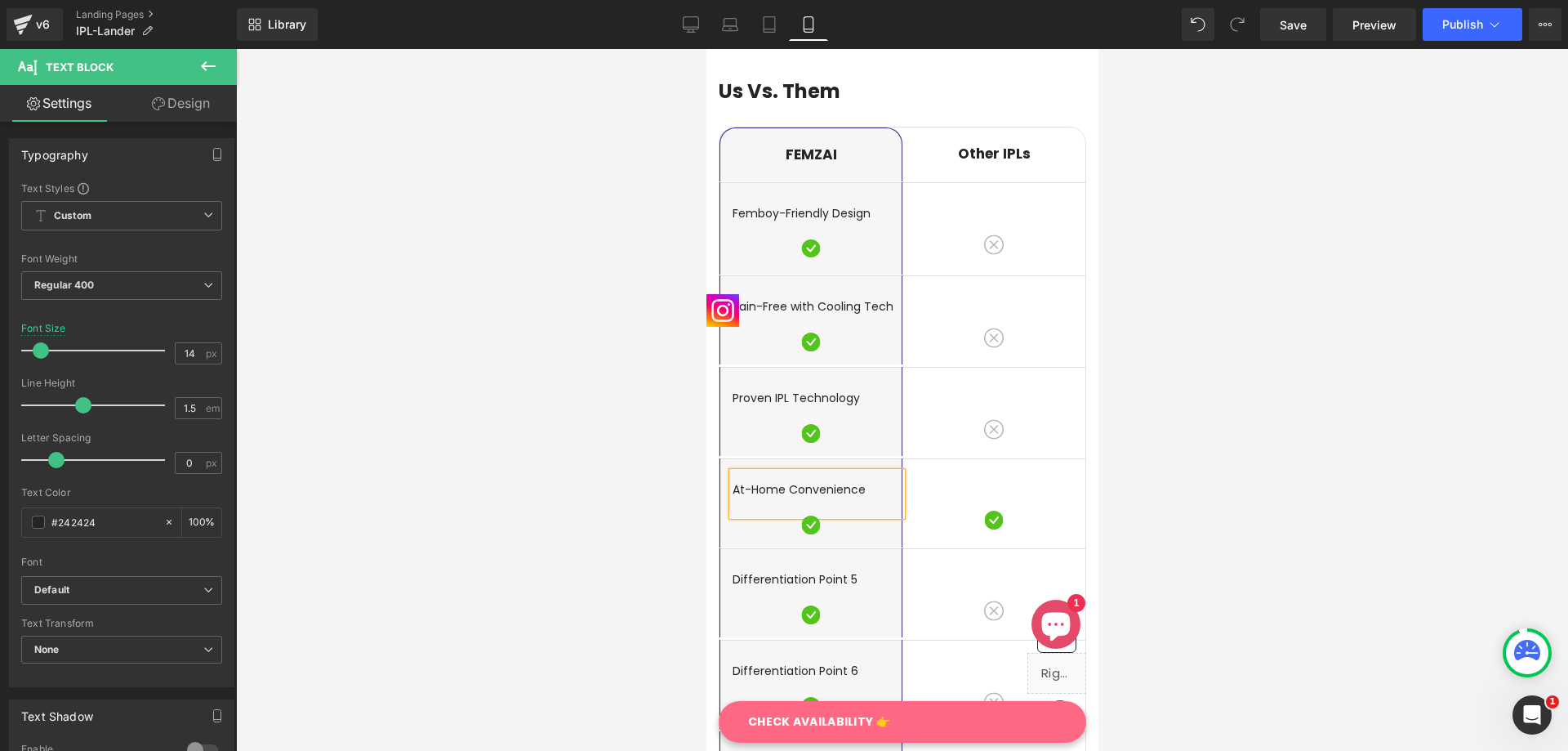
scroll to position [3808, 0]
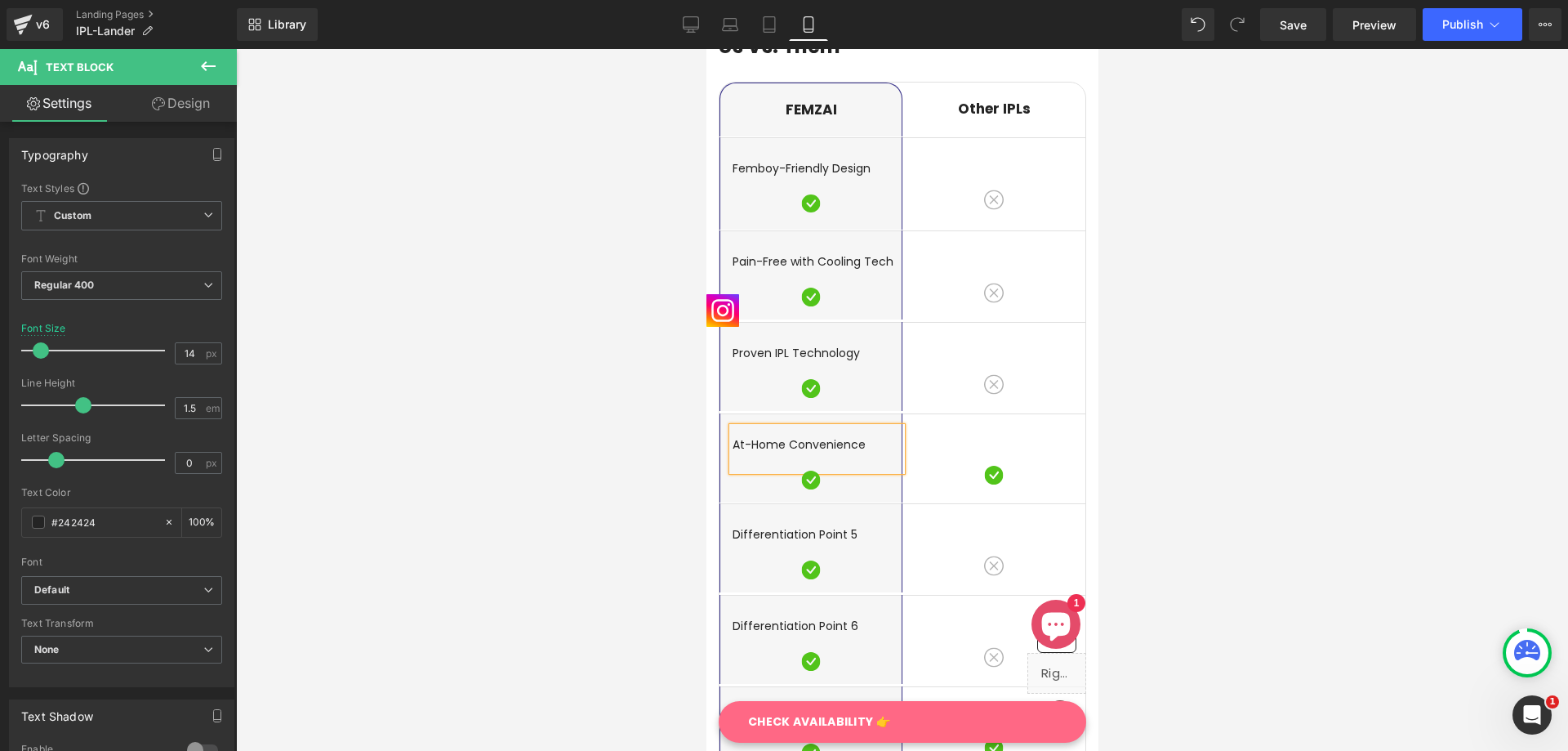
click at [779, 517] on div "Differentiation Point 5 Text Block" at bounding box center [816, 539] width 169 height 44
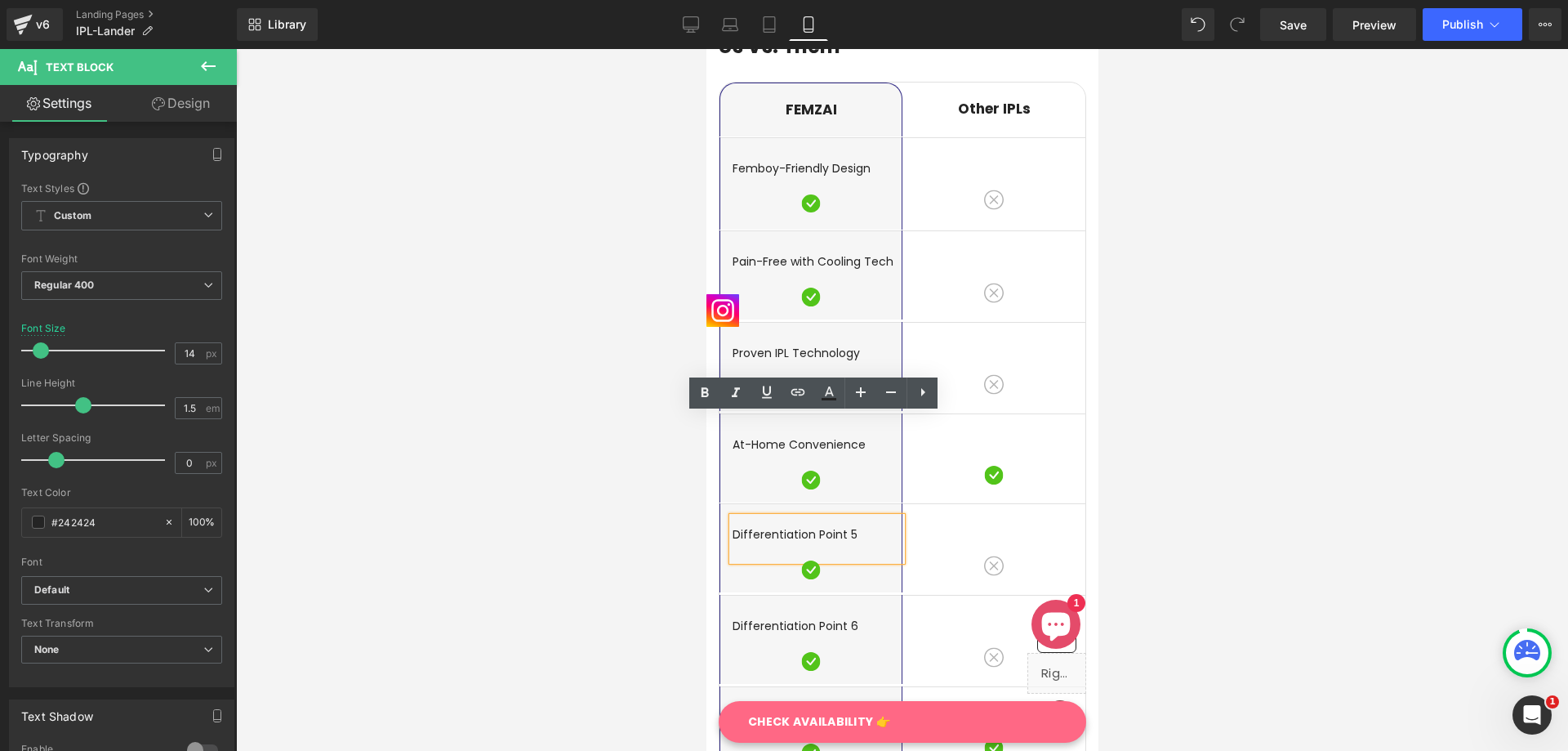
click at [780, 526] on p "Differentiation Point 5" at bounding box center [816, 534] width 169 height 17
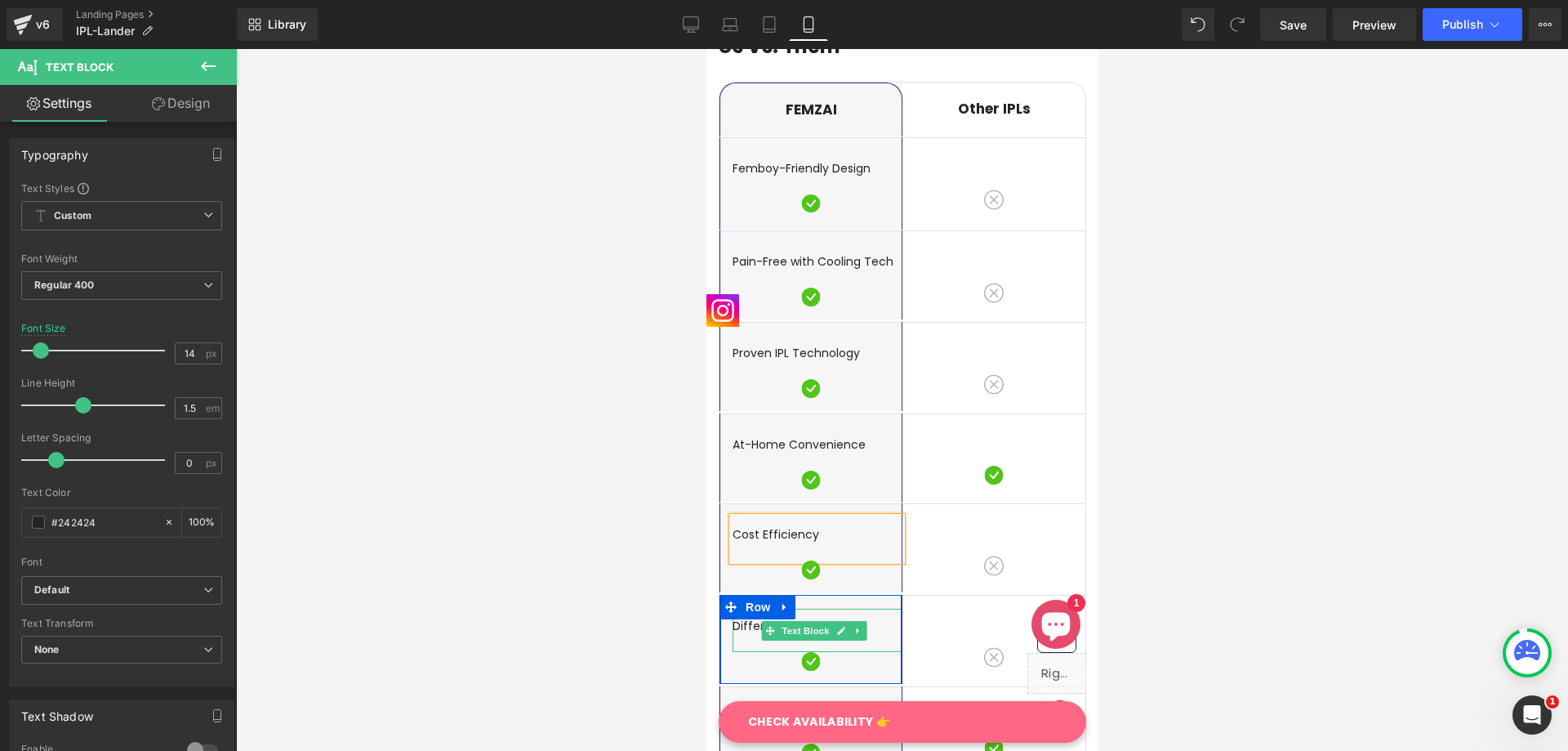
click at [742, 617] on p "Differentiation Point 6" at bounding box center [816, 625] width 169 height 17
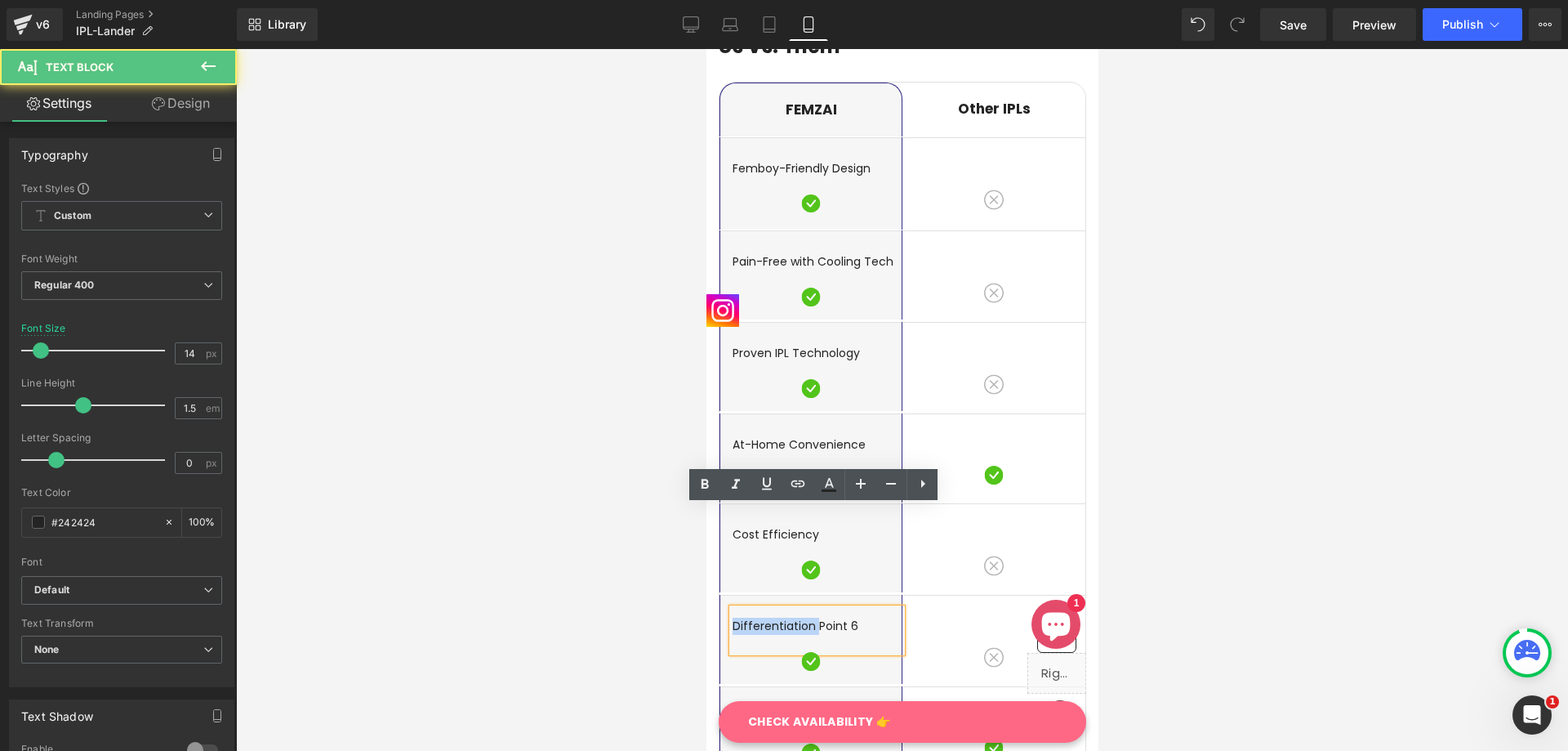
click at [742, 617] on p "Differentiation Point 6" at bounding box center [816, 625] width 169 height 17
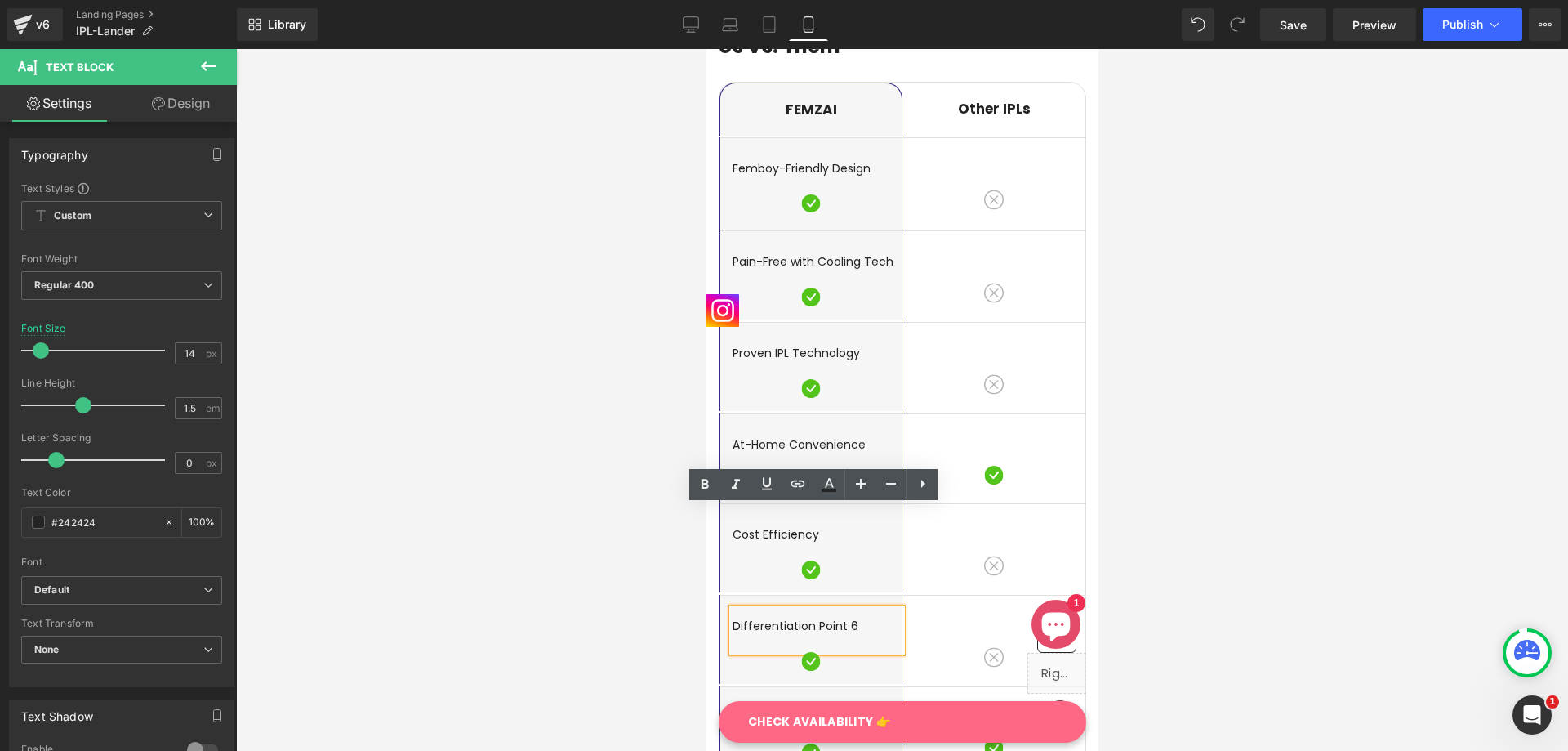
click at [820, 617] on p "Differentiation Point 6" at bounding box center [816, 625] width 169 height 17
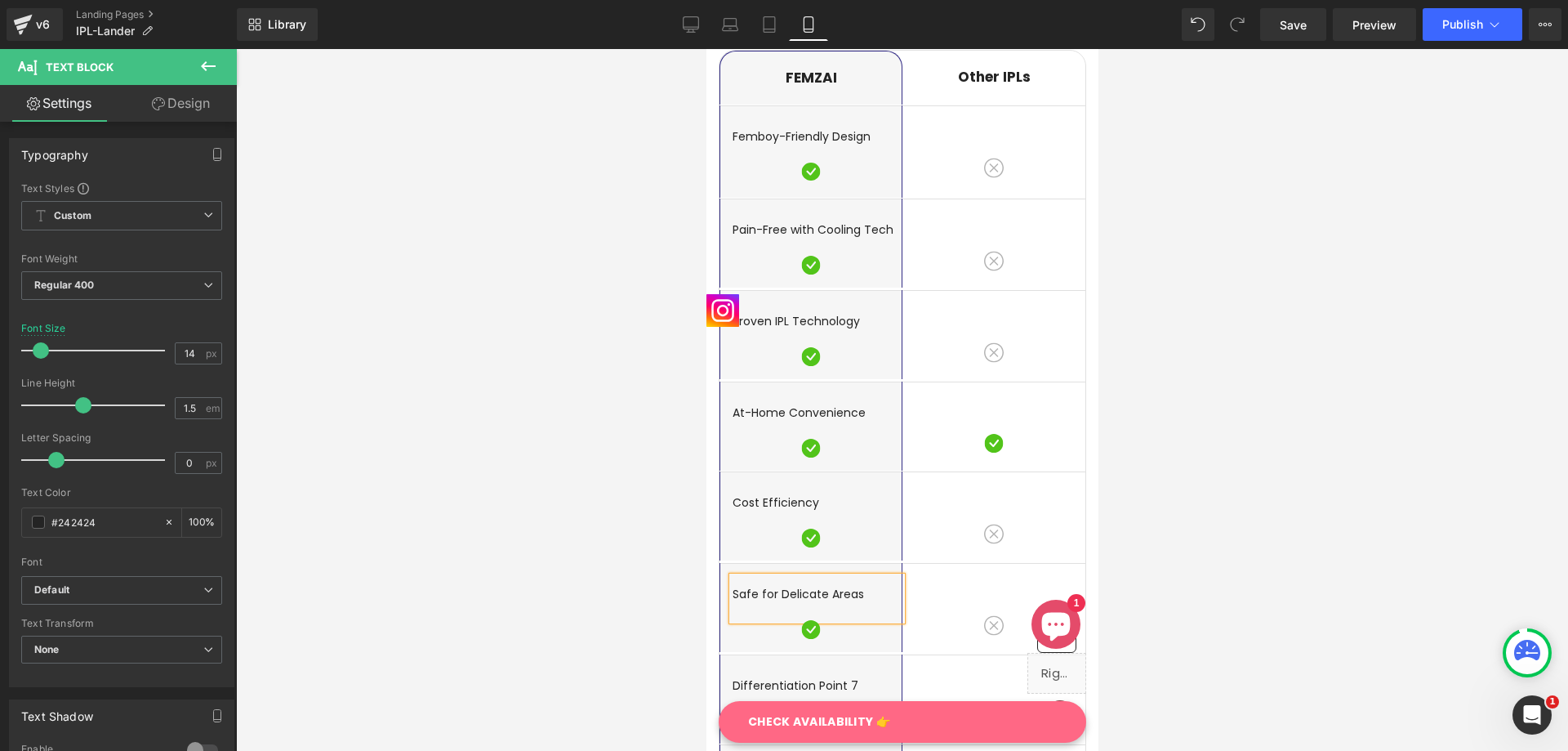
scroll to position [4054, 0]
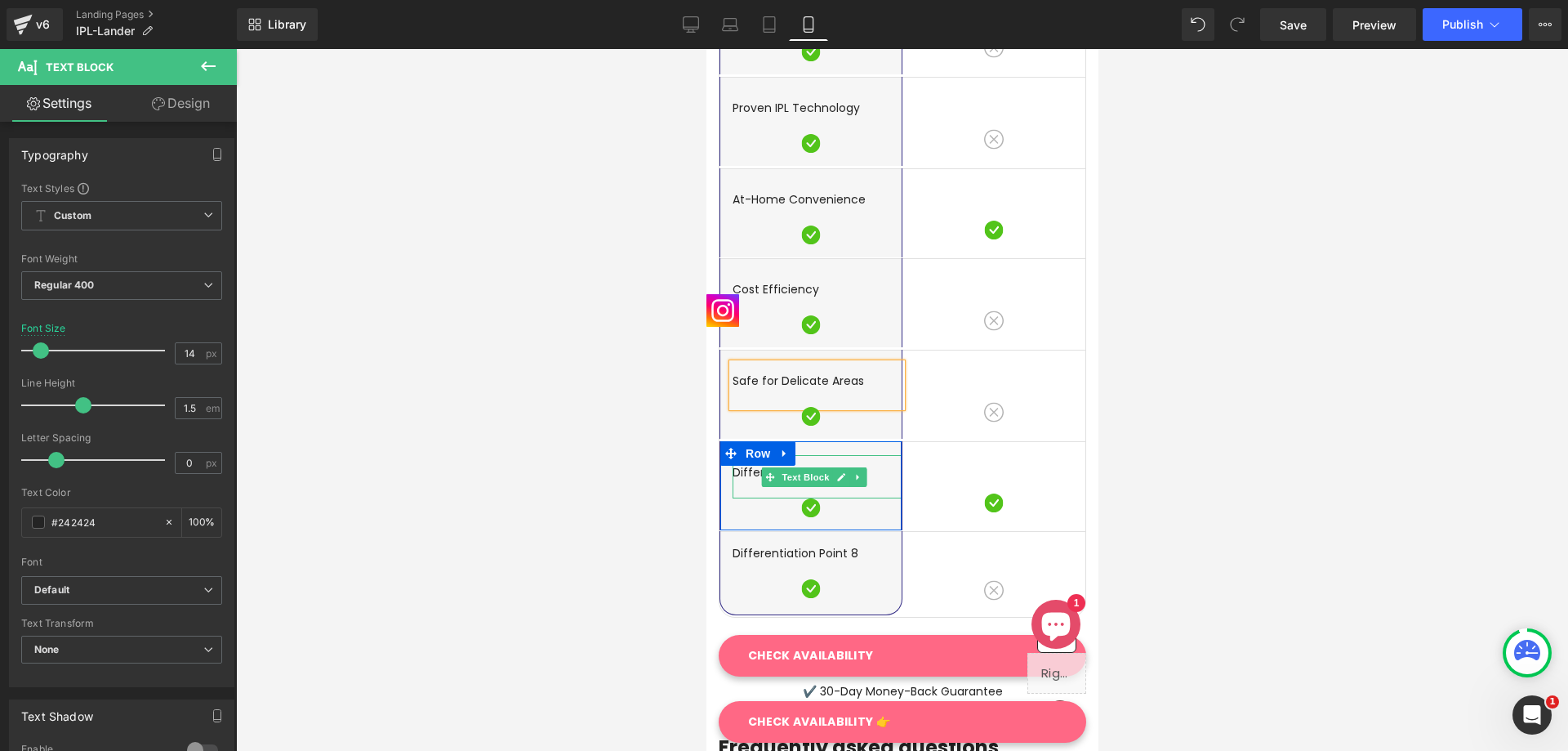
click at [766, 467] on span at bounding box center [769, 477] width 17 height 20
click at [753, 464] on p "Differentiation Point 7" at bounding box center [816, 472] width 169 height 17
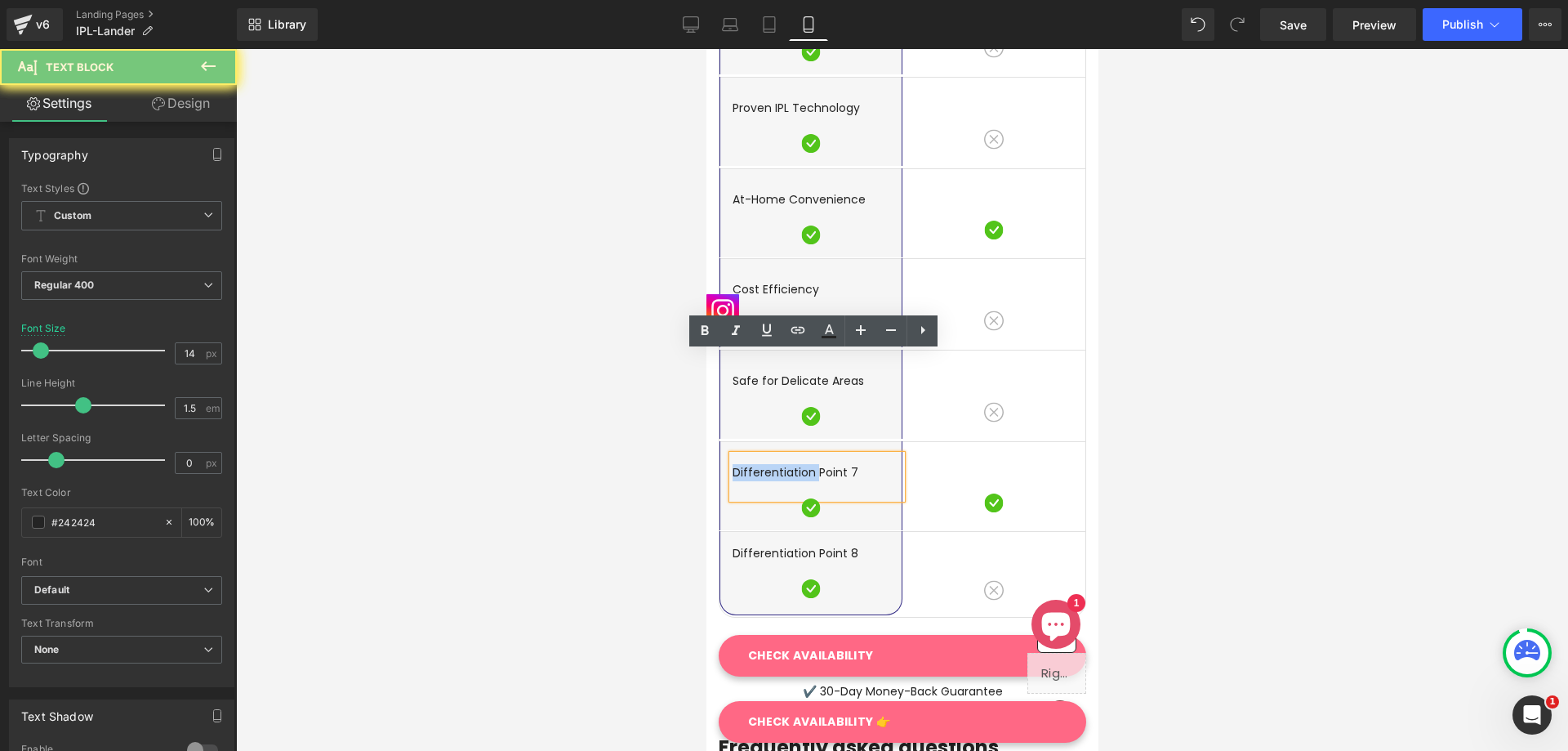
click at [753, 464] on p "Differentiation Point 7" at bounding box center [816, 472] width 169 height 17
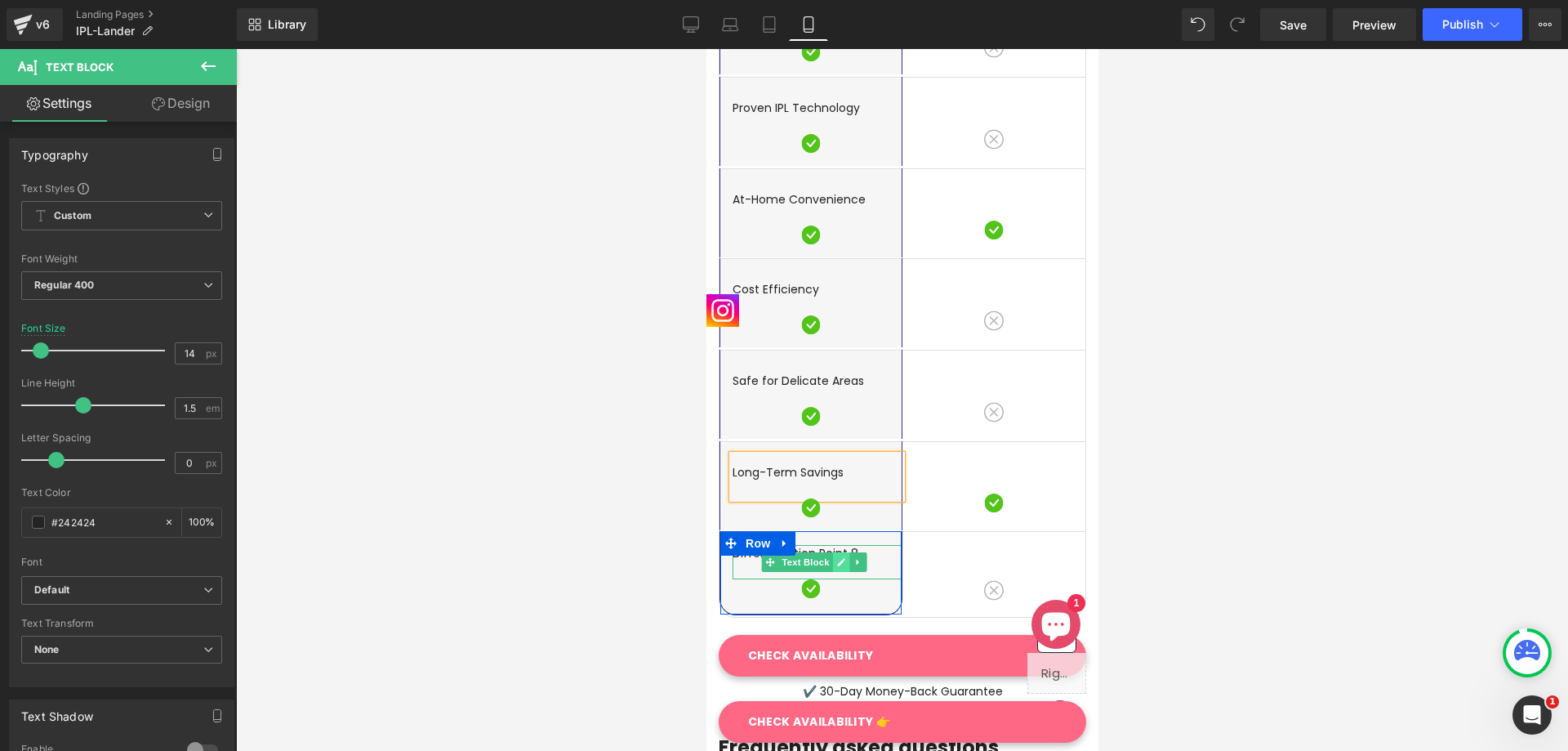
click at [848, 552] on link at bounding box center [839, 562] width 17 height 20
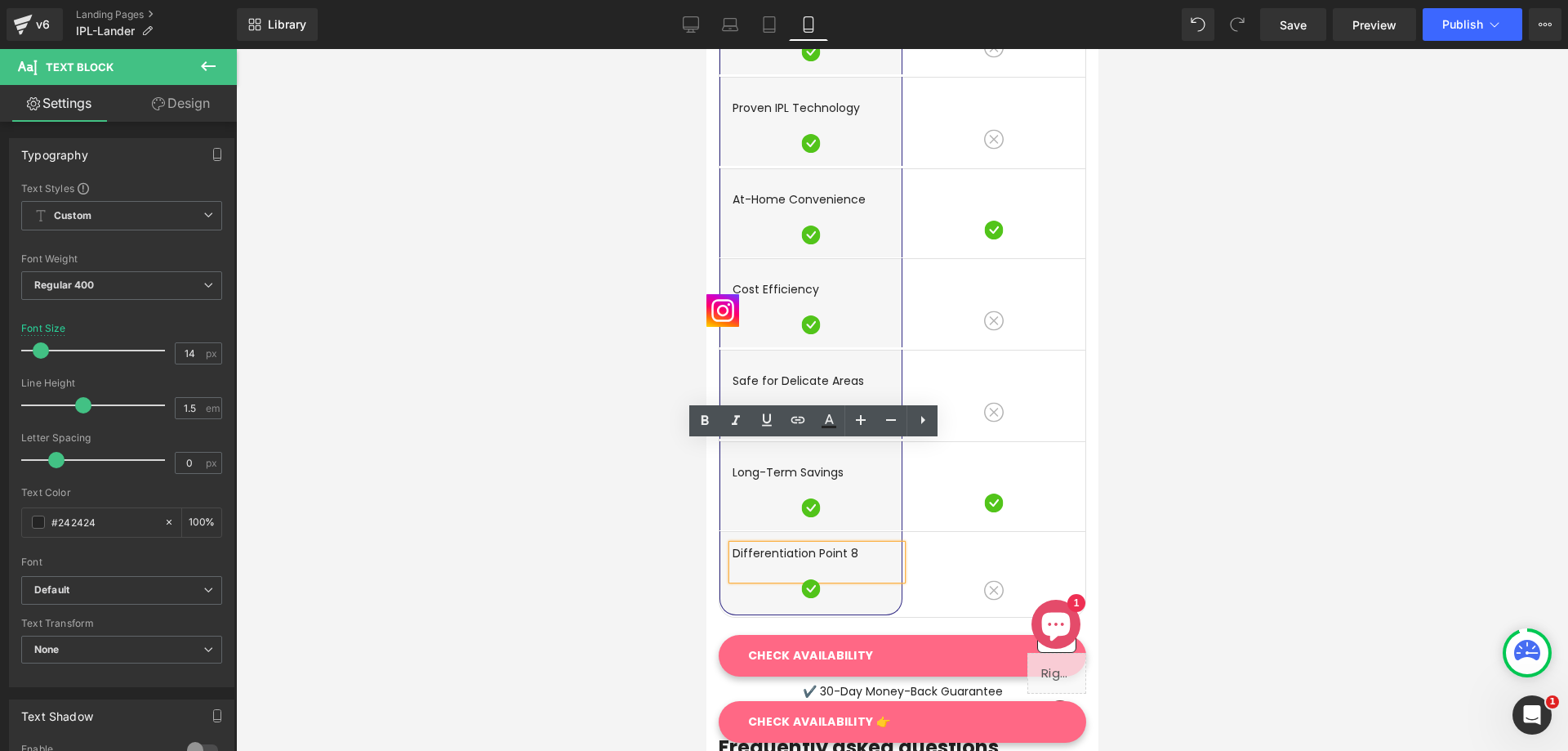
click at [845, 545] on p "Differentiation Point 8" at bounding box center [816, 553] width 169 height 17
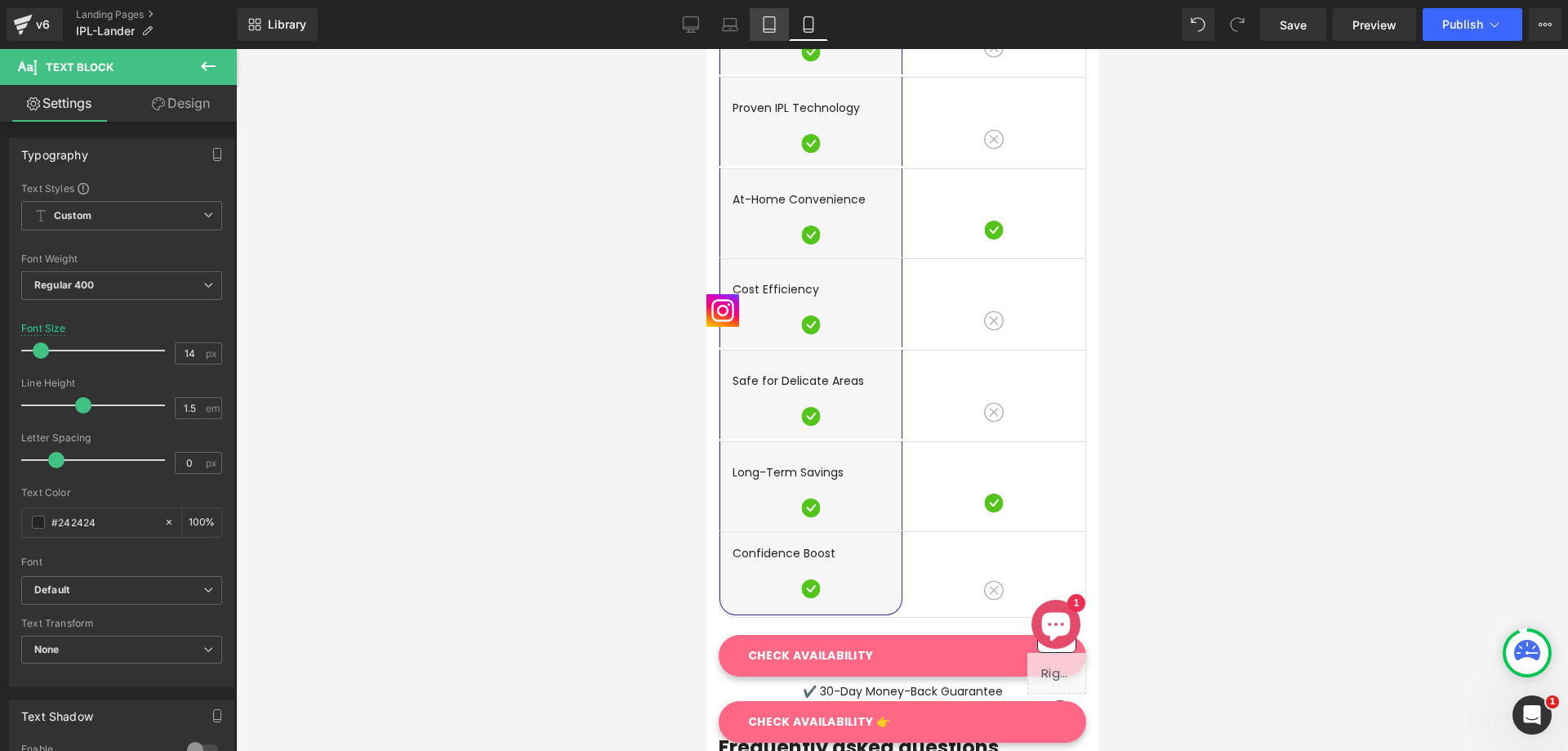
click at [767, 31] on icon at bounding box center [769, 25] width 17 height 17
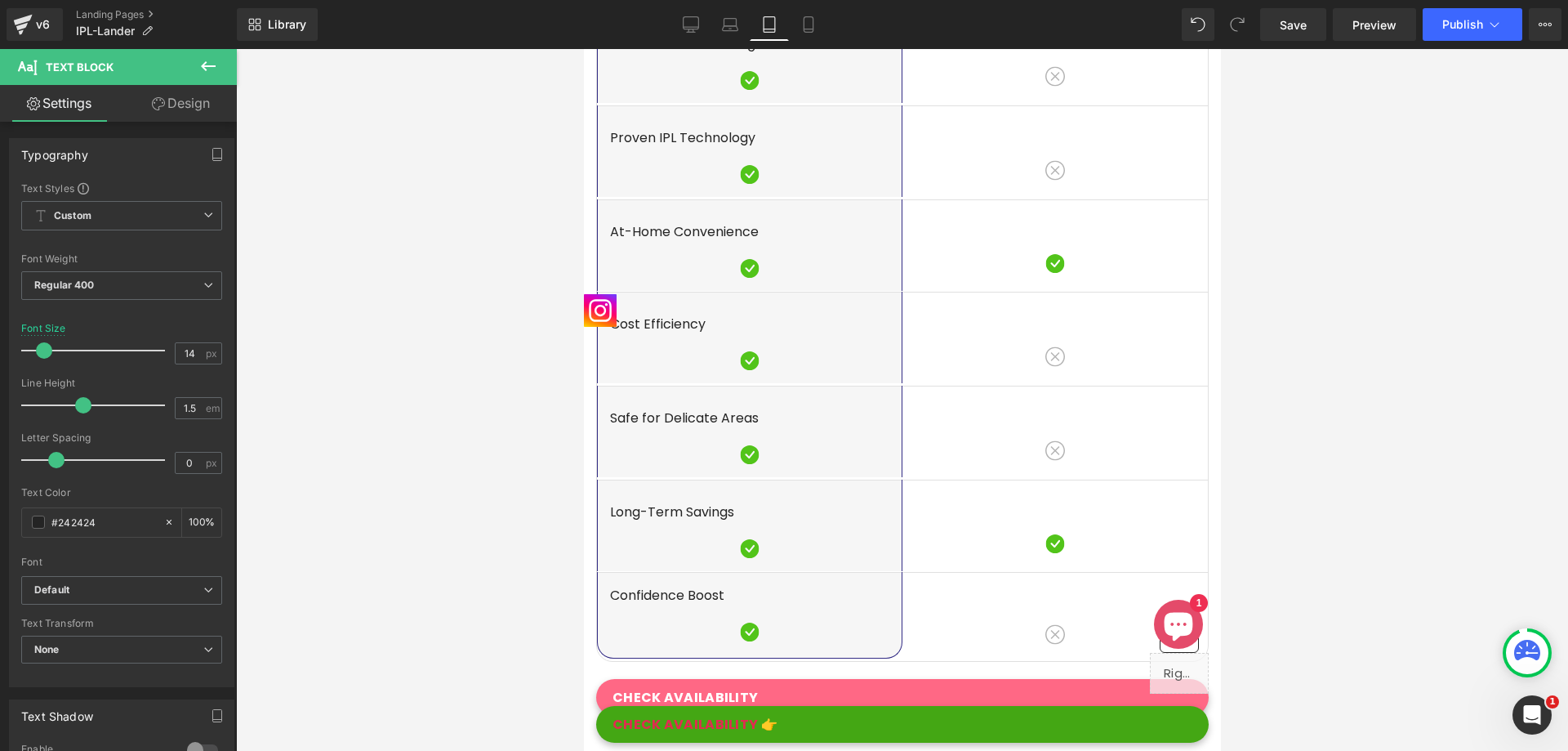
scroll to position [0, 274]
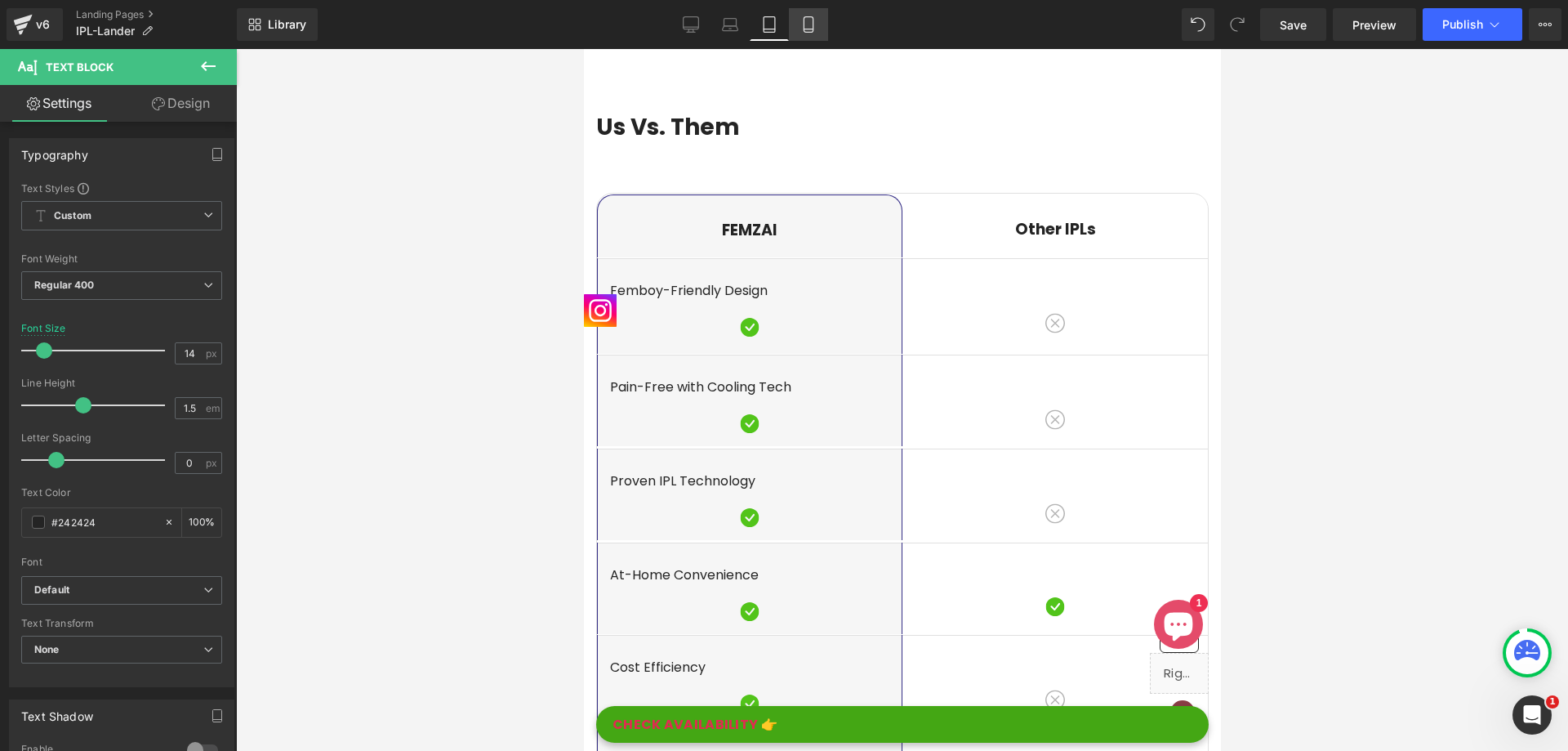
click at [809, 19] on icon at bounding box center [808, 25] width 17 height 17
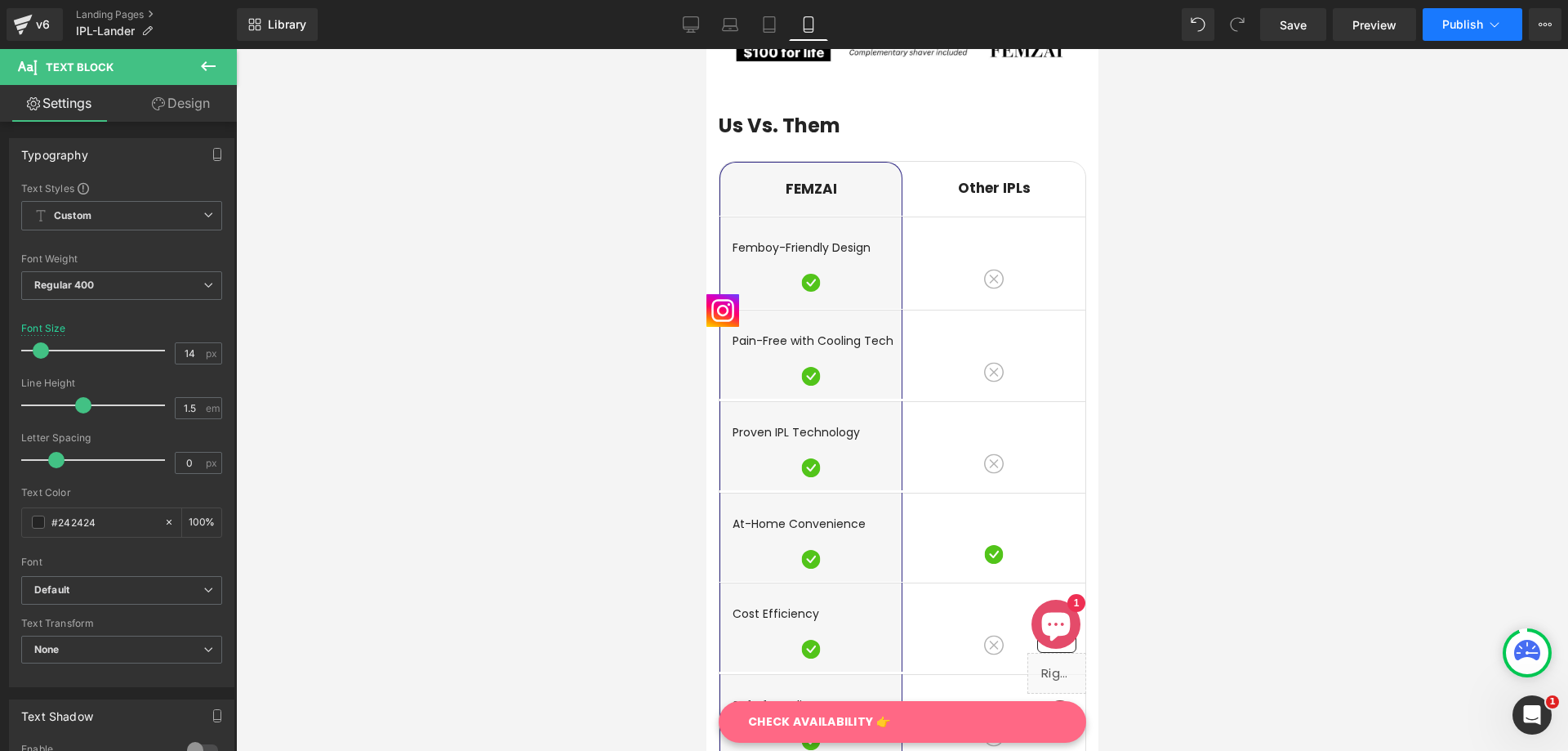
scroll to position [3727, 0]
click at [1448, 27] on span "Publish" at bounding box center [1462, 24] width 41 height 13
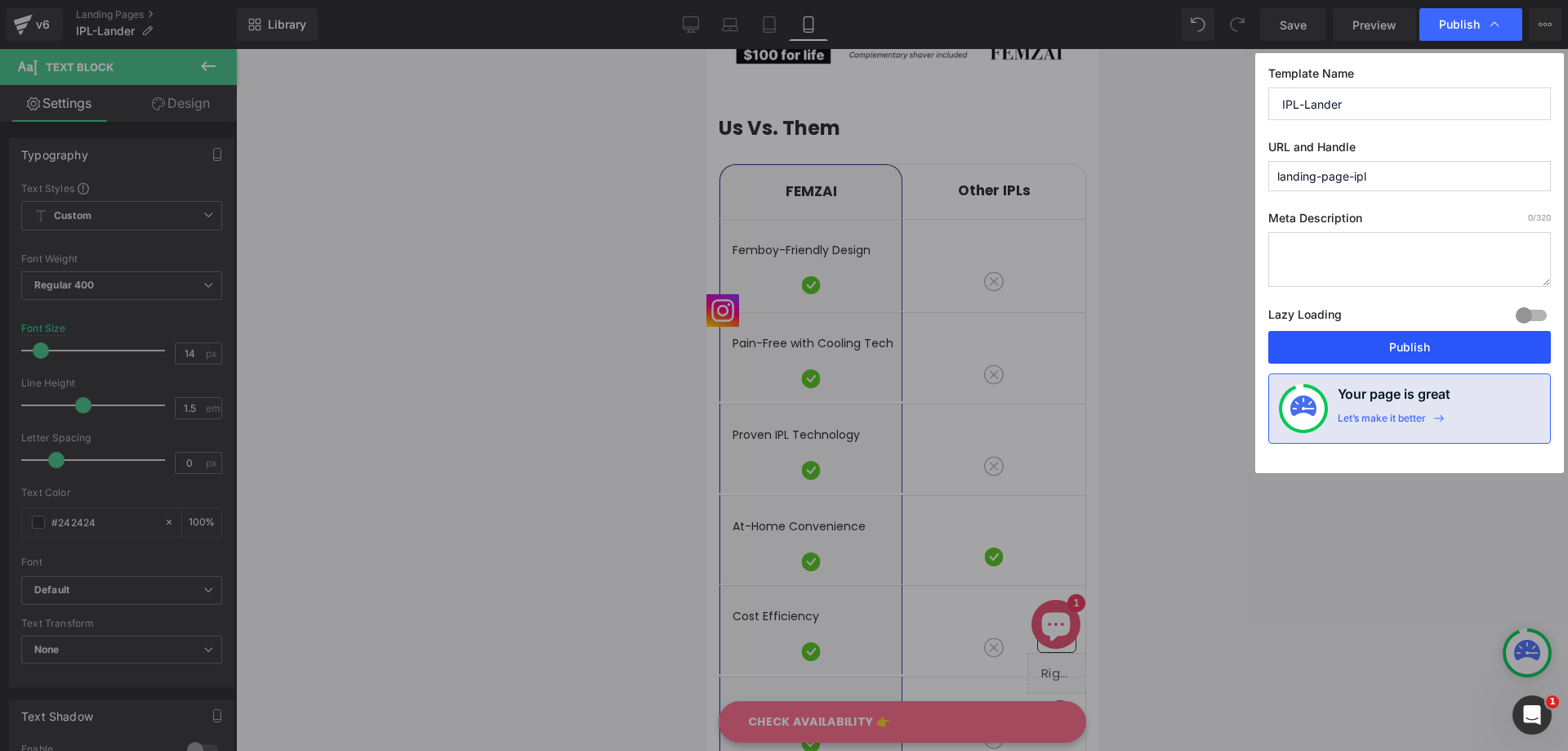
click at [1380, 337] on button "Publish" at bounding box center [1410, 346] width 283 height 33
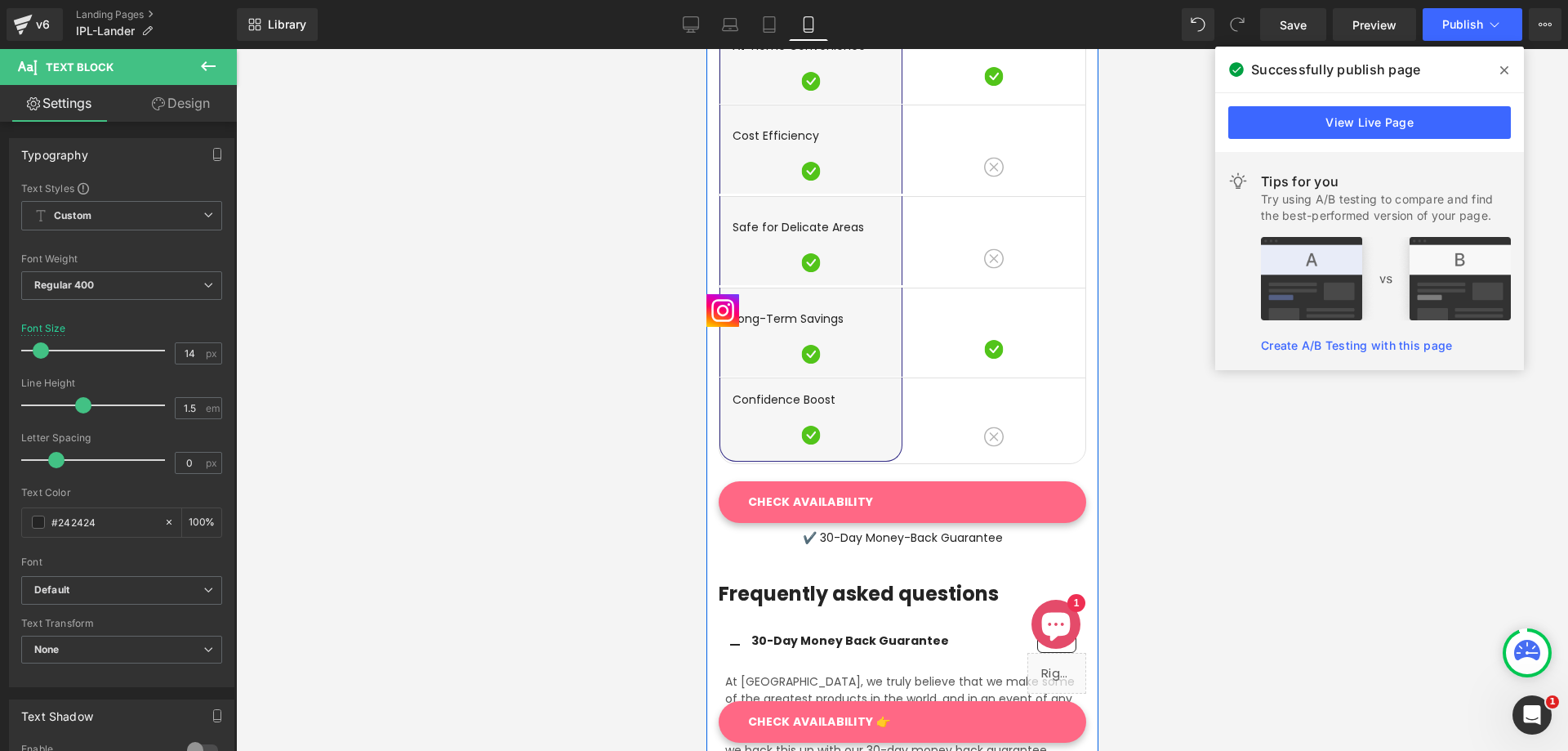
scroll to position [4135, 0]
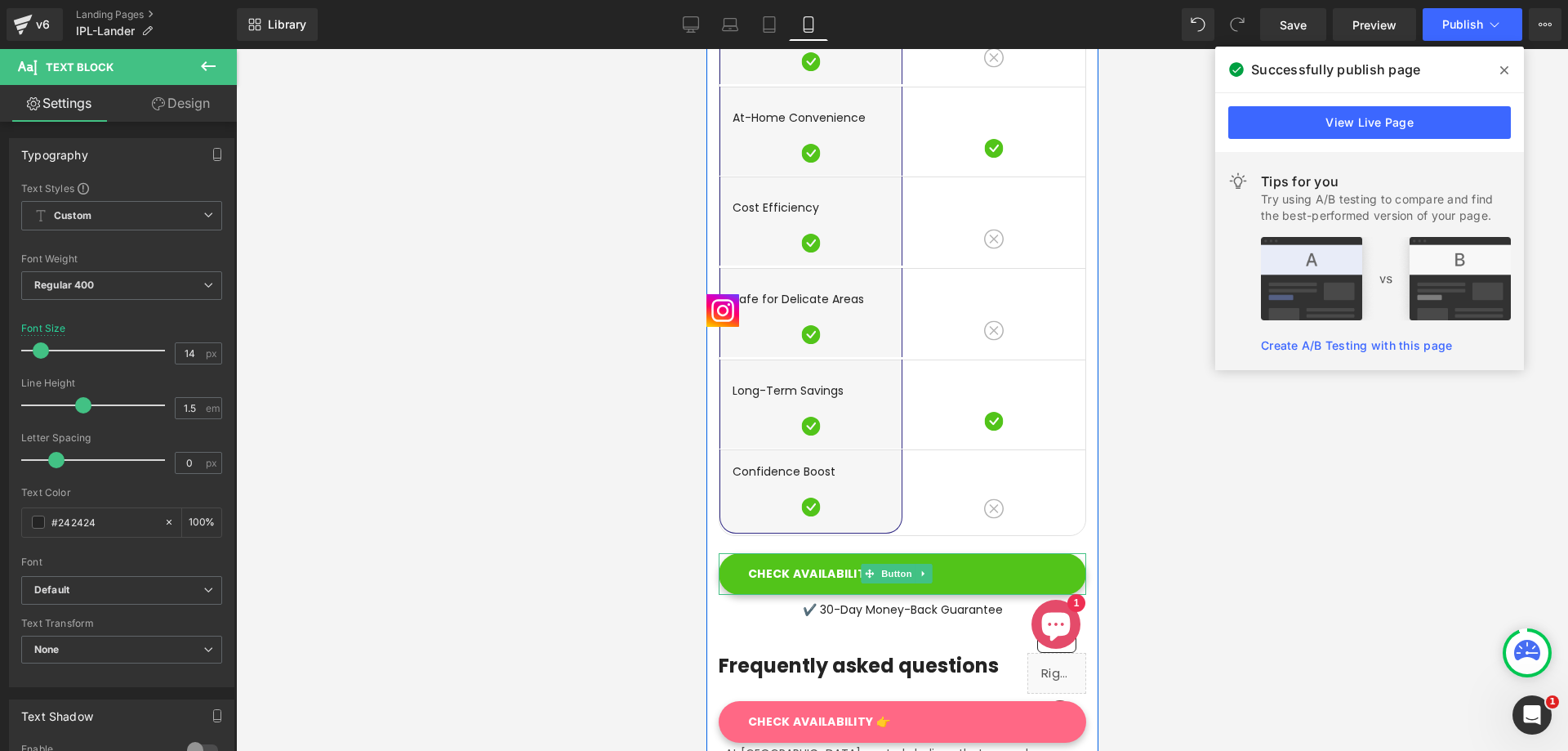
click at [990, 553] on link "CHECK AVAILABILITY" at bounding box center [901, 574] width 367 height 42
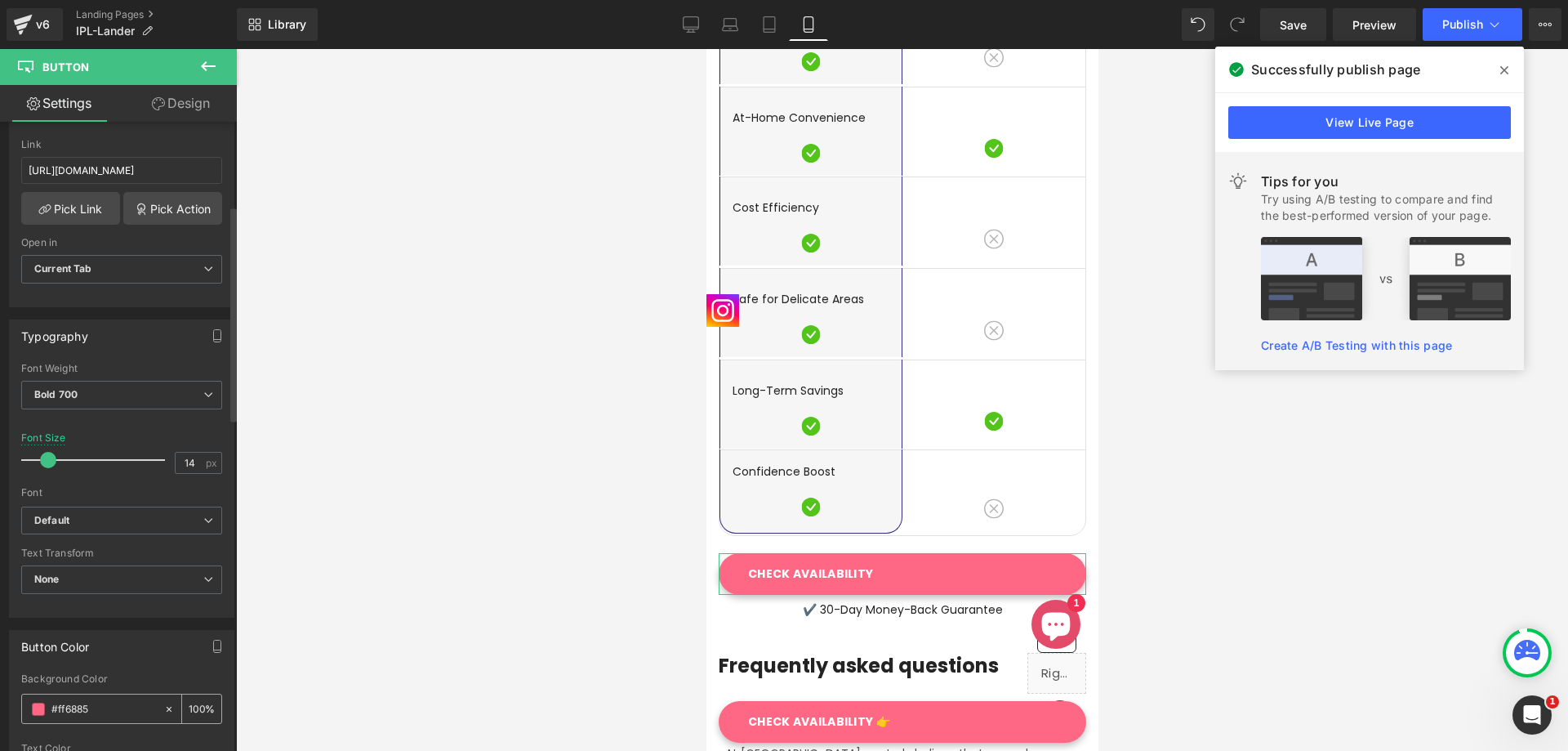
scroll to position [490, 0]
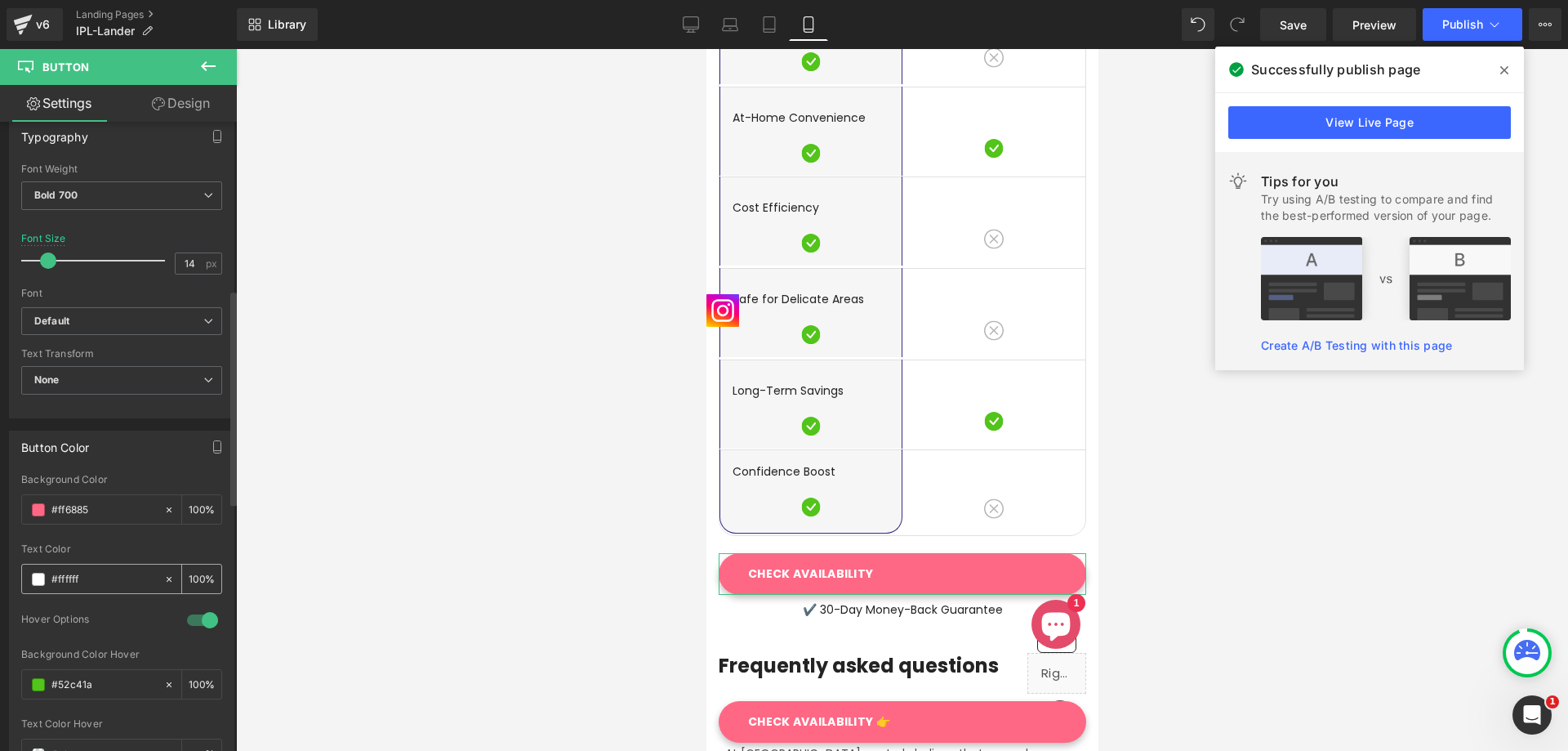
drag, startPoint x: 96, startPoint y: 578, endPoint x: 63, endPoint y: 584, distance: 33.5
click at [63, 584] on input "#ffffff" at bounding box center [104, 579] width 105 height 18
click at [62, 578] on input "#f0000" at bounding box center [104, 579] width 105 height 18
click at [101, 576] on input "#ff0000" at bounding box center [104, 579] width 105 height 18
type input "#ff0000"
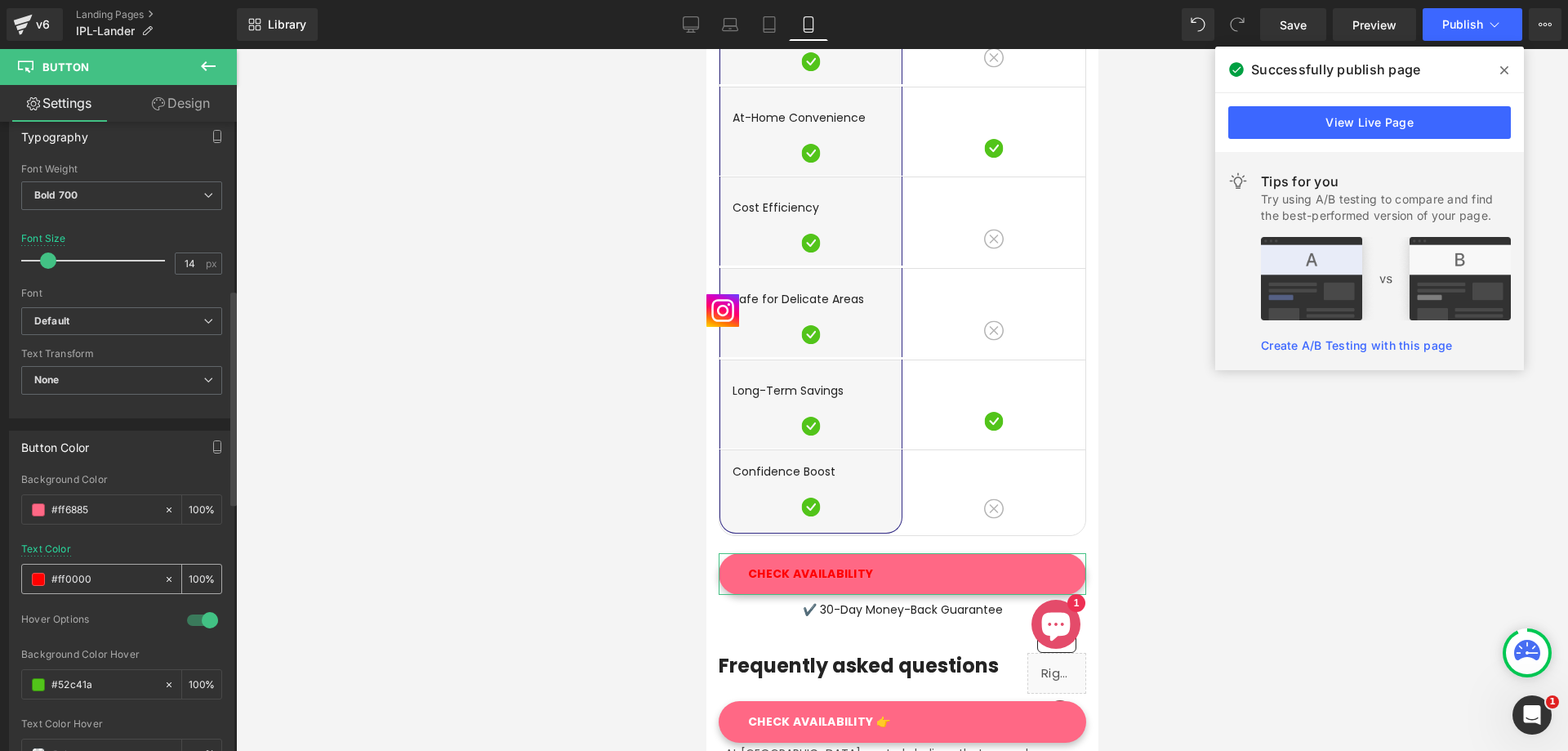
click at [40, 575] on span at bounding box center [38, 579] width 13 height 13
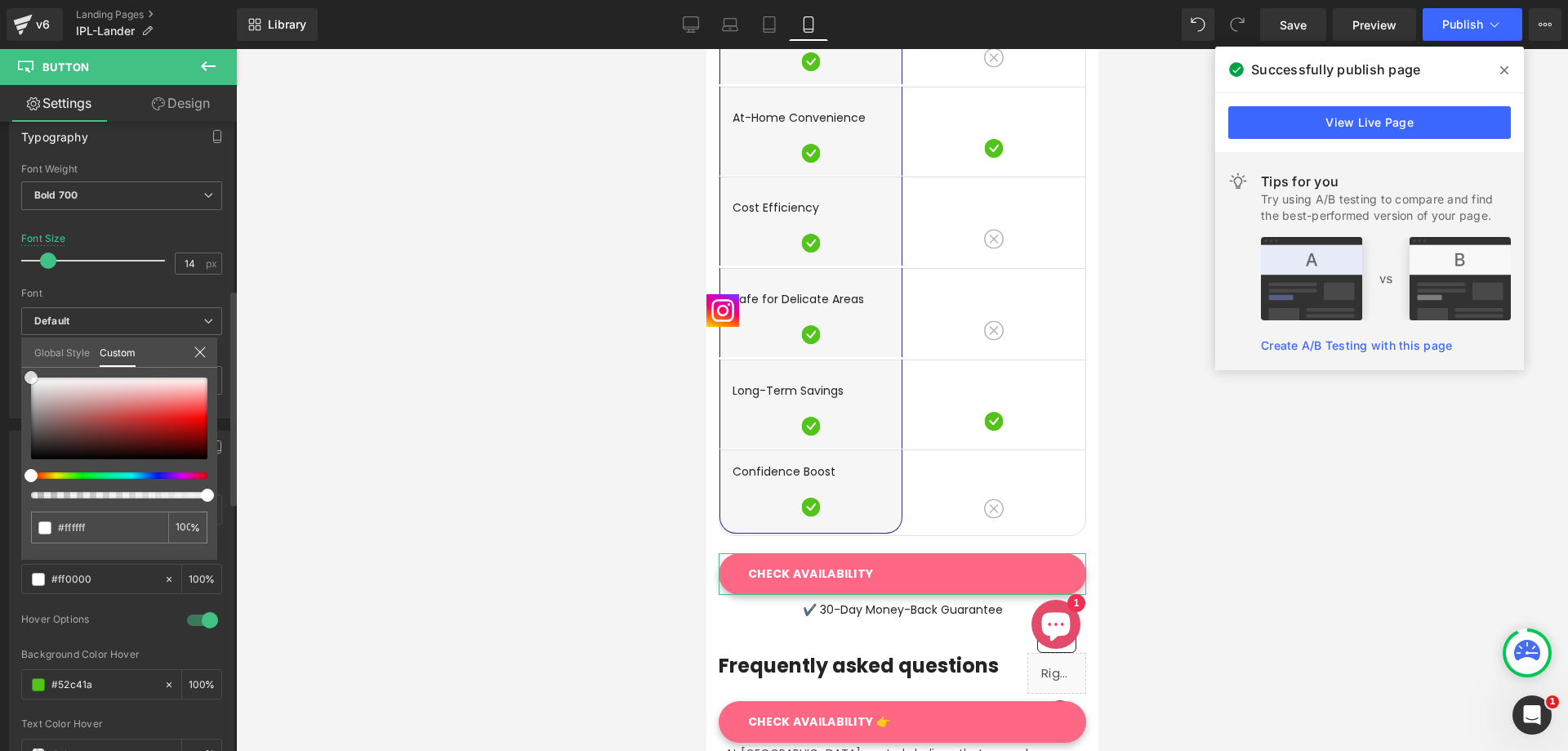
drag, startPoint x: 36, startPoint y: 377, endPoint x: 18, endPoint y: 363, distance: 22.8
click at [18, 419] on div "Button Color rgba(255, 104, 133, 1) Background Color #ff6885 100 % rgba(255, 25…" at bounding box center [122, 604] width 244 height 370
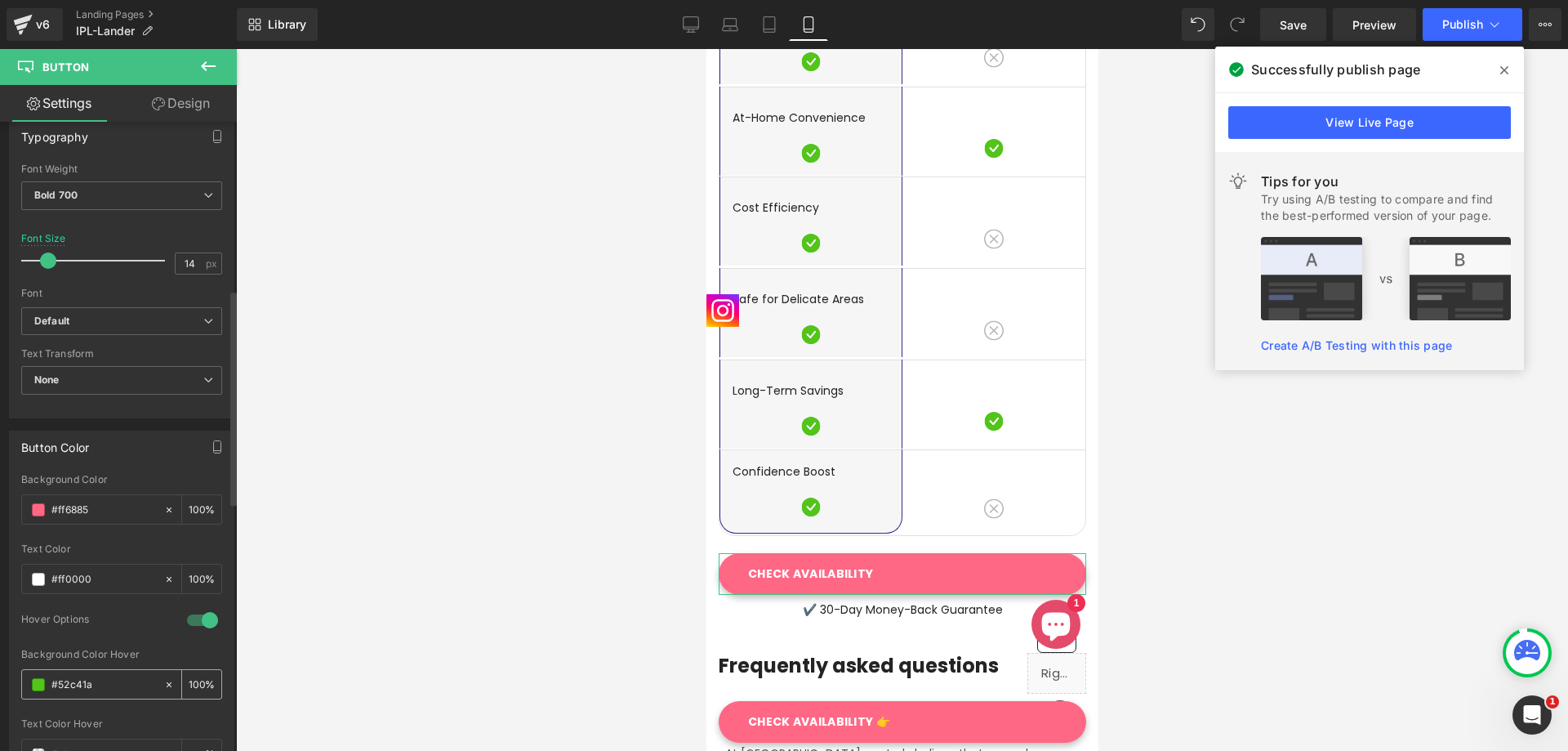
paste input "ff0000"
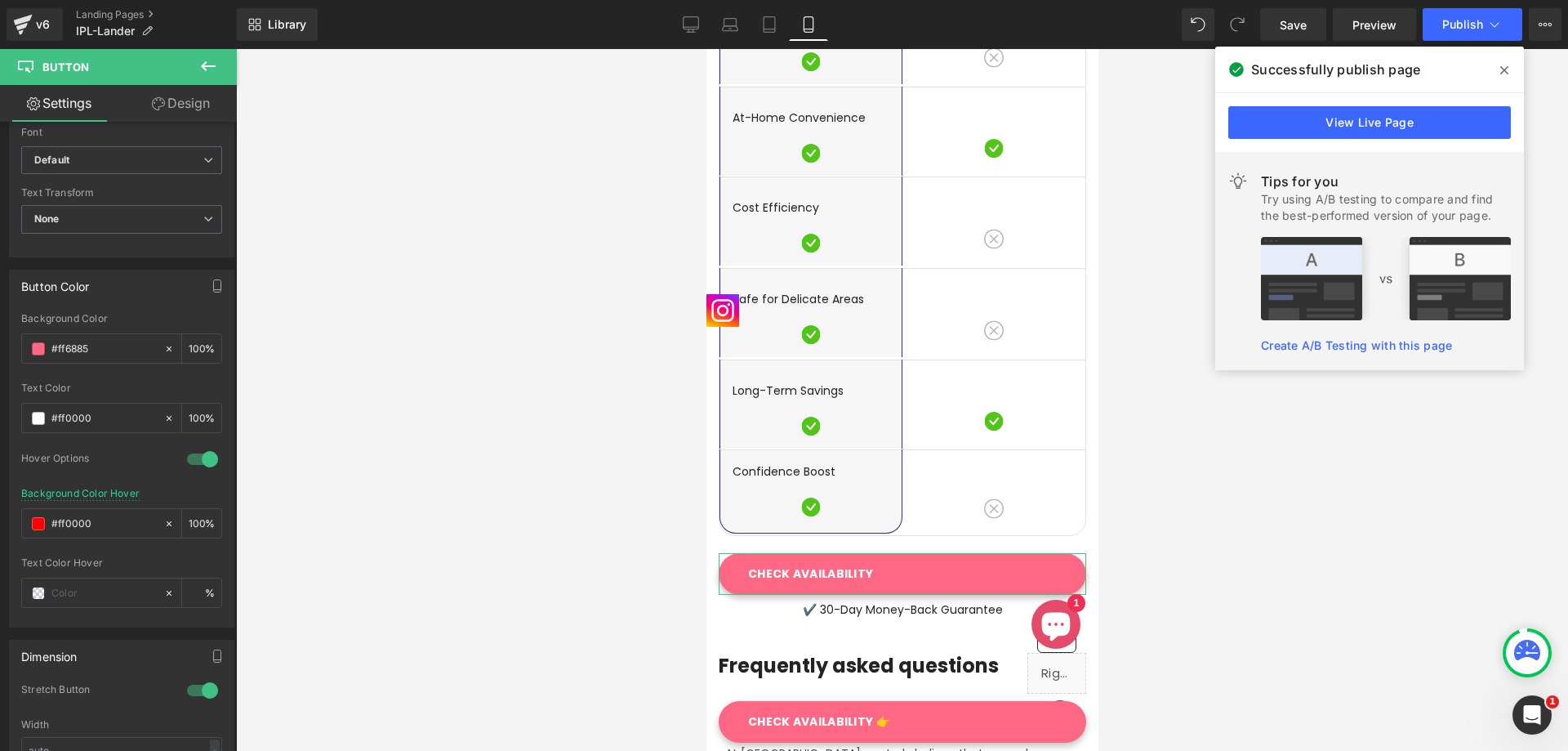
scroll to position [653, 0]
type input "#ff0000"
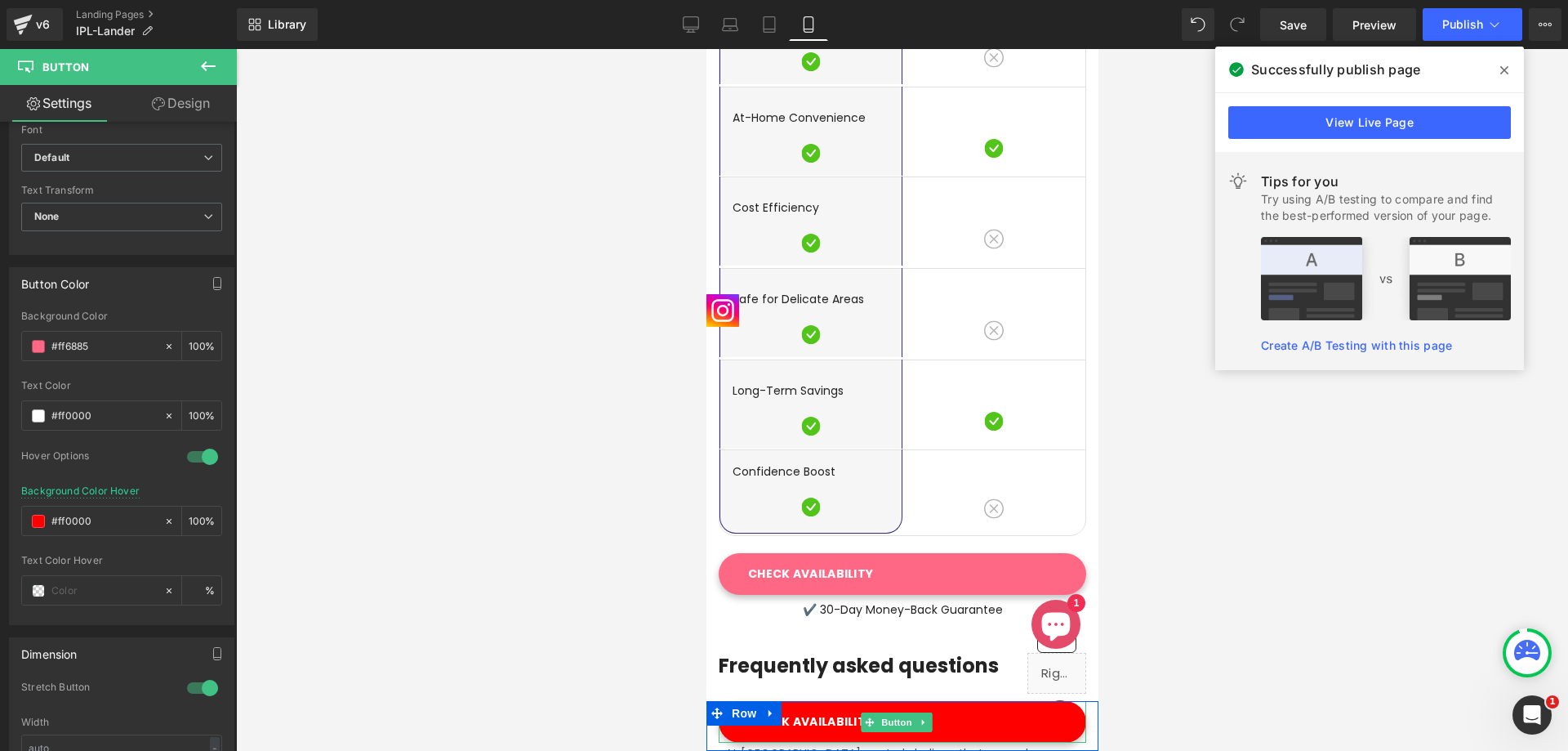
click at [984, 727] on link "CHECK AVAILABILITY 👉" at bounding box center [901, 721] width 367 height 42
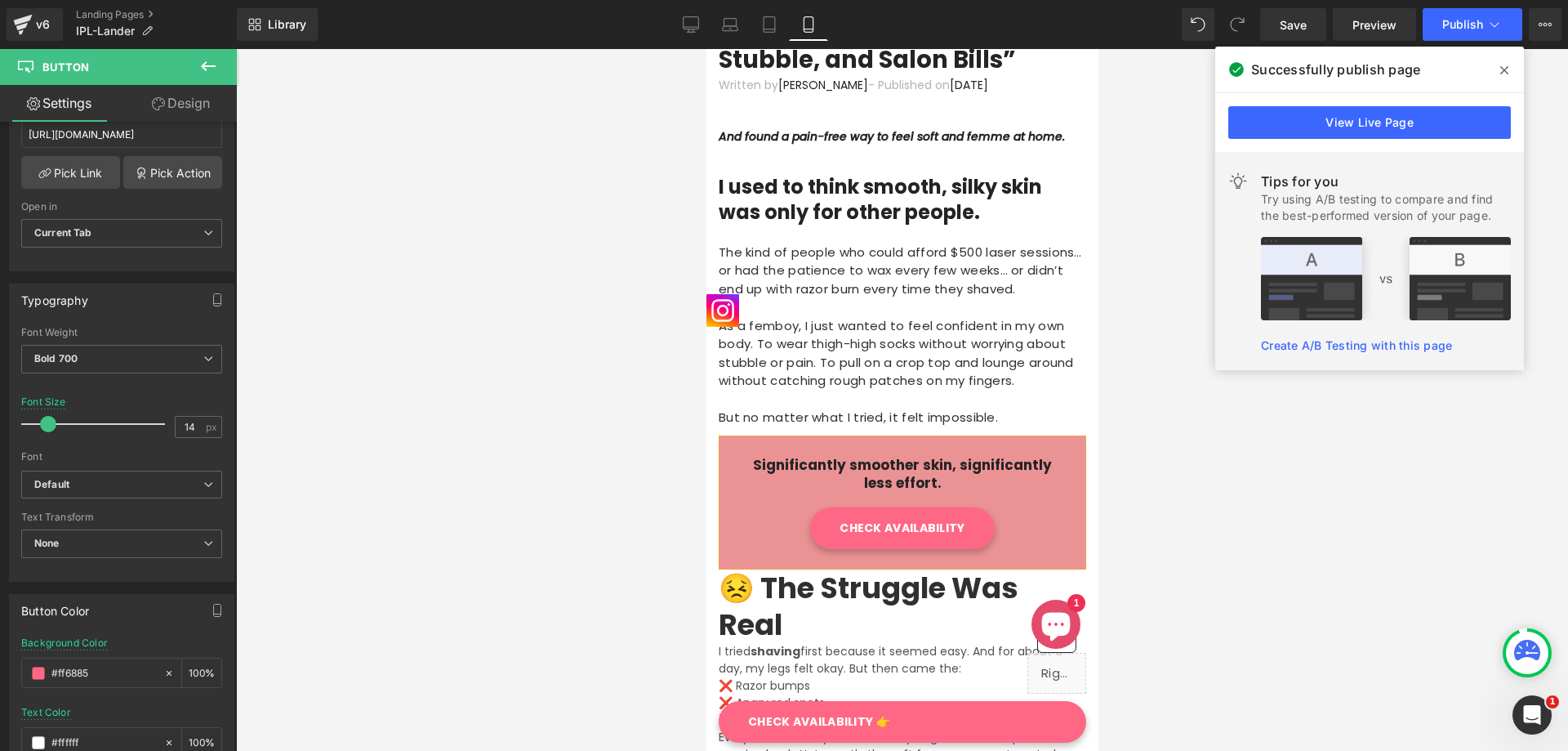
scroll to position [245, 0]
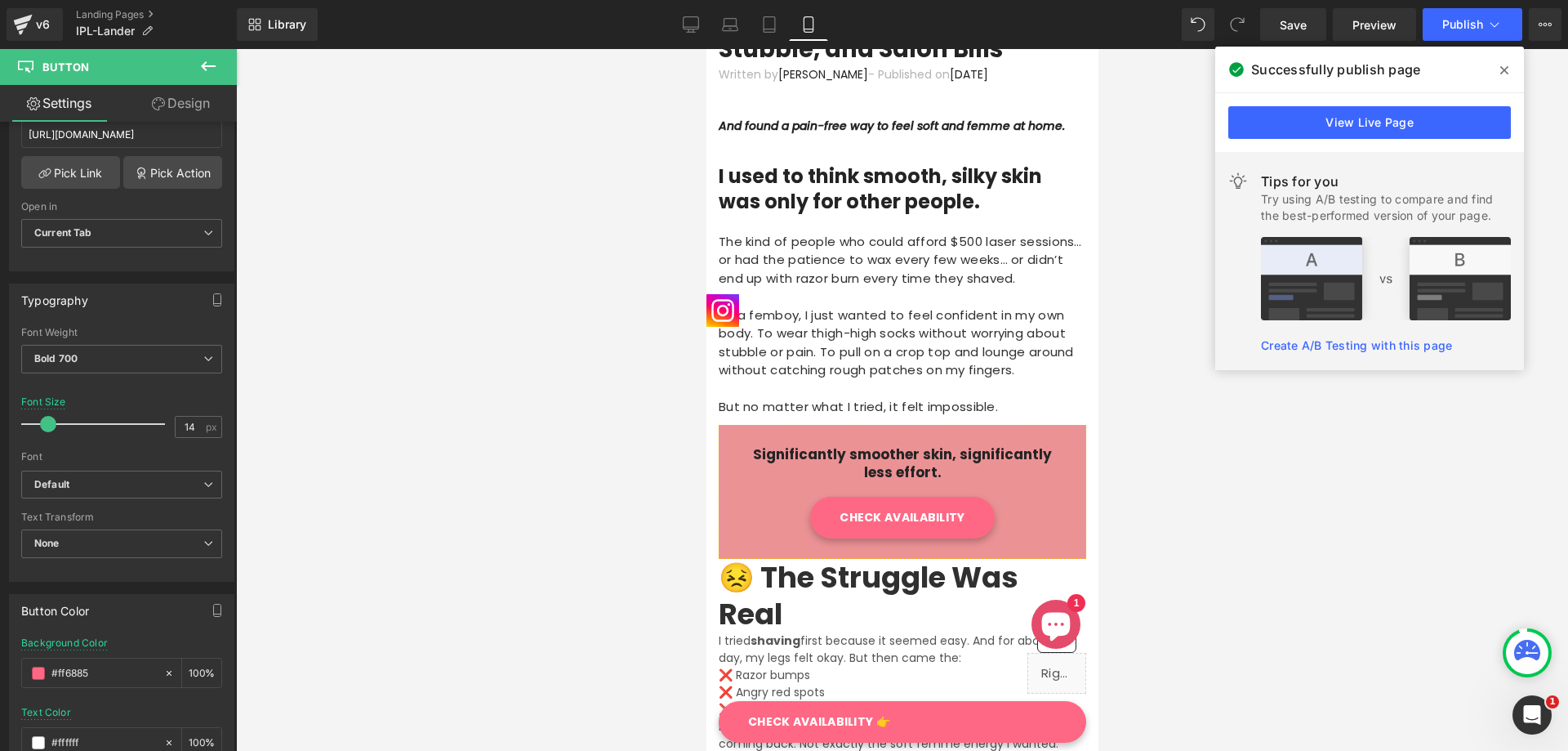
click at [931, 466] on div "Significantly smoother skin, significantly less effort. Text Block" at bounding box center [901, 471] width 325 height 51
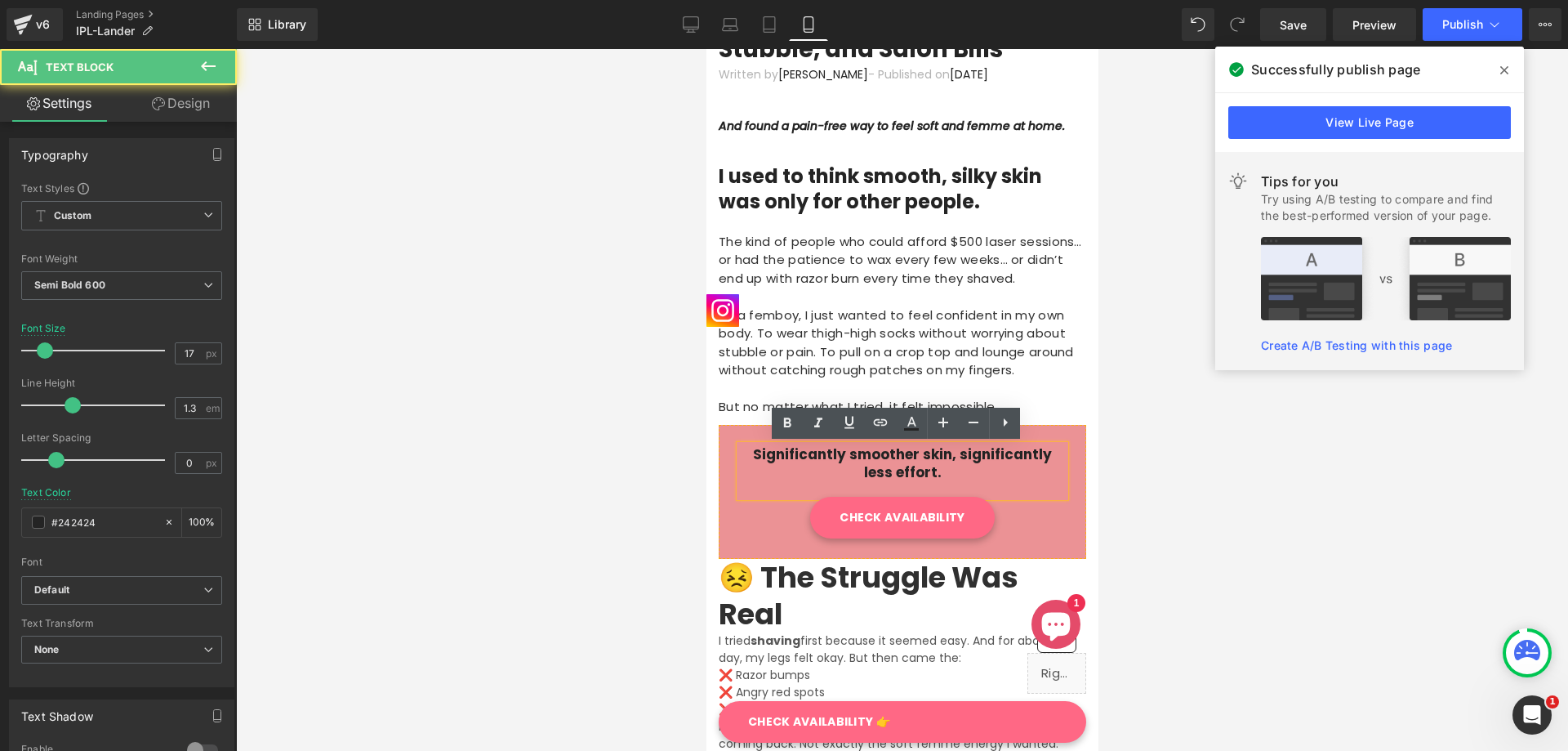
click at [921, 464] on p "Significantly smoother skin, significantly less effort." at bounding box center [901, 463] width 325 height 36
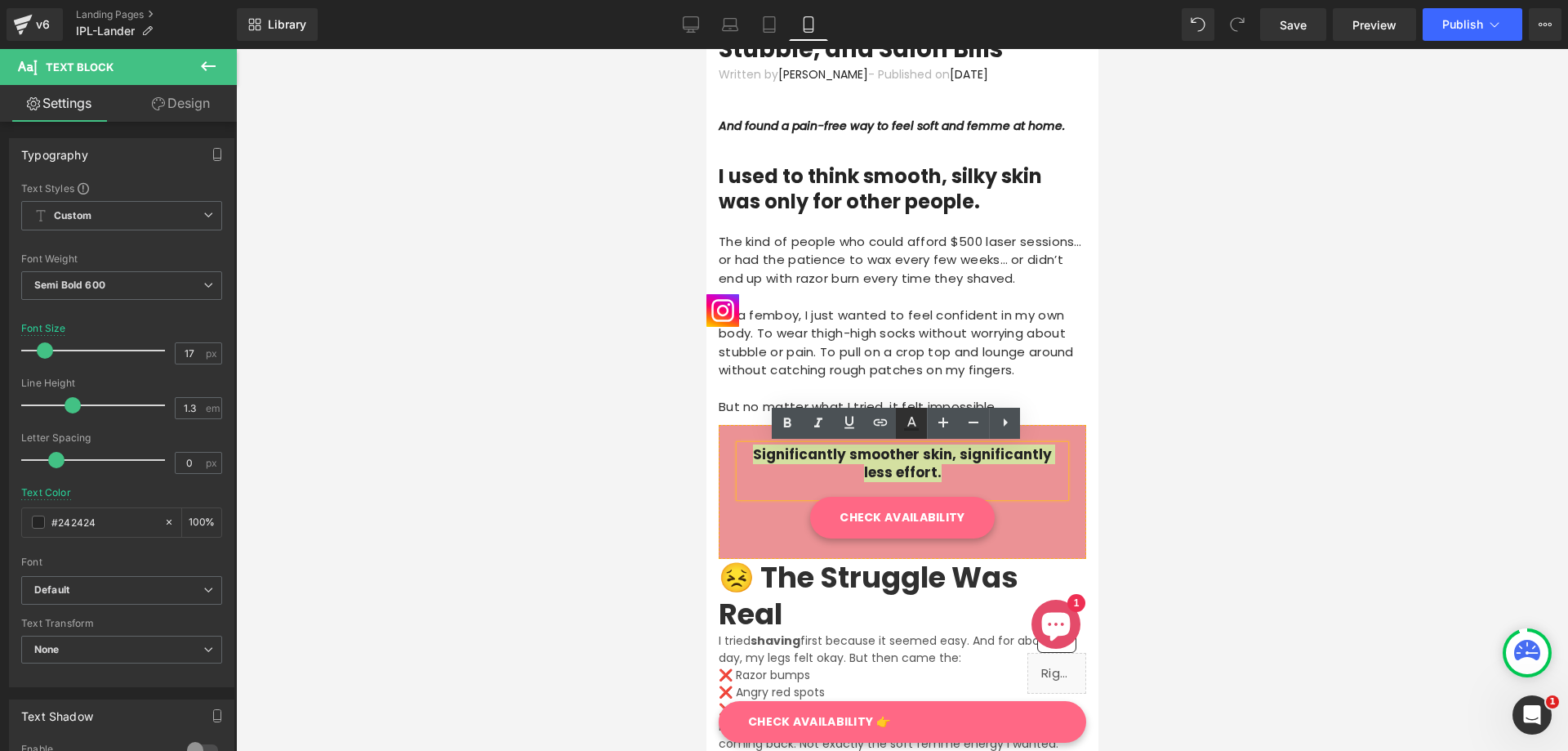
click at [910, 422] on icon at bounding box center [911, 423] width 20 height 20
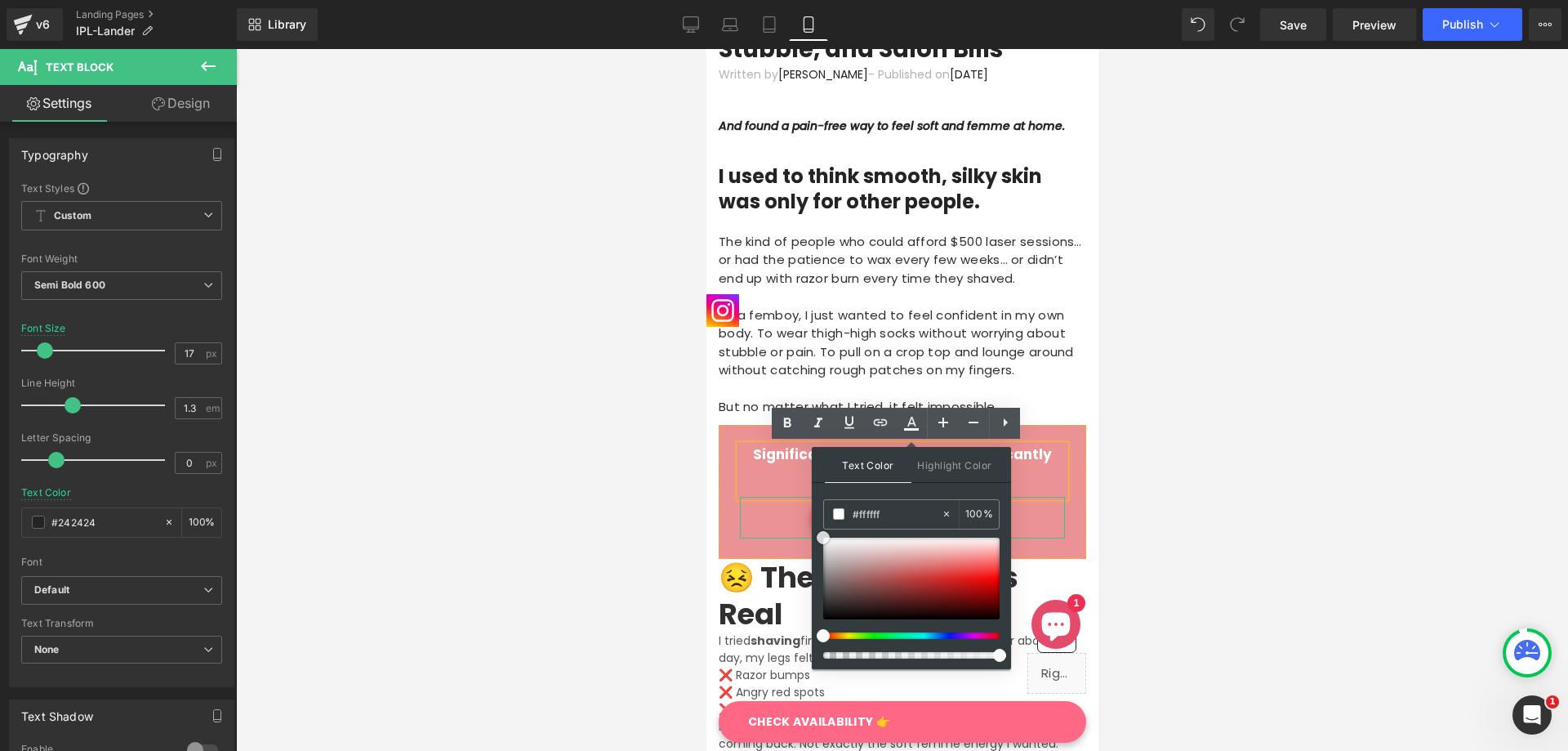
drag, startPoint x: 1562, startPoint y: 588, endPoint x: 786, endPoint y: 525, distance: 778.6
click at [1177, 440] on div at bounding box center [902, 400] width 1332 height 702
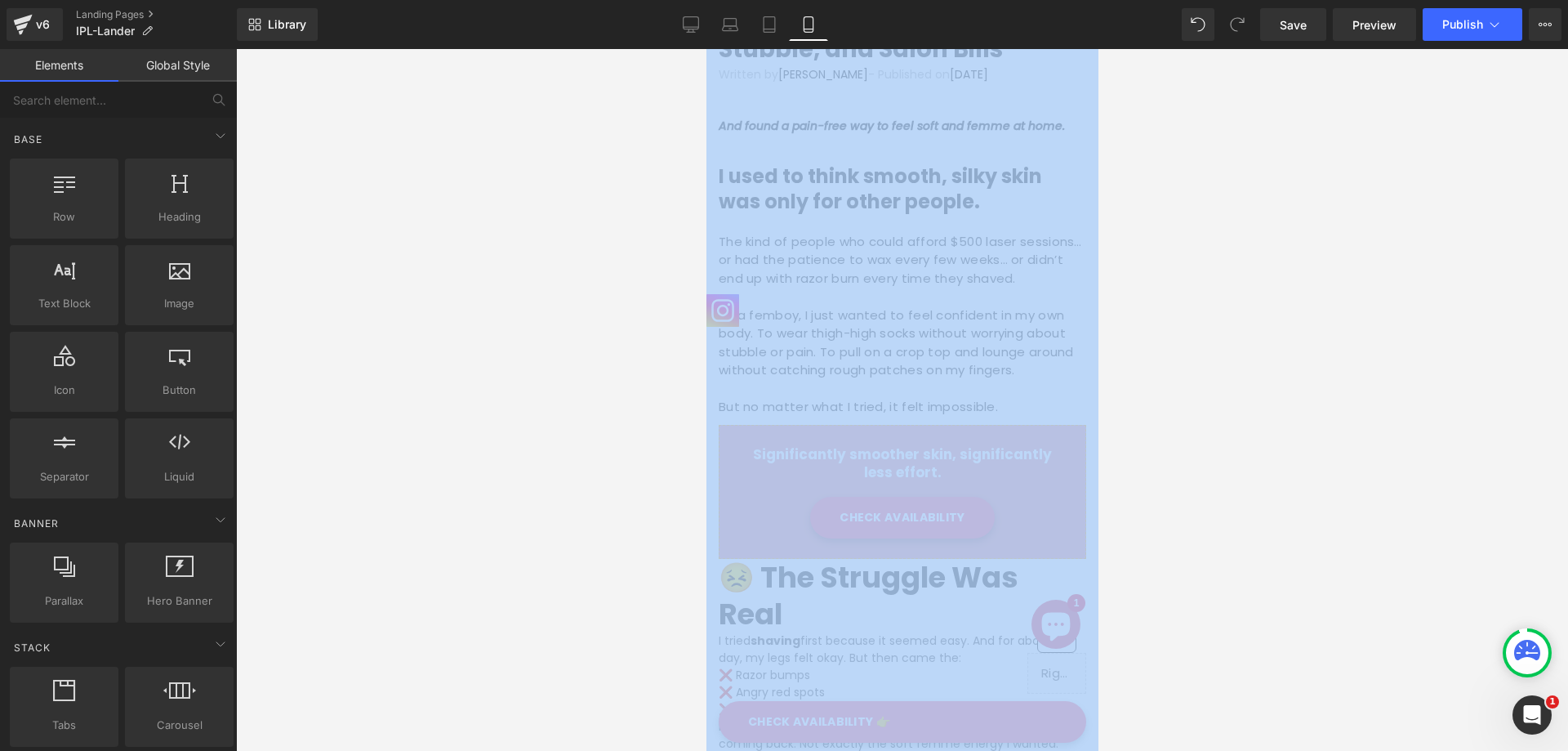
click at [1177, 440] on div at bounding box center [902, 400] width 1332 height 702
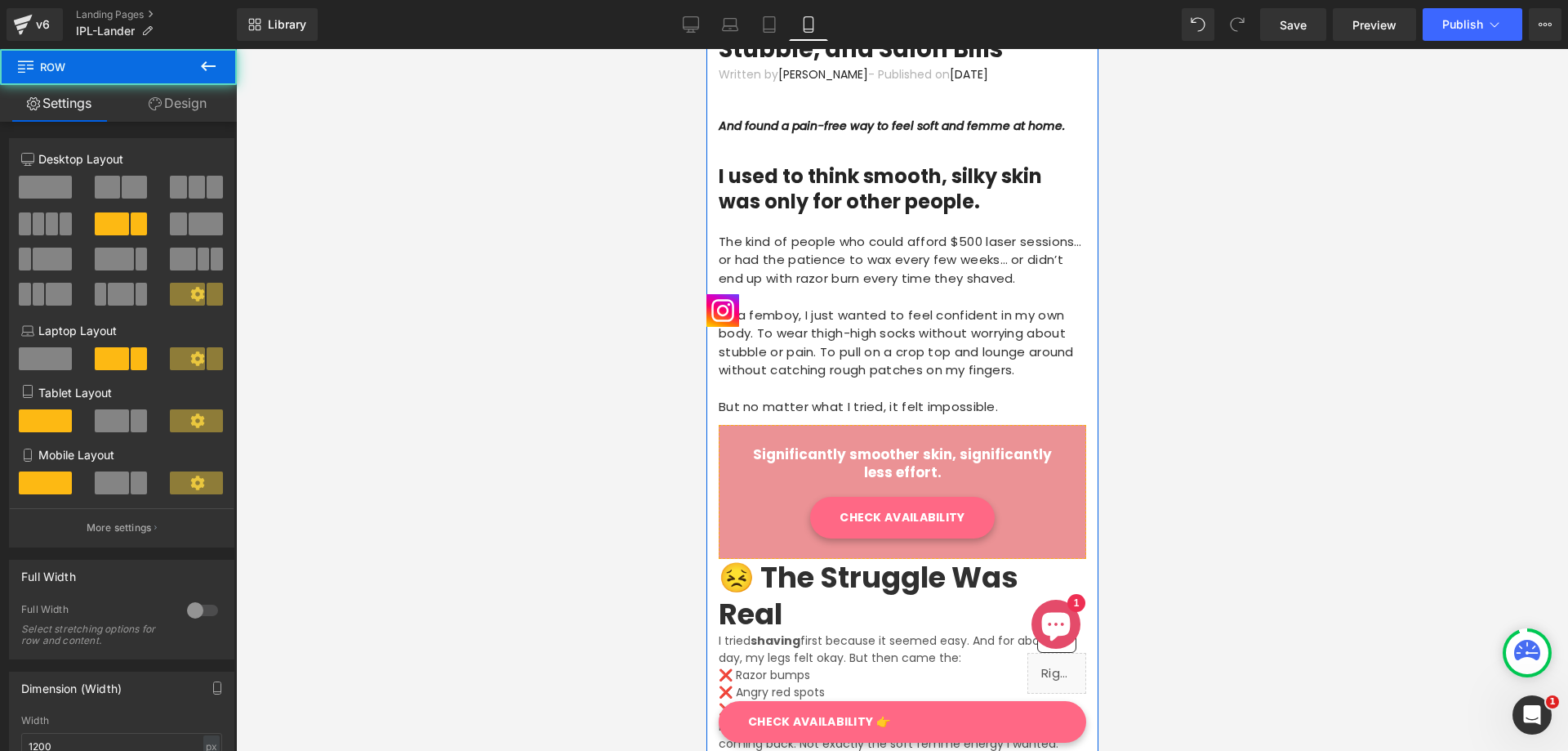
click at [1003, 375] on div "As a femboy, I just wanted to feel confident in my own body. To wear thigh-high…" at bounding box center [901, 343] width 367 height 73
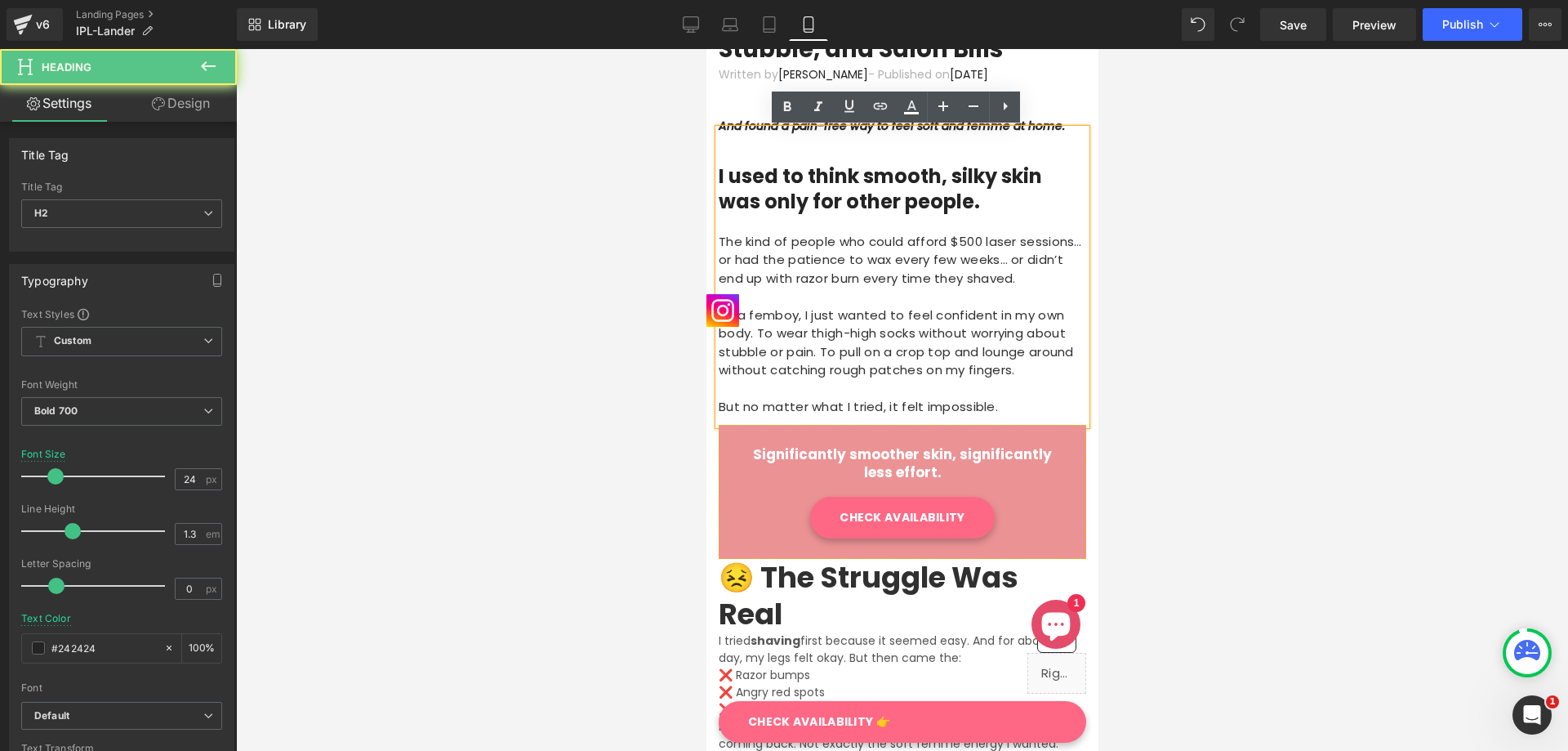
click at [920, 454] on span "Significantly smoother skin, significantly less effort." at bounding box center [901, 463] width 299 height 38
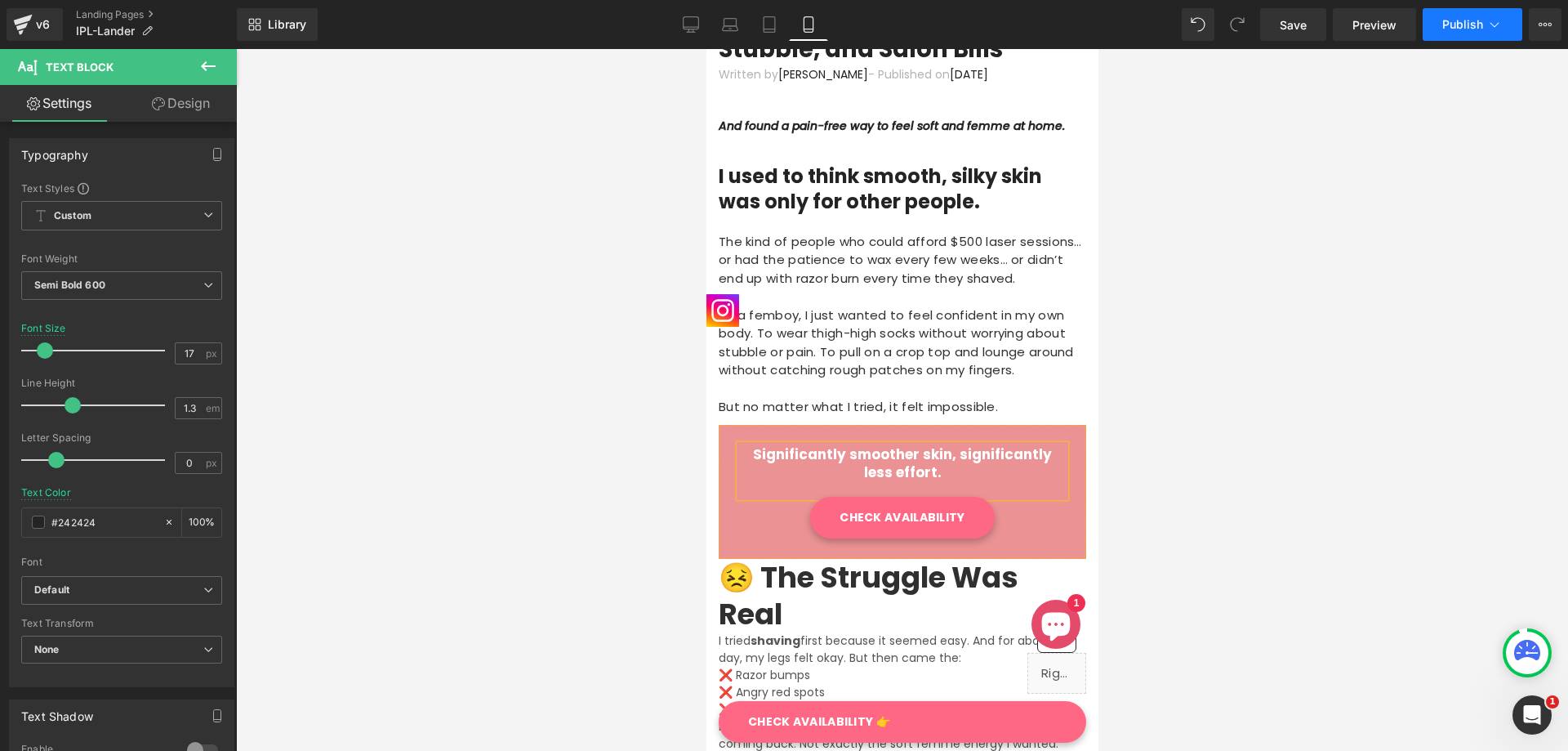
click at [1457, 21] on span "Publish" at bounding box center [1462, 24] width 41 height 13
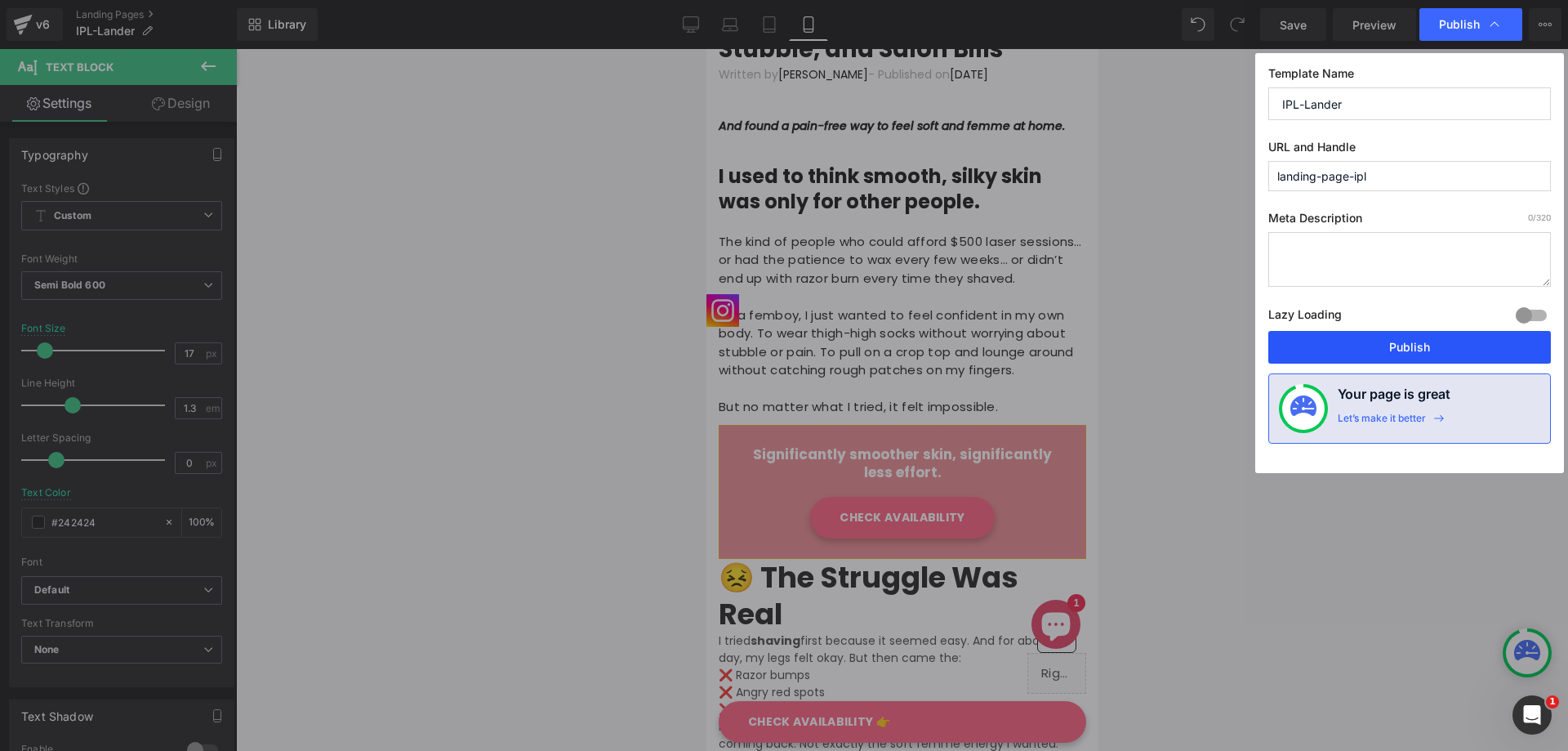
click at [1366, 336] on button "Publish" at bounding box center [1410, 346] width 283 height 33
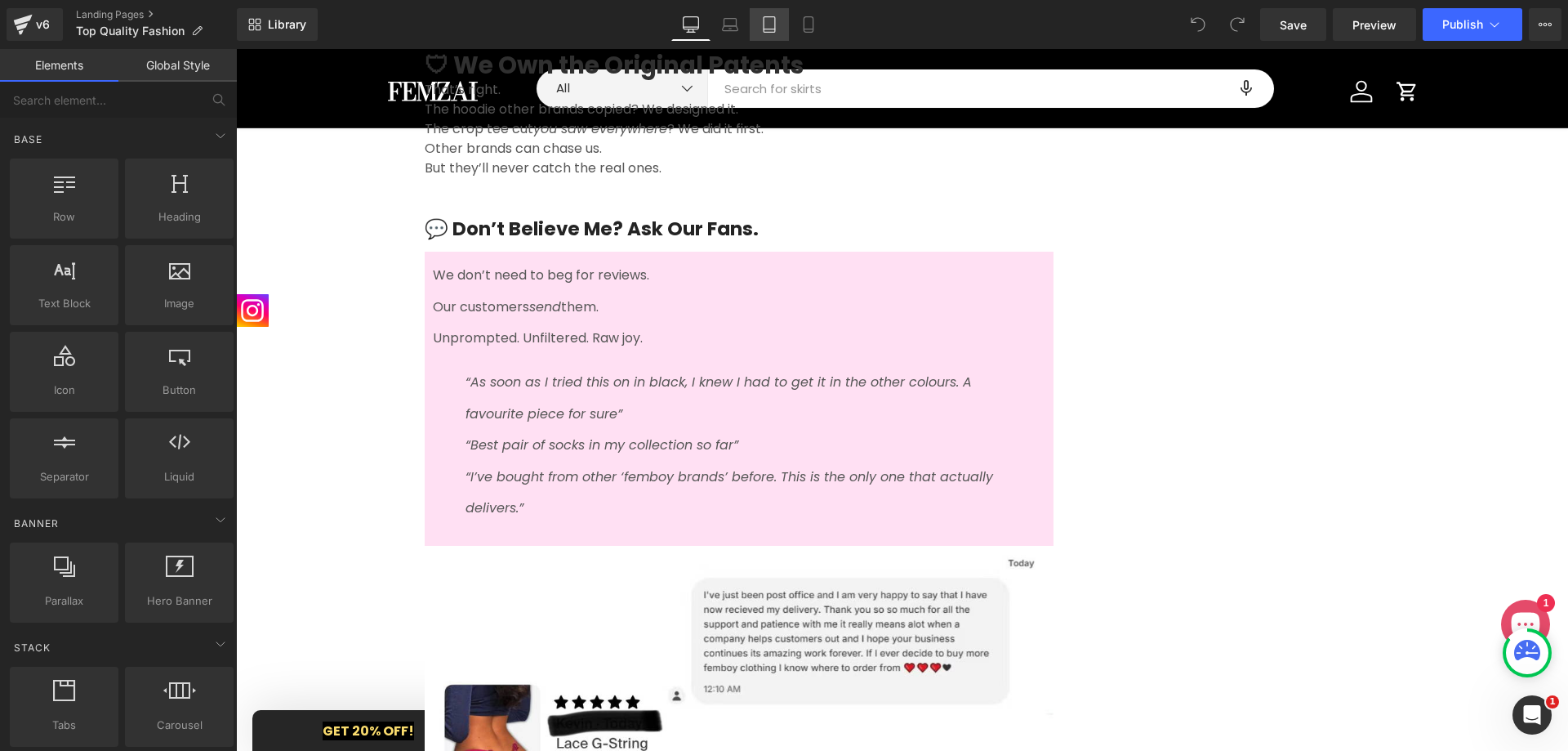
click at [775, 17] on icon at bounding box center [770, 25] width 12 height 16
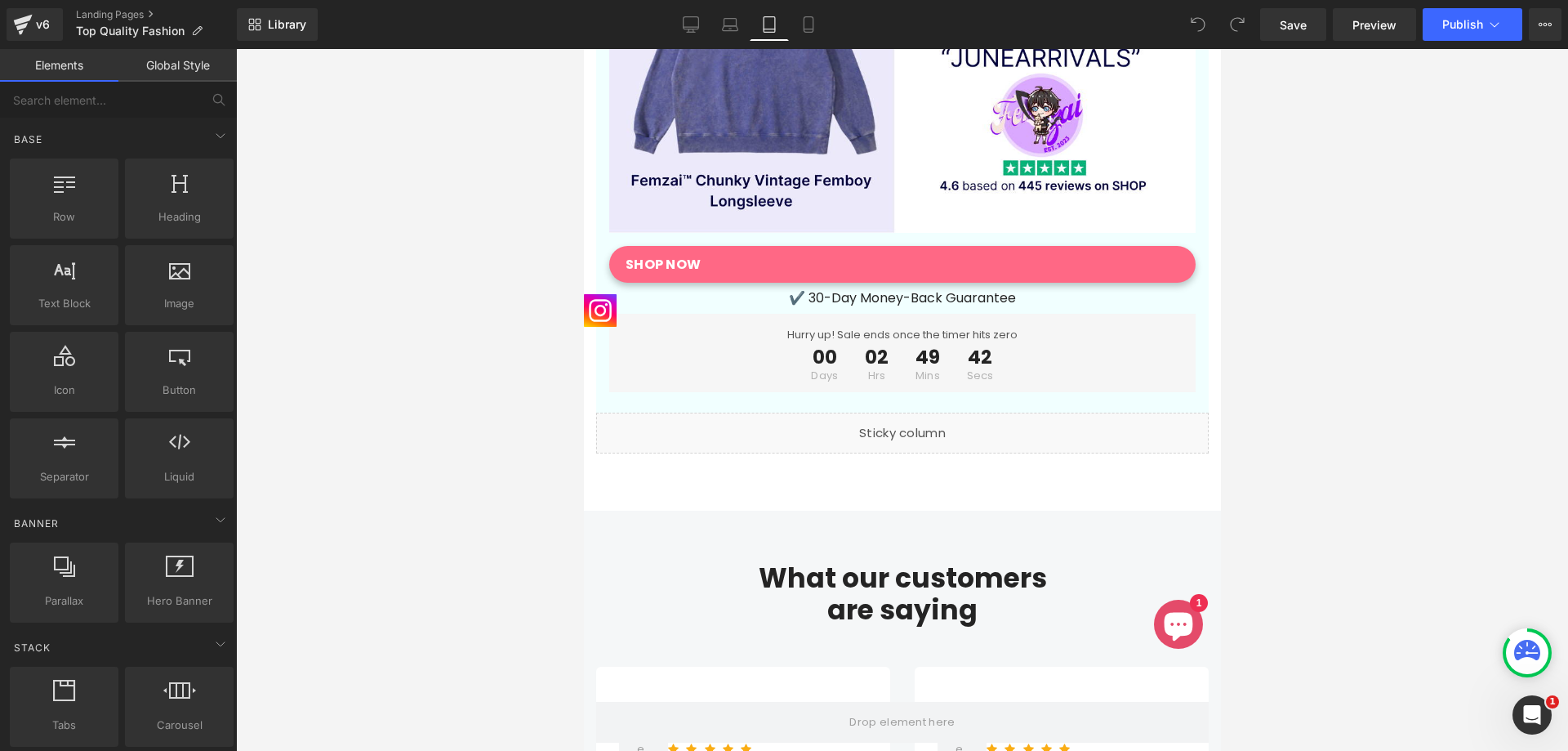
scroll to position [8379, 0]
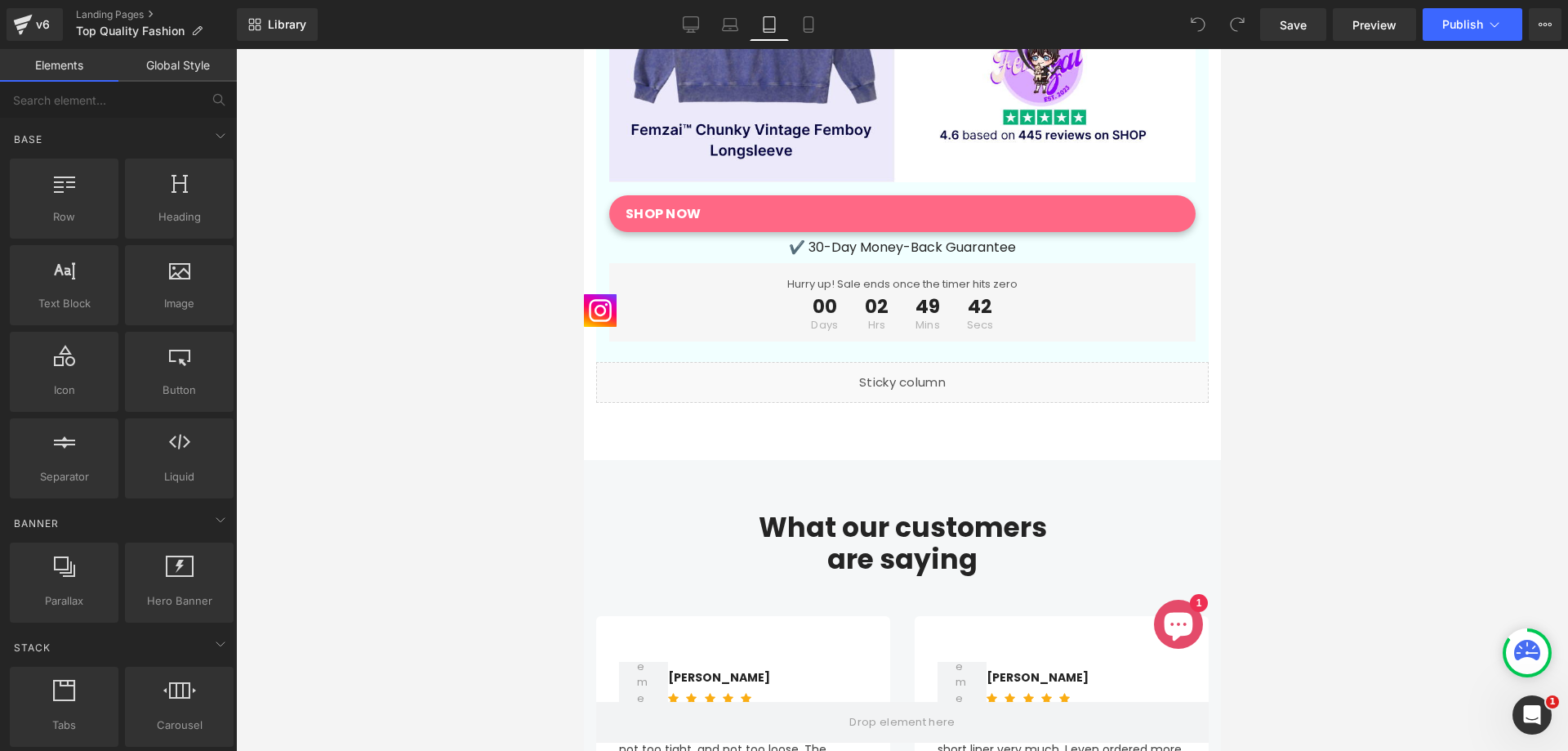
click at [1054, 543] on h2 "are saying" at bounding box center [901, 559] width 612 height 33
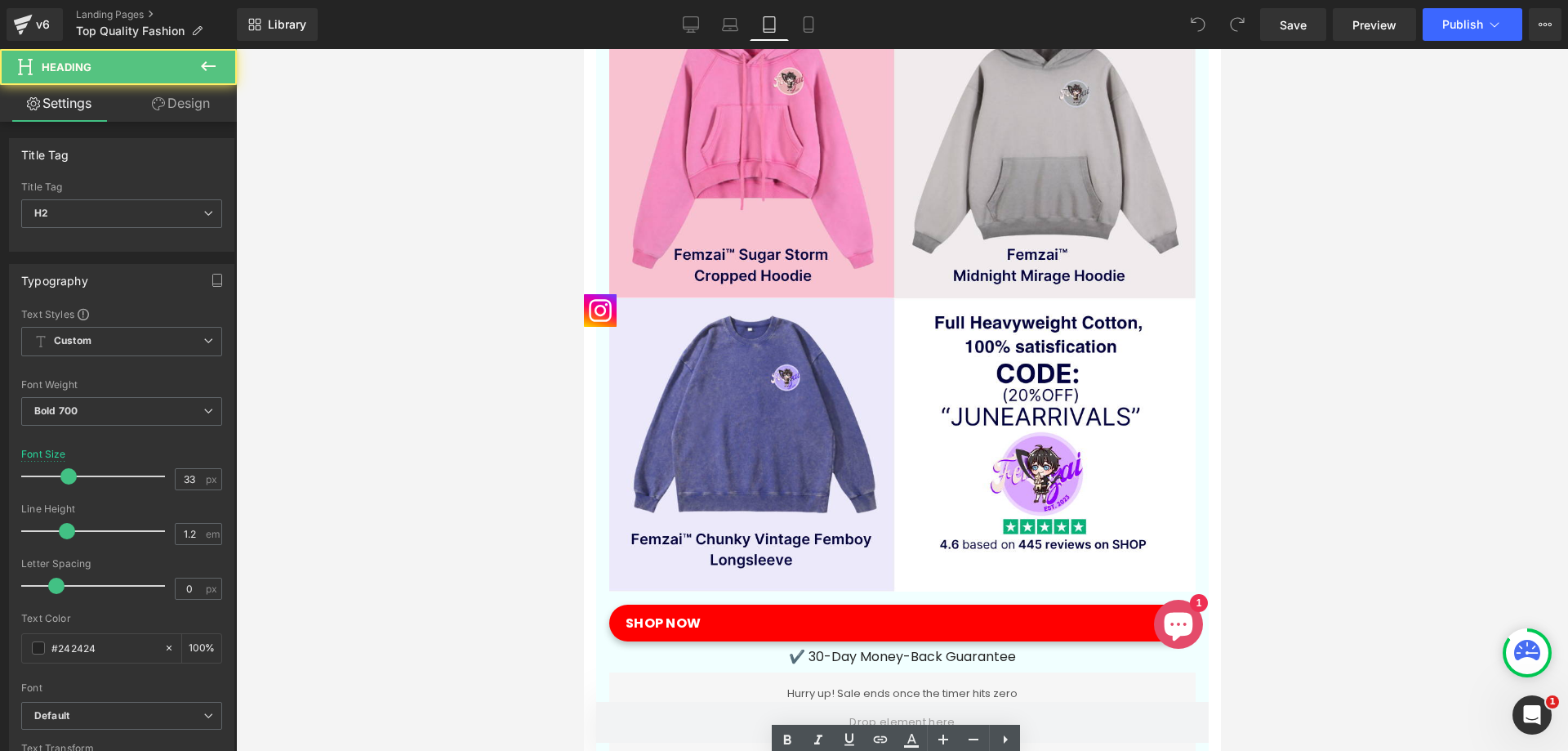
scroll to position [8215, 0]
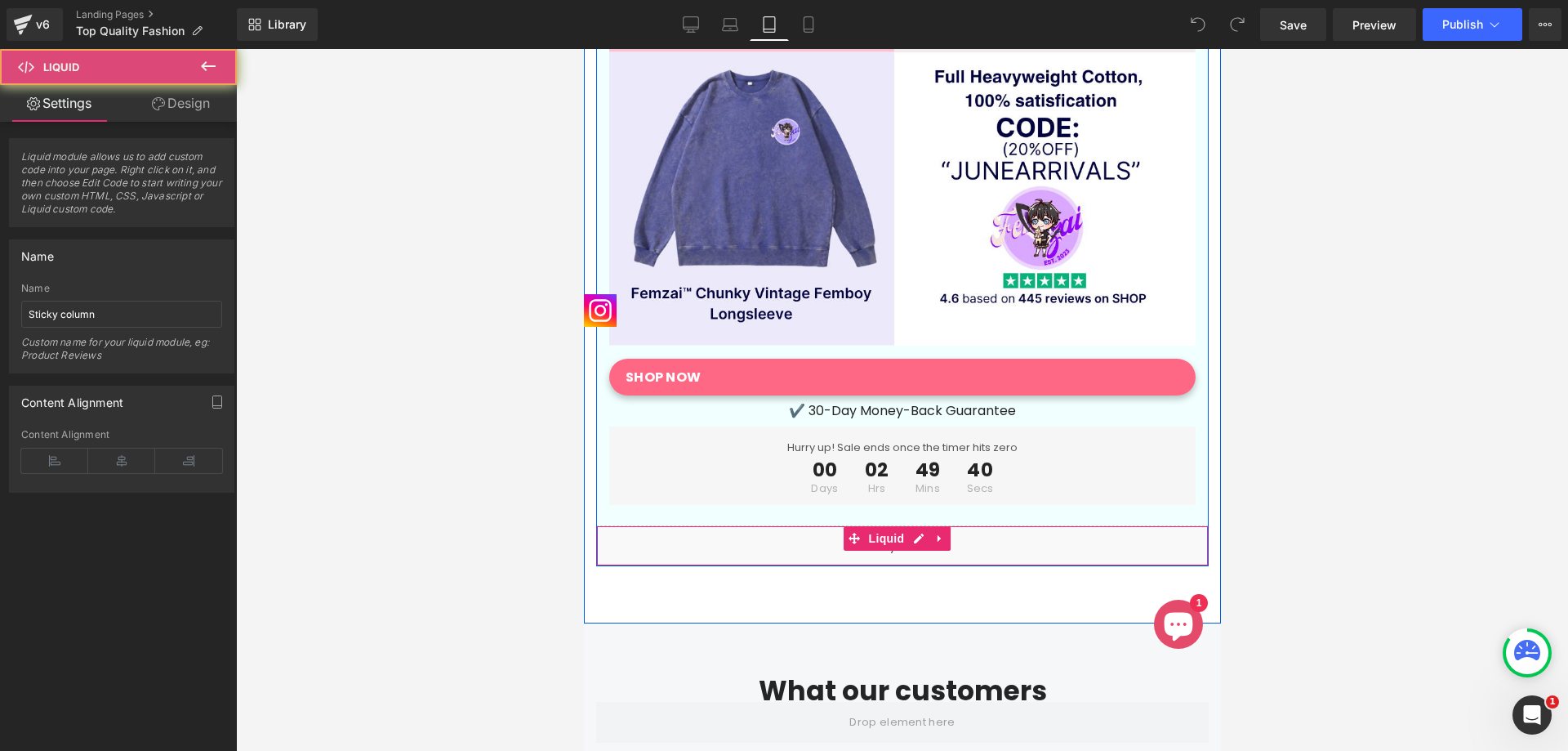
click at [1028, 525] on div "Liquid" at bounding box center [901, 545] width 612 height 41
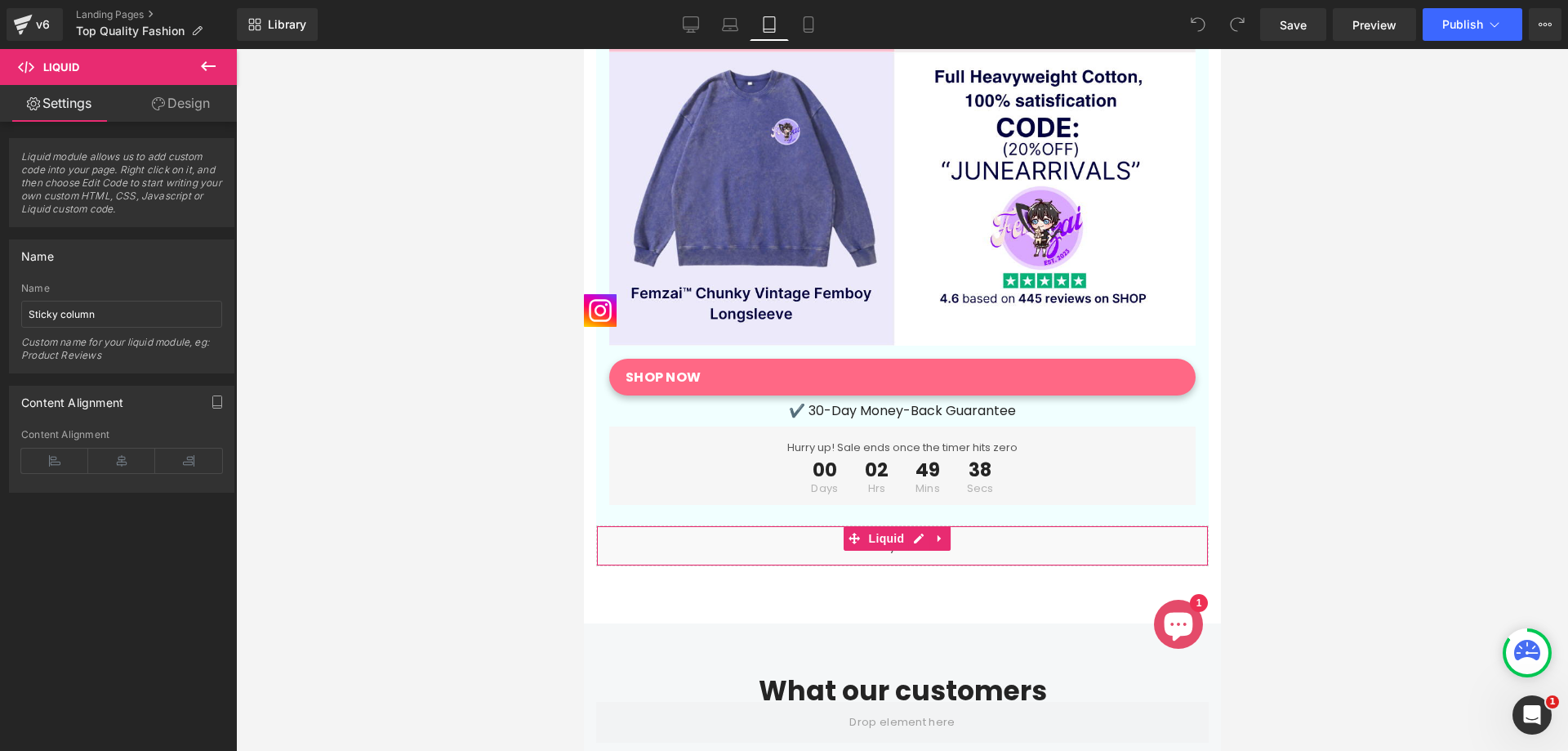
click at [807, 525] on div "Liquid" at bounding box center [901, 545] width 612 height 41
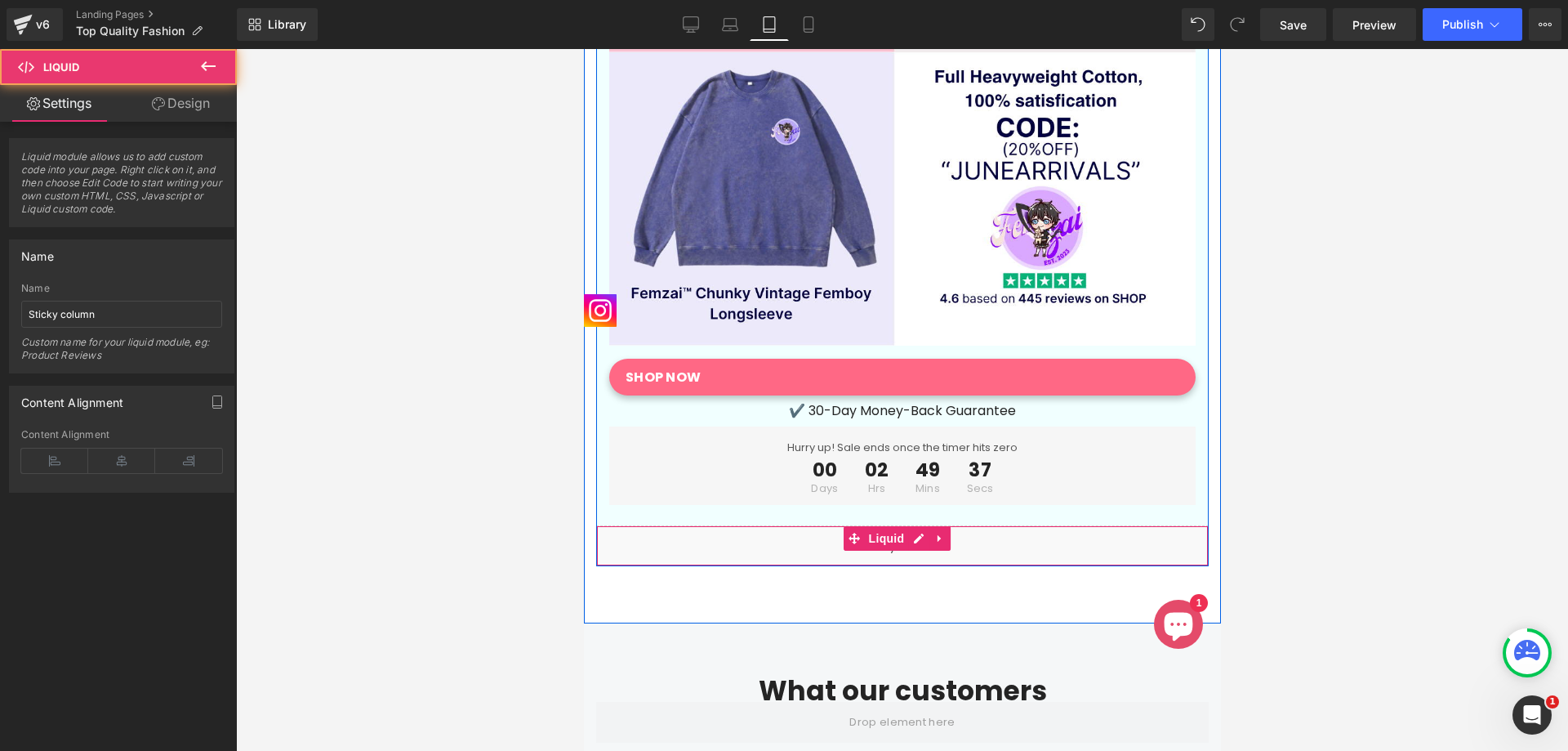
click at [1003, 525] on div "Liquid" at bounding box center [901, 545] width 612 height 41
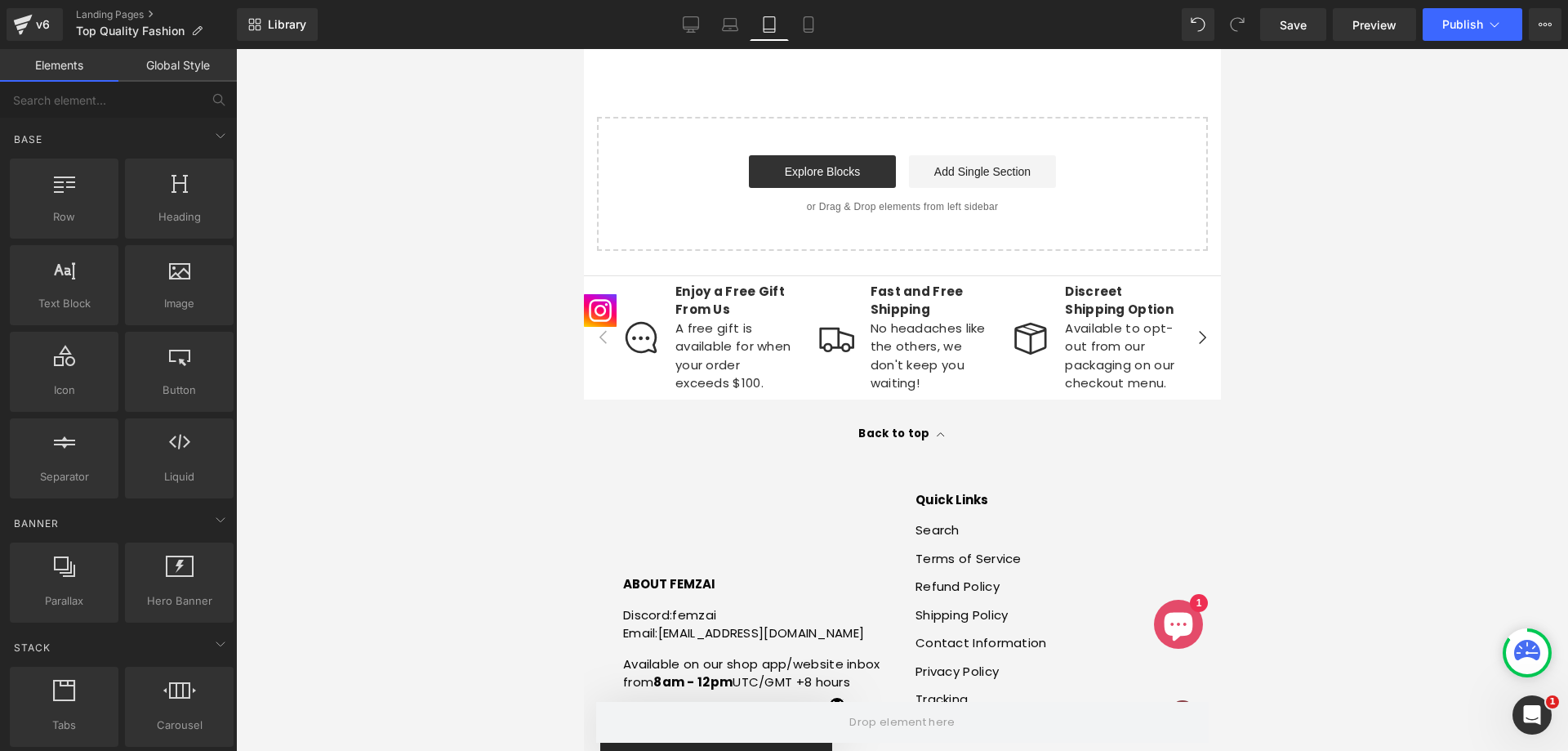
scroll to position [9578, 0]
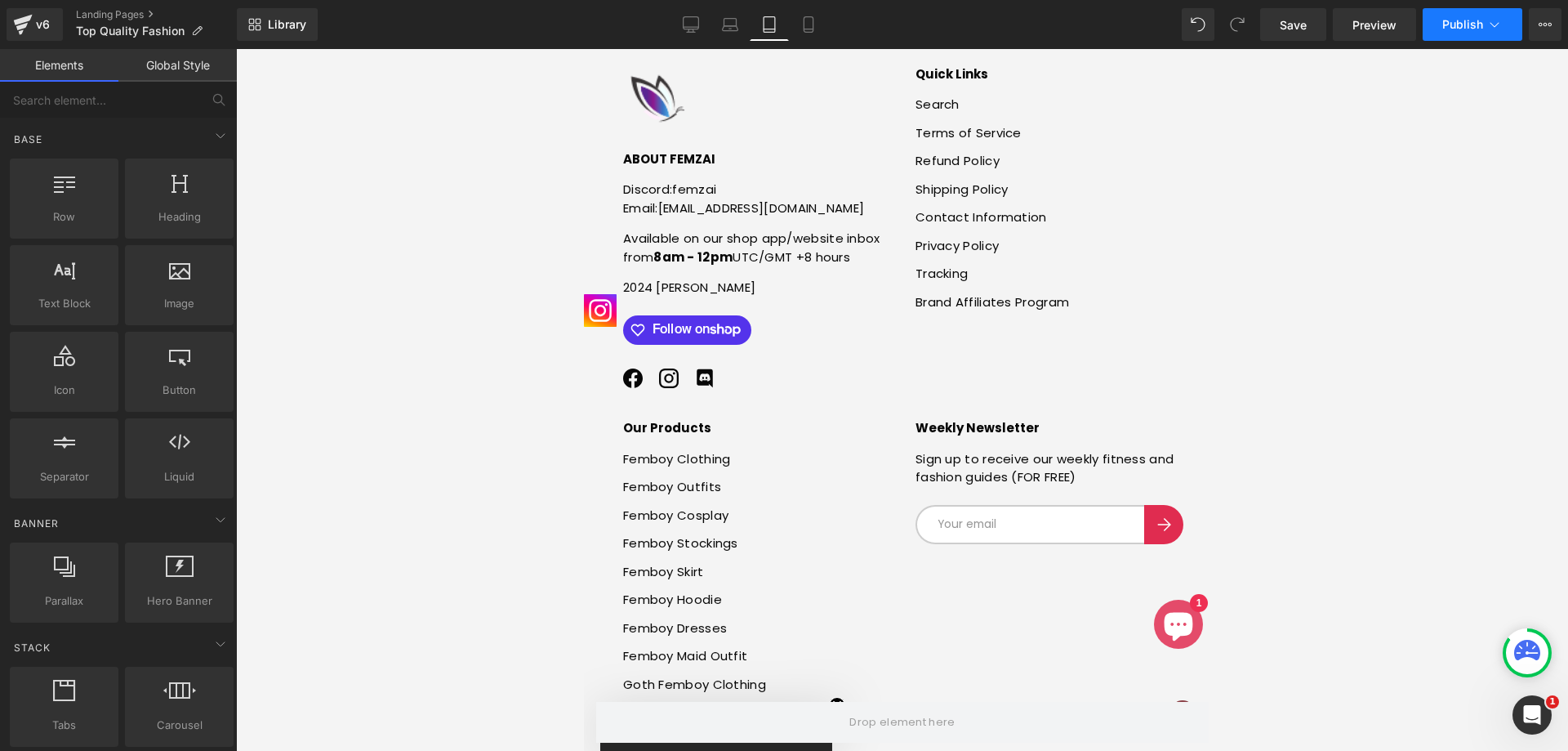
click at [1465, 21] on span "Publish" at bounding box center [1462, 24] width 41 height 13
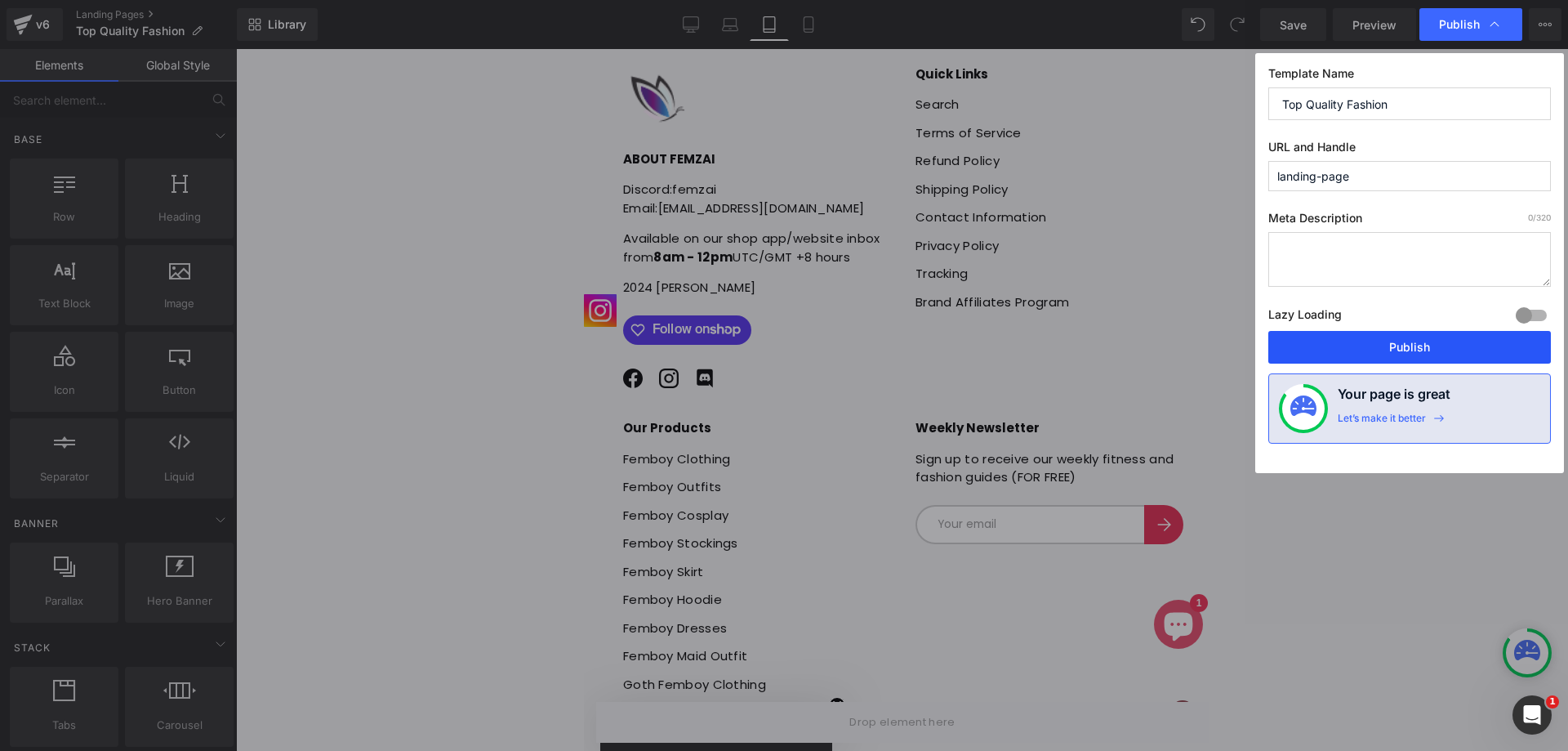
click at [1377, 337] on button "Publish" at bounding box center [1410, 346] width 283 height 33
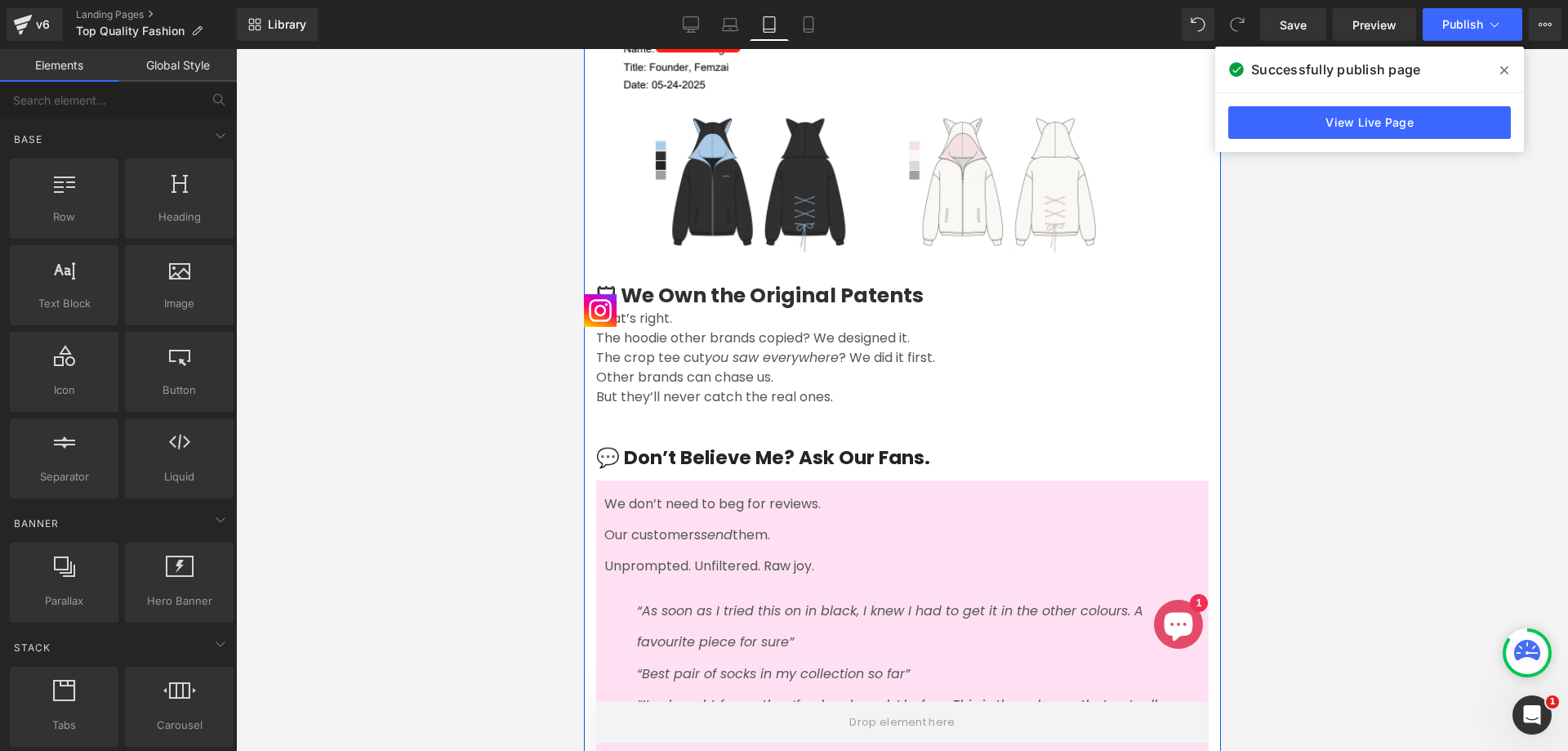
scroll to position [3686, 0]
